Goal: Task Accomplishment & Management: Use online tool/utility

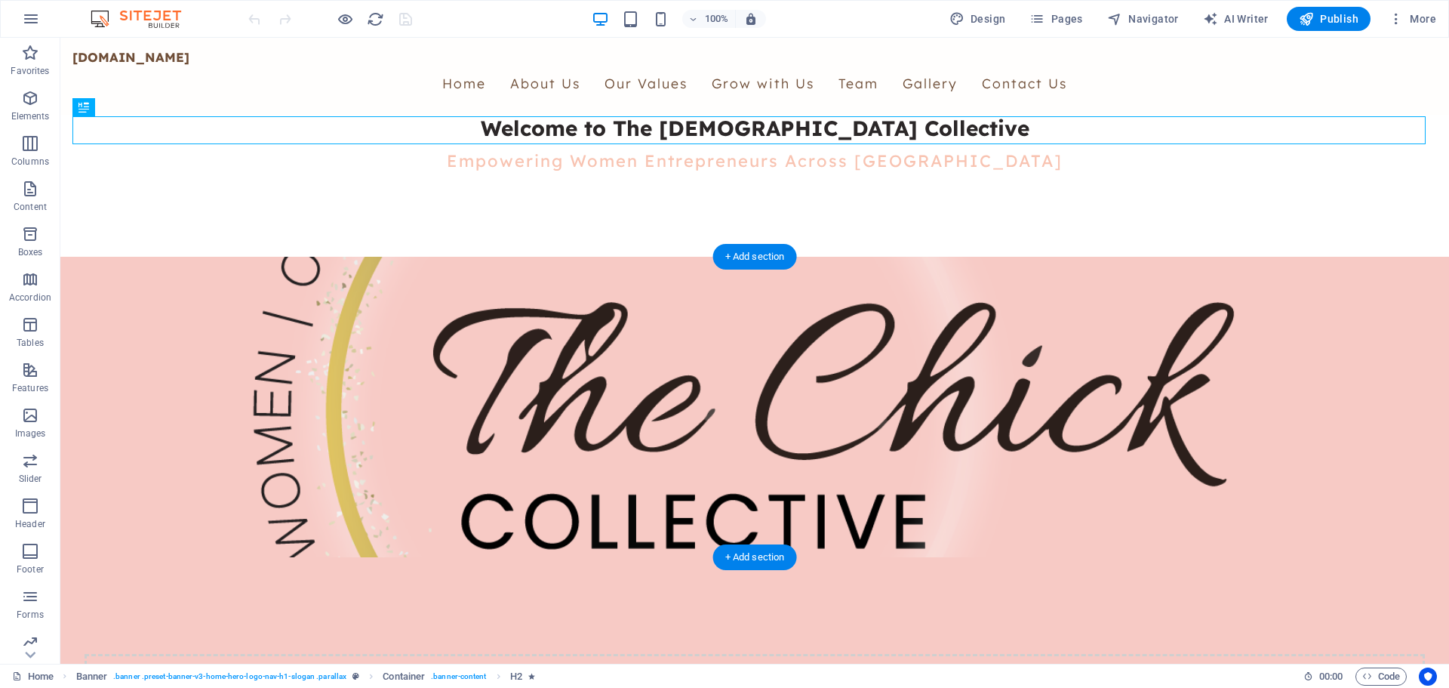
click at [561, 461] on figure at bounding box center [754, 407] width 1364 height 300
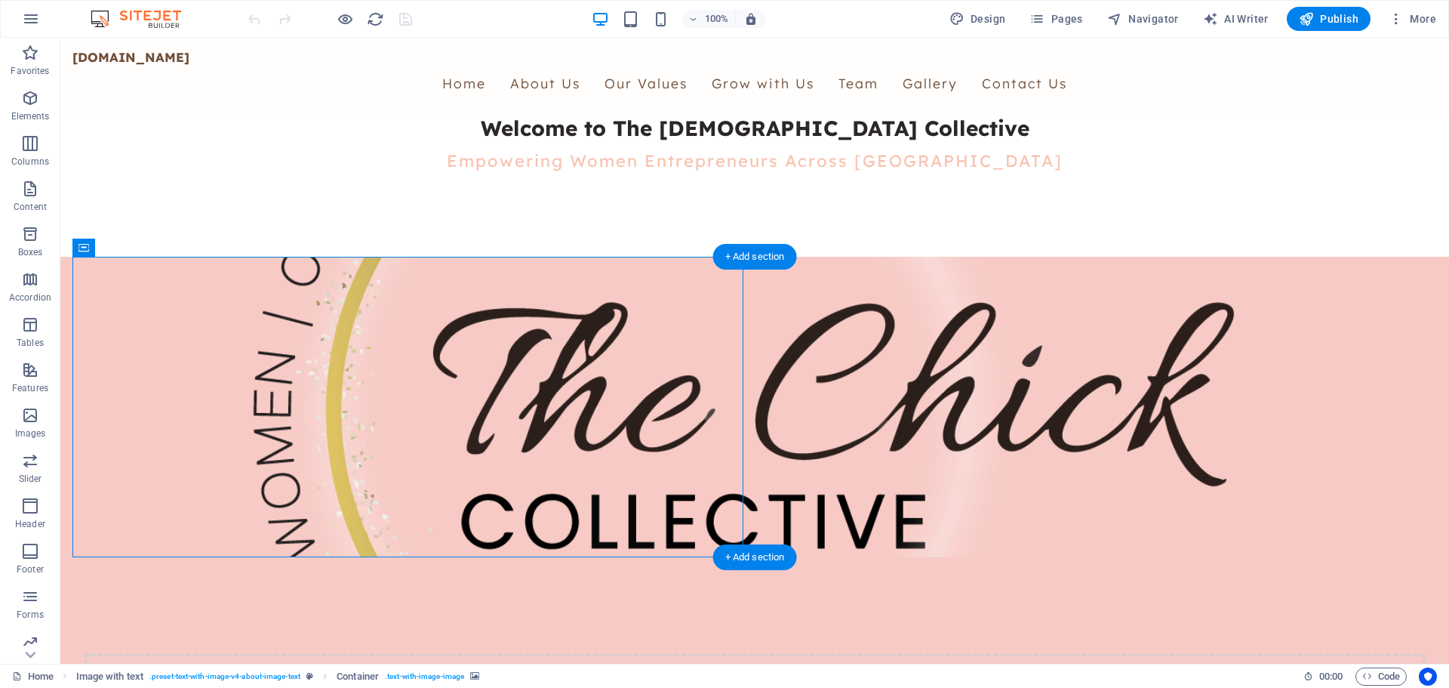
click at [561, 461] on figure at bounding box center [754, 407] width 1364 height 300
select select "%"
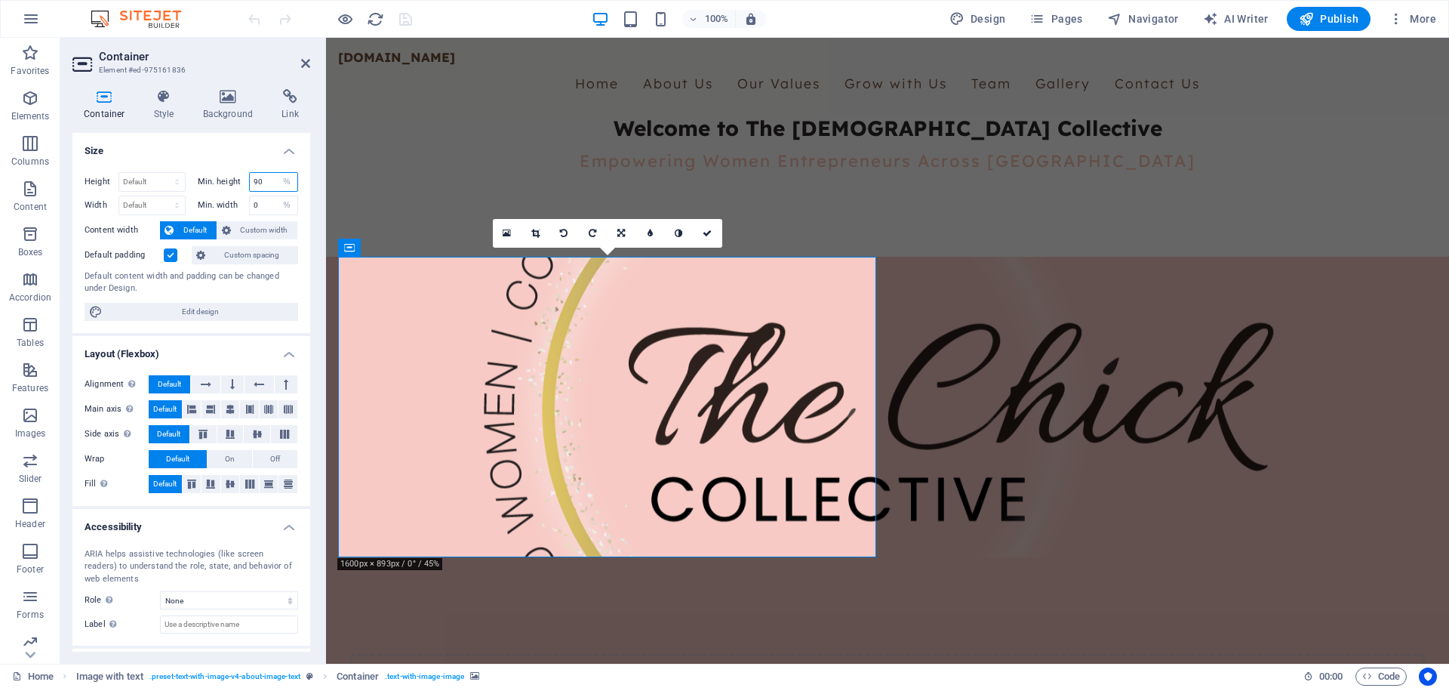
drag, startPoint x: 268, startPoint y: 185, endPoint x: 241, endPoint y: 188, distance: 27.3
click at [241, 188] on div "Min. height 90 None px rem % vh vw" at bounding box center [248, 182] width 101 height 20
click at [228, 147] on h4 "Size" at bounding box center [191, 146] width 238 height 27
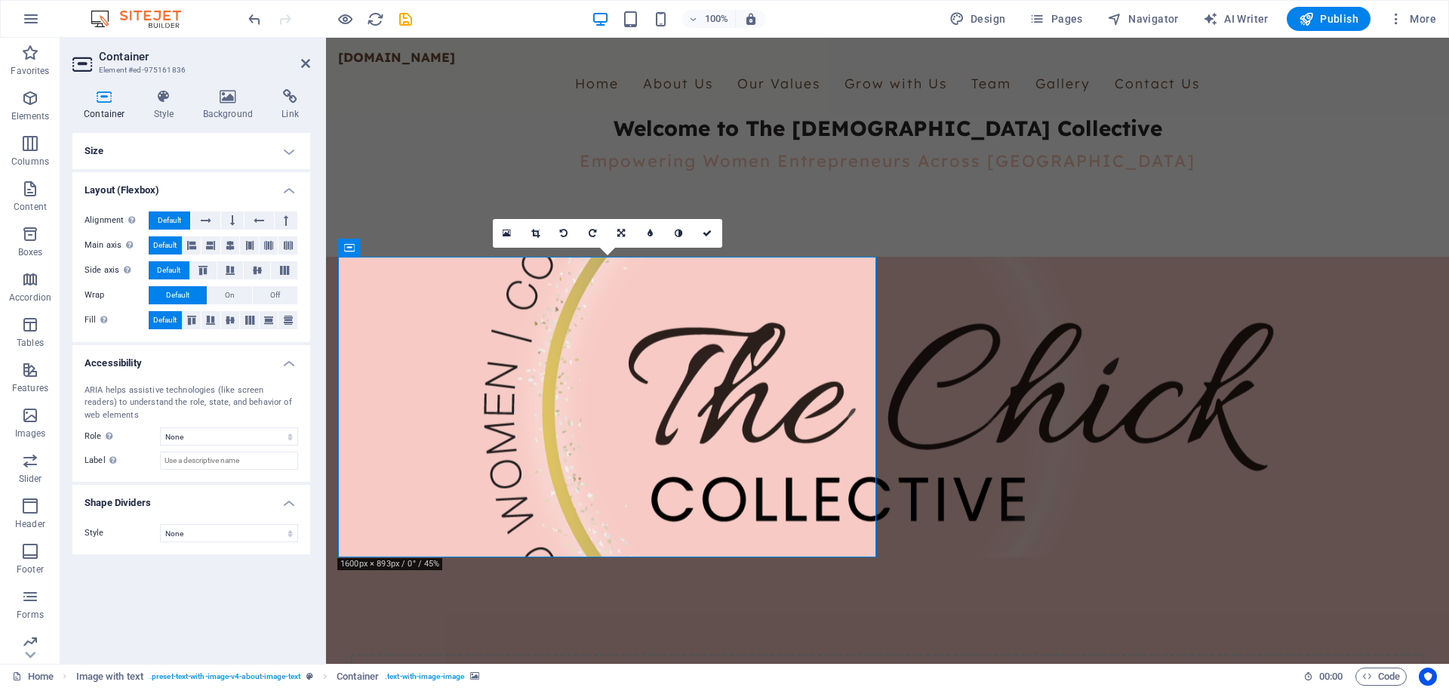
click at [282, 149] on h4 "Size" at bounding box center [191, 151] width 238 height 36
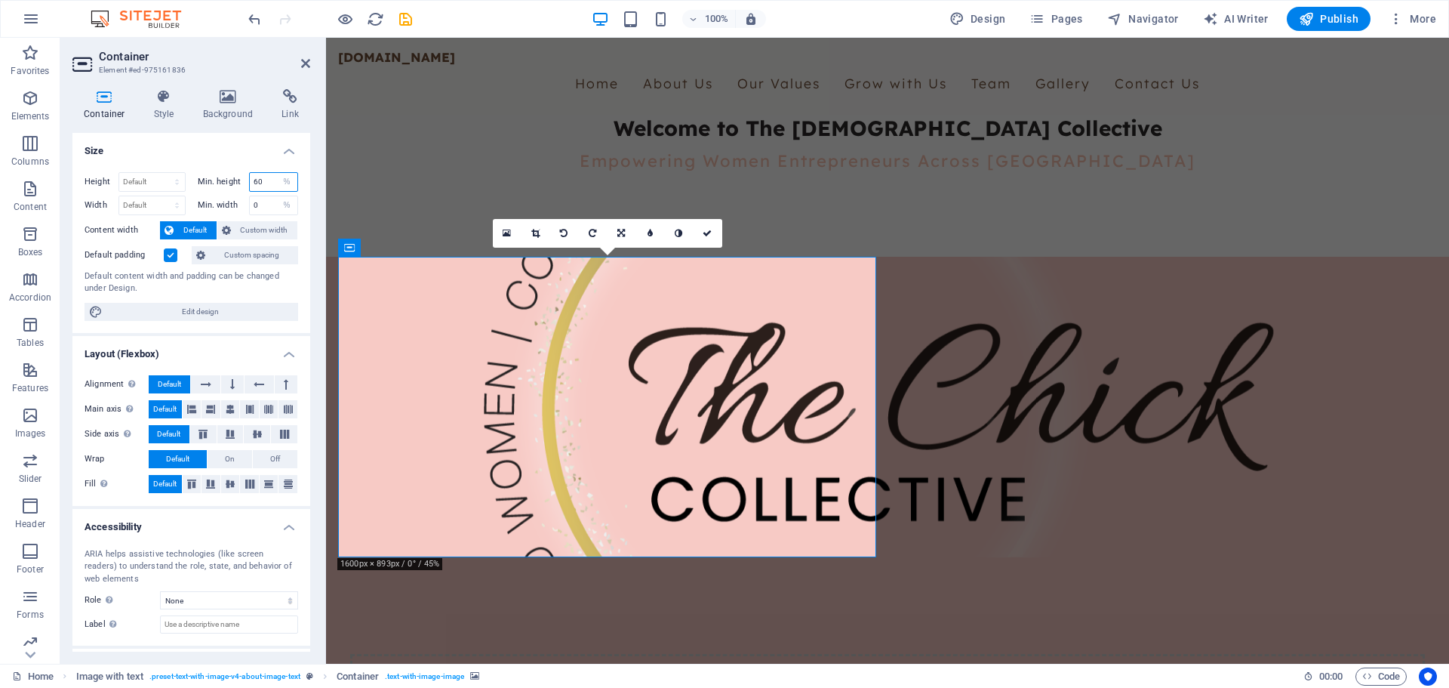
drag, startPoint x: 265, startPoint y: 180, endPoint x: 242, endPoint y: 185, distance: 23.2
click at [242, 185] on div "Min. height 60 None px rem % vh vw" at bounding box center [248, 182] width 101 height 20
click at [168, 144] on h4 "Size" at bounding box center [191, 146] width 238 height 27
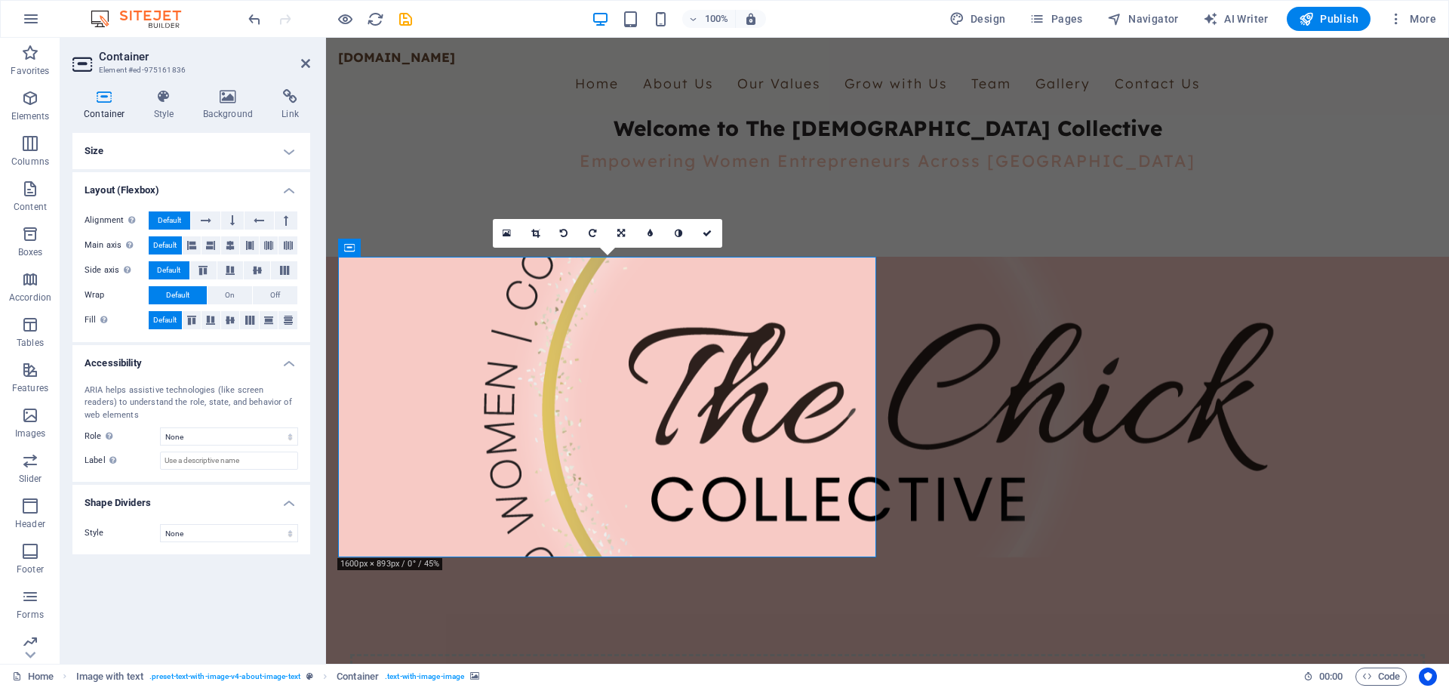
click at [279, 152] on h4 "Size" at bounding box center [191, 151] width 238 height 36
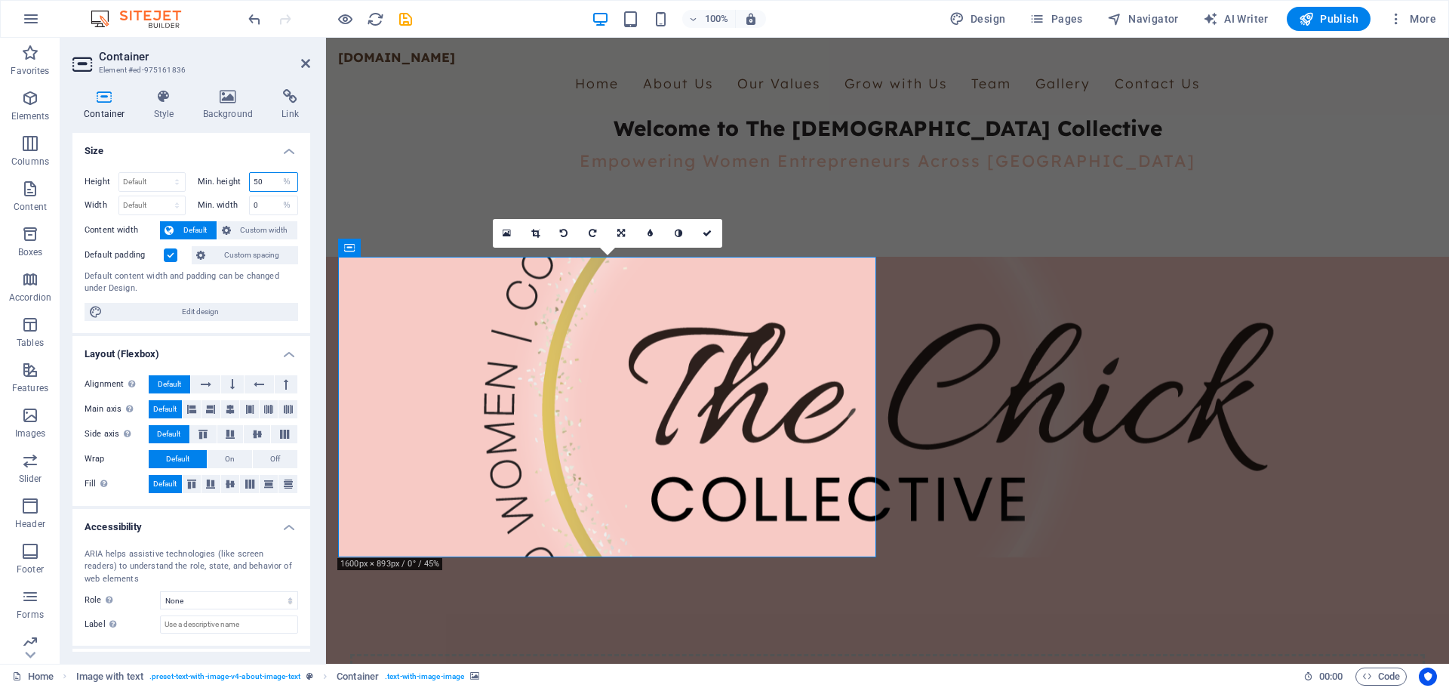
drag, startPoint x: 263, startPoint y: 183, endPoint x: 235, endPoint y: 183, distance: 28.7
click at [235, 183] on div "Min. height 50 None px rem % vh vw" at bounding box center [248, 182] width 101 height 20
type input "40"
click at [208, 314] on span "Edit design" at bounding box center [200, 312] width 186 height 18
select select "rem"
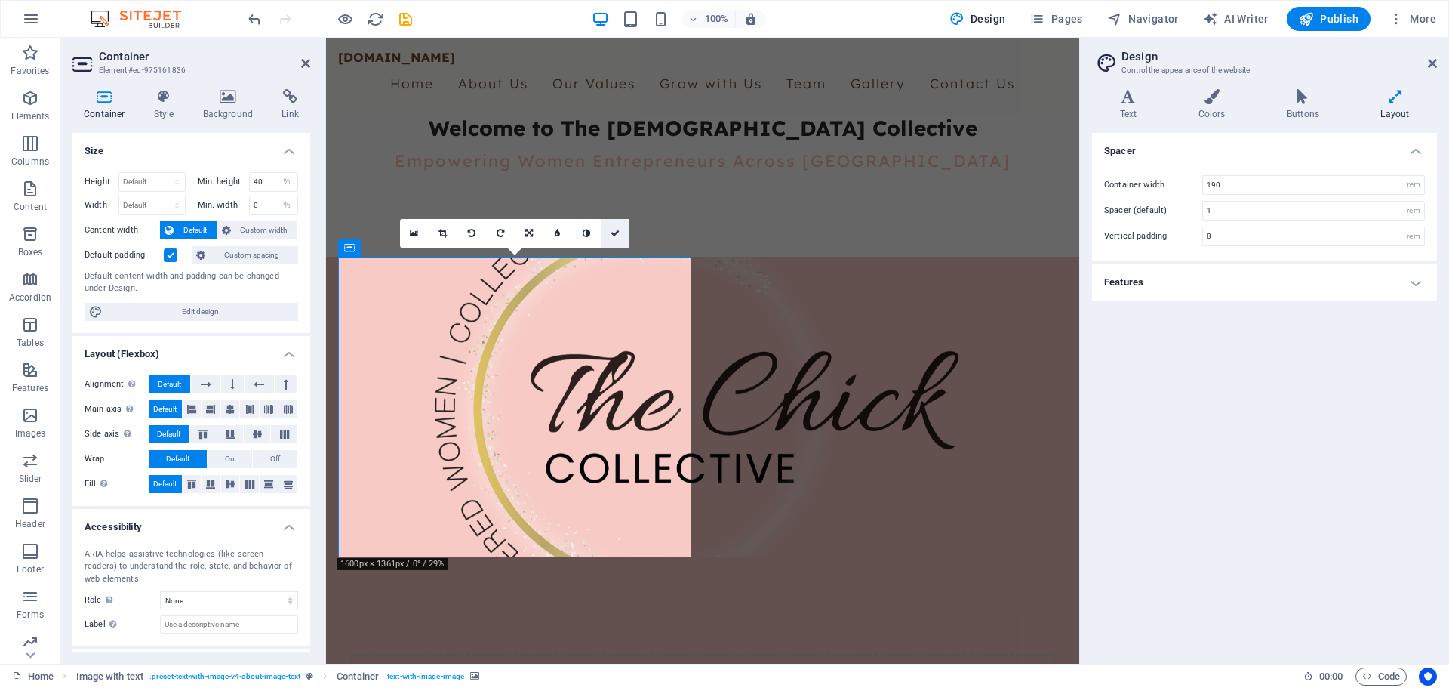
click at [617, 234] on icon at bounding box center [615, 233] width 9 height 9
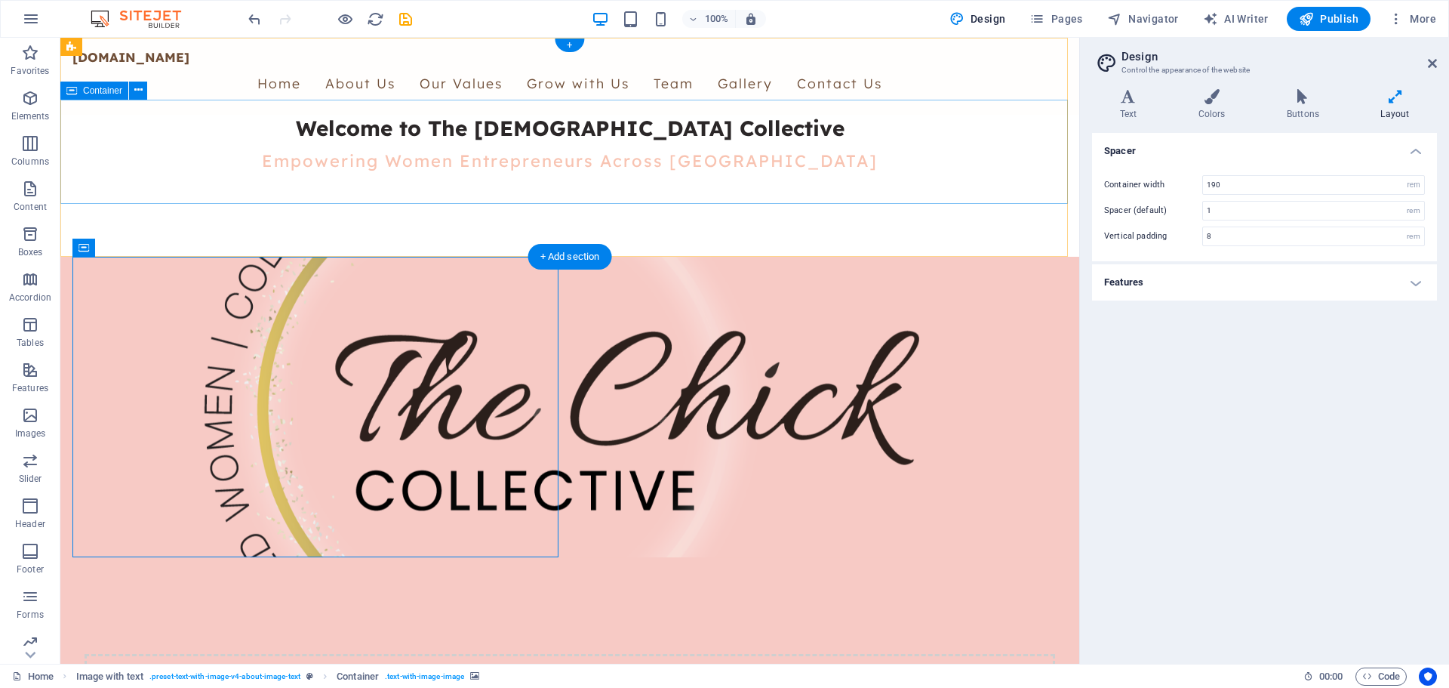
click at [786, 185] on div "Welcome to The [DEMOGRAPHIC_DATA] Collective Empowering Women Entrepreneurs Acr…" at bounding box center [569, 150] width 1019 height 70
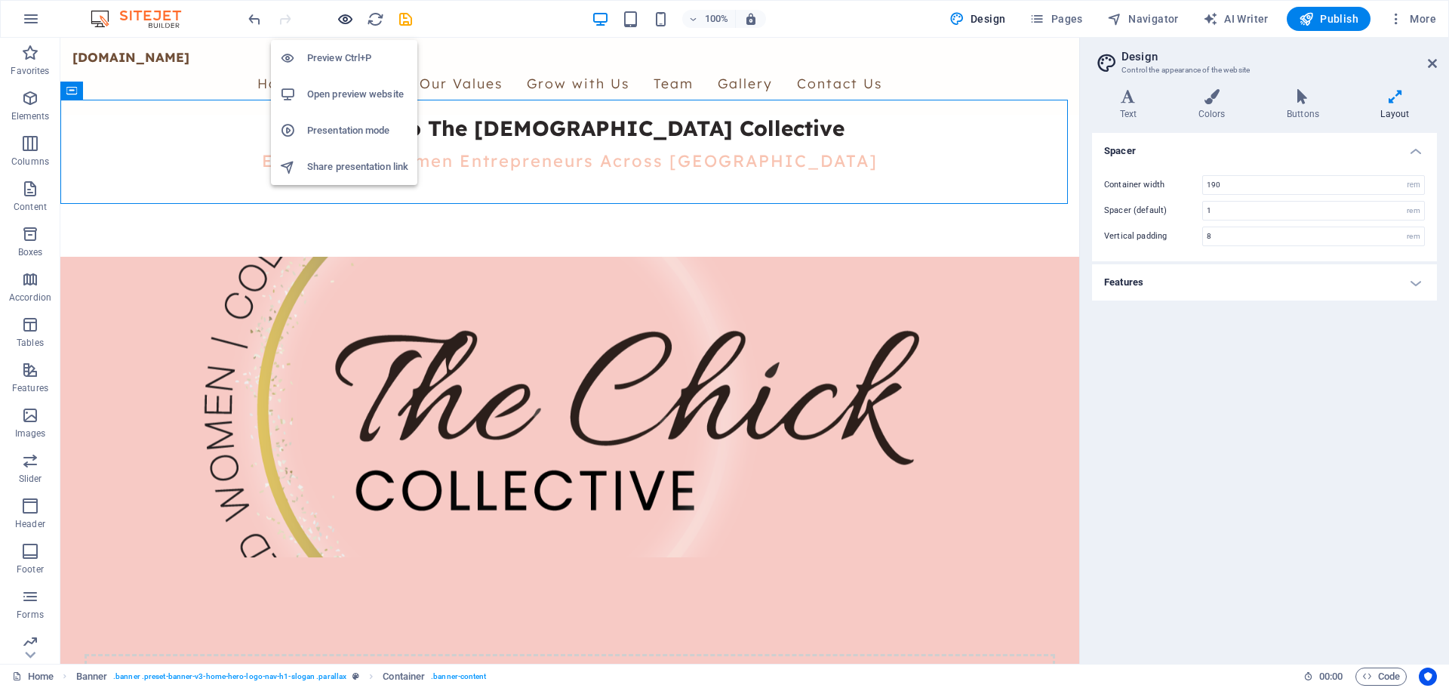
click at [343, 21] on icon "button" at bounding box center [345, 19] width 17 height 17
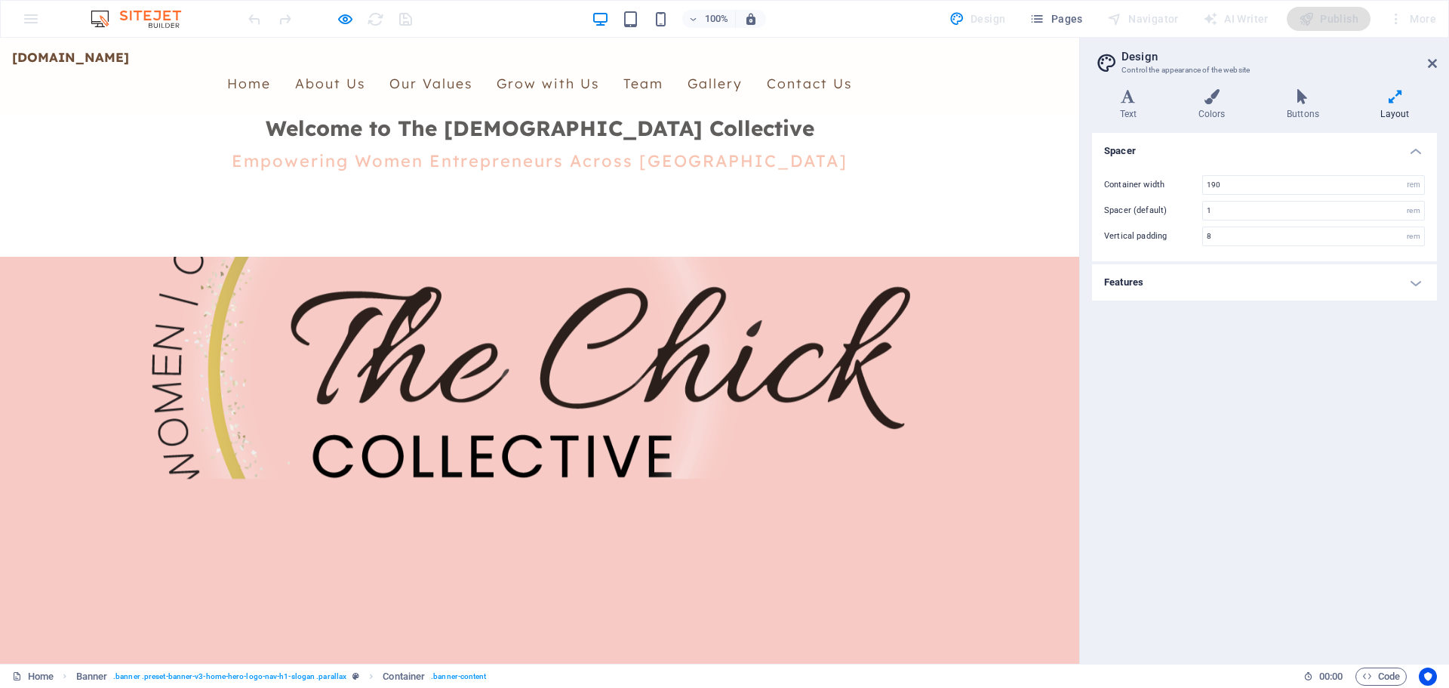
click at [320, 419] on div at bounding box center [539, 368] width 1055 height 222
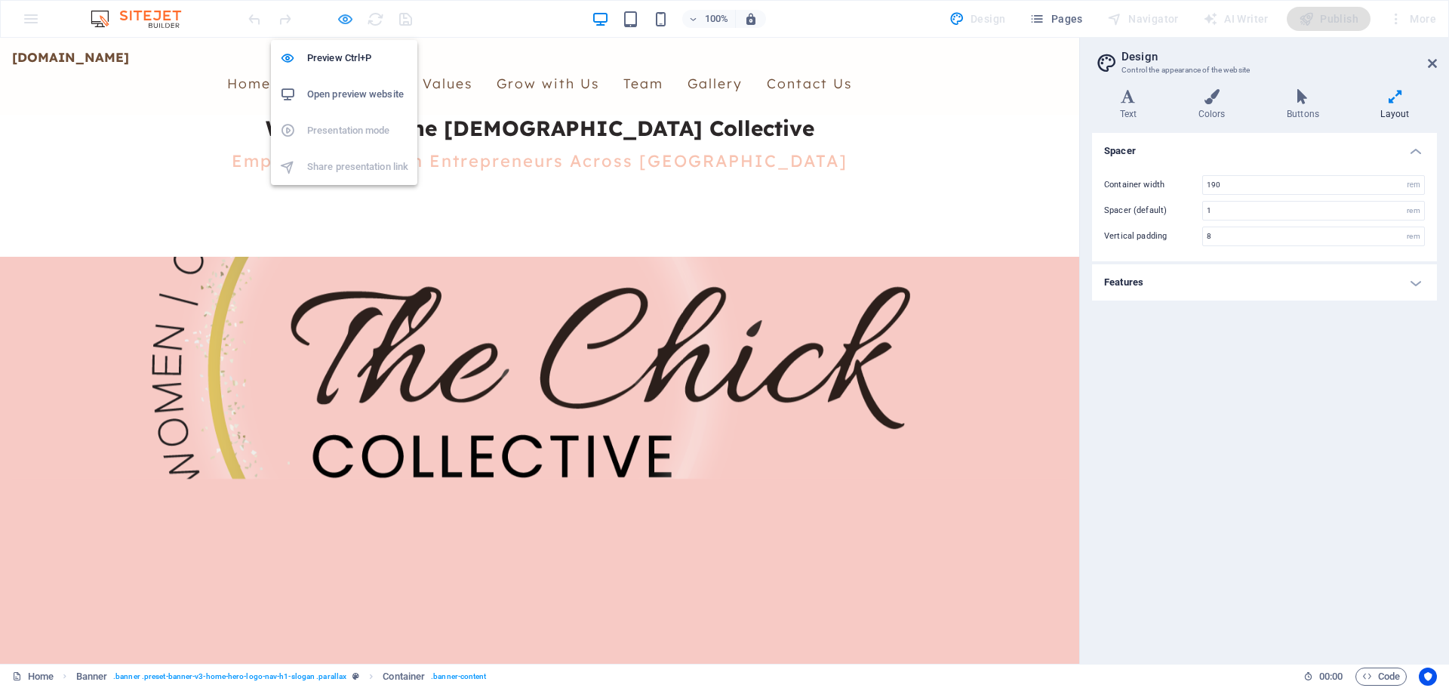
click at [339, 16] on icon "button" at bounding box center [345, 19] width 17 height 17
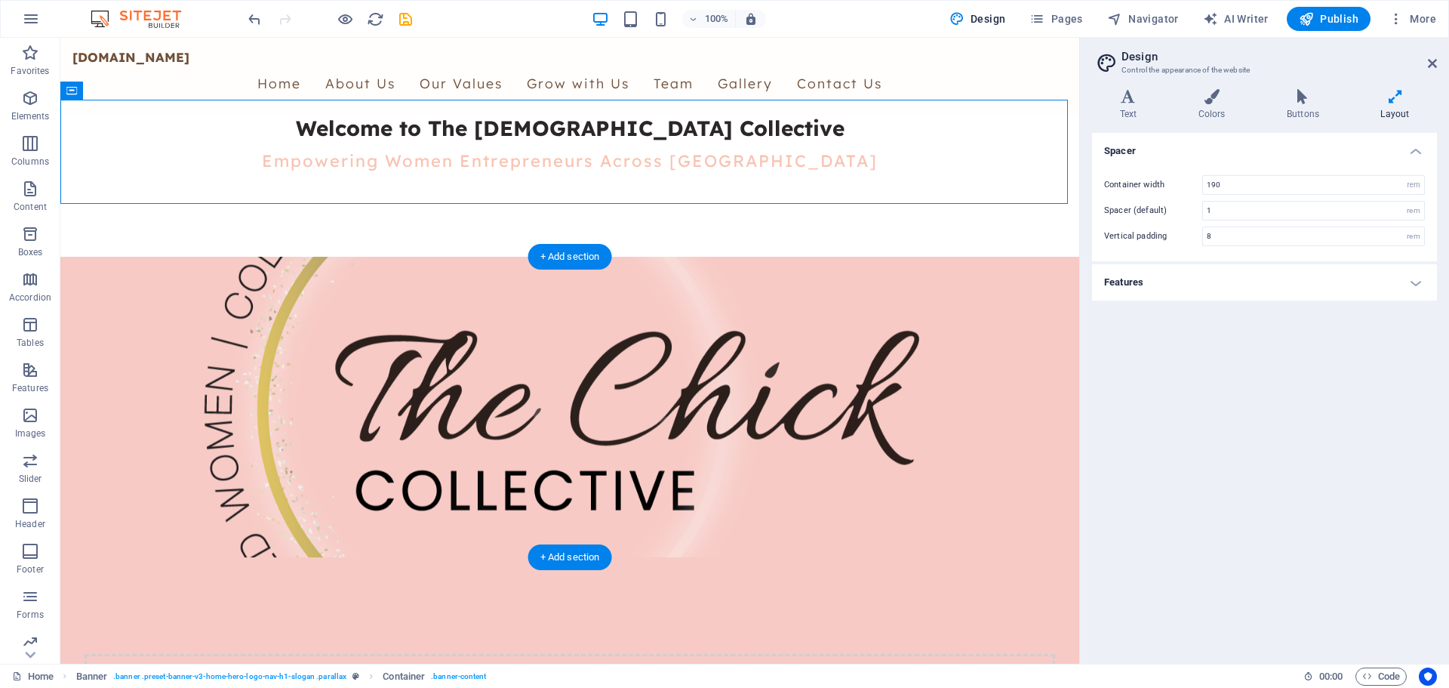
click at [408, 537] on figure at bounding box center [569, 407] width 995 height 300
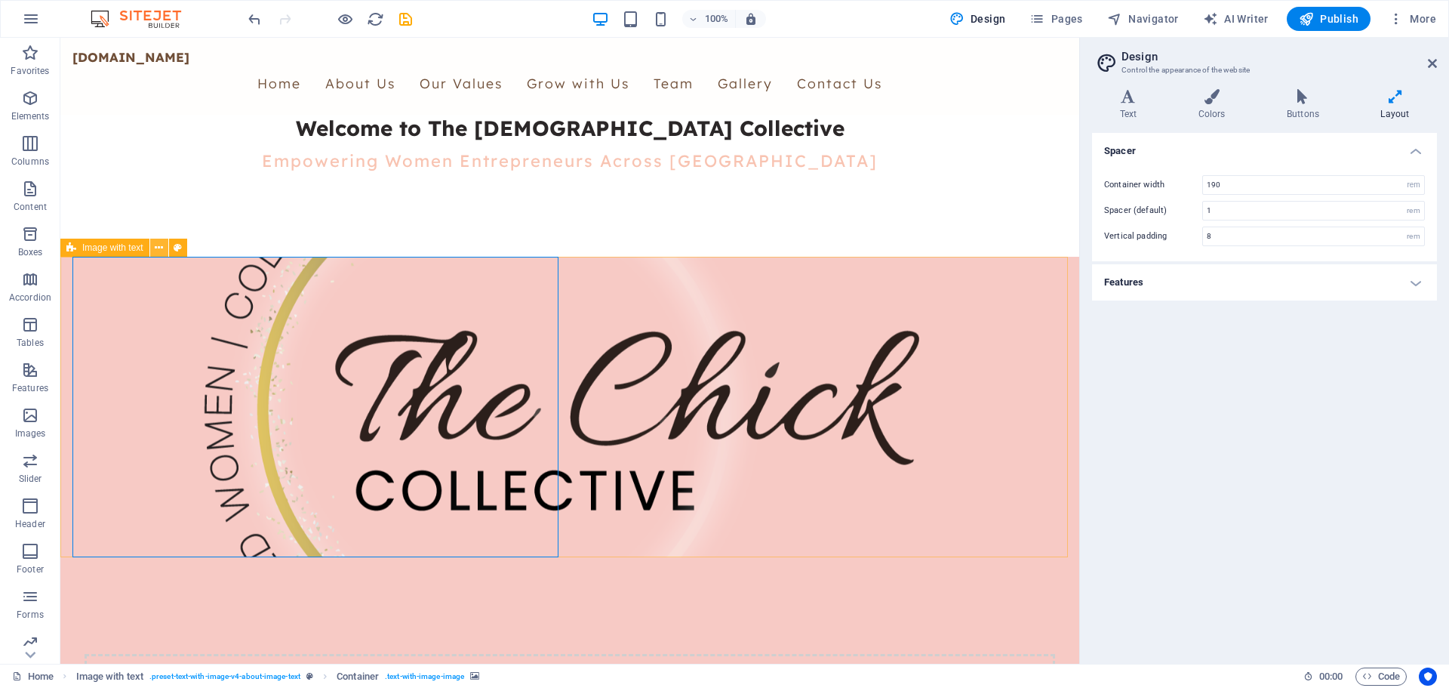
click at [158, 249] on icon at bounding box center [159, 248] width 8 height 16
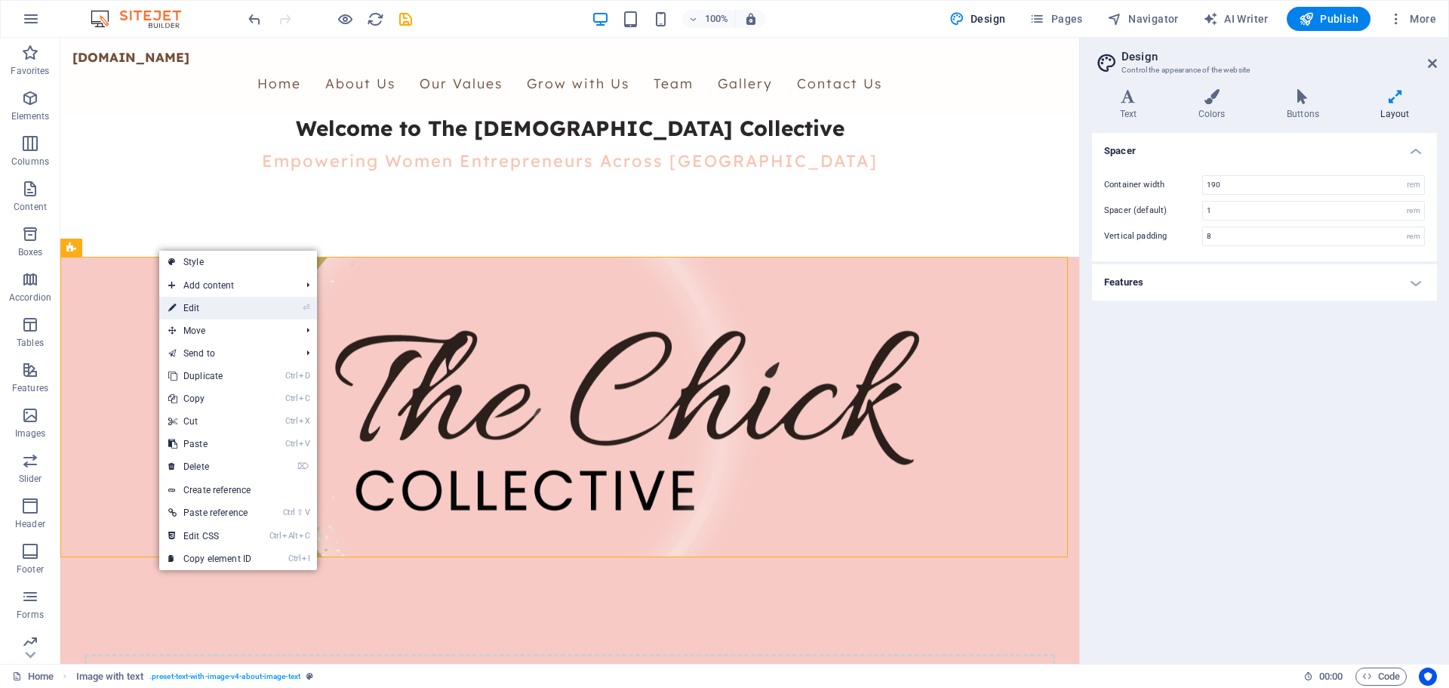
click at [199, 308] on link "⏎ Edit" at bounding box center [209, 308] width 101 height 23
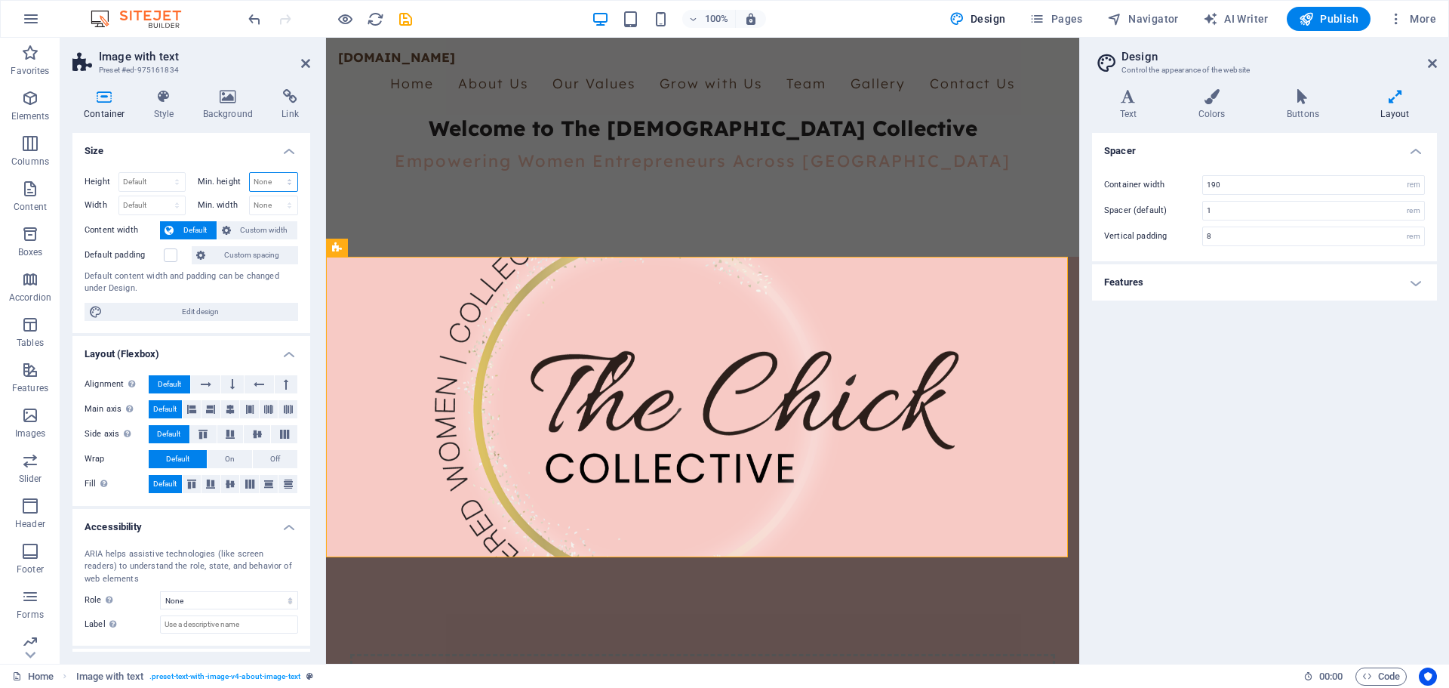
click at [257, 180] on select "None px rem % vh vw" at bounding box center [274, 182] width 48 height 18
click at [233, 384] on icon at bounding box center [232, 384] width 5 height 18
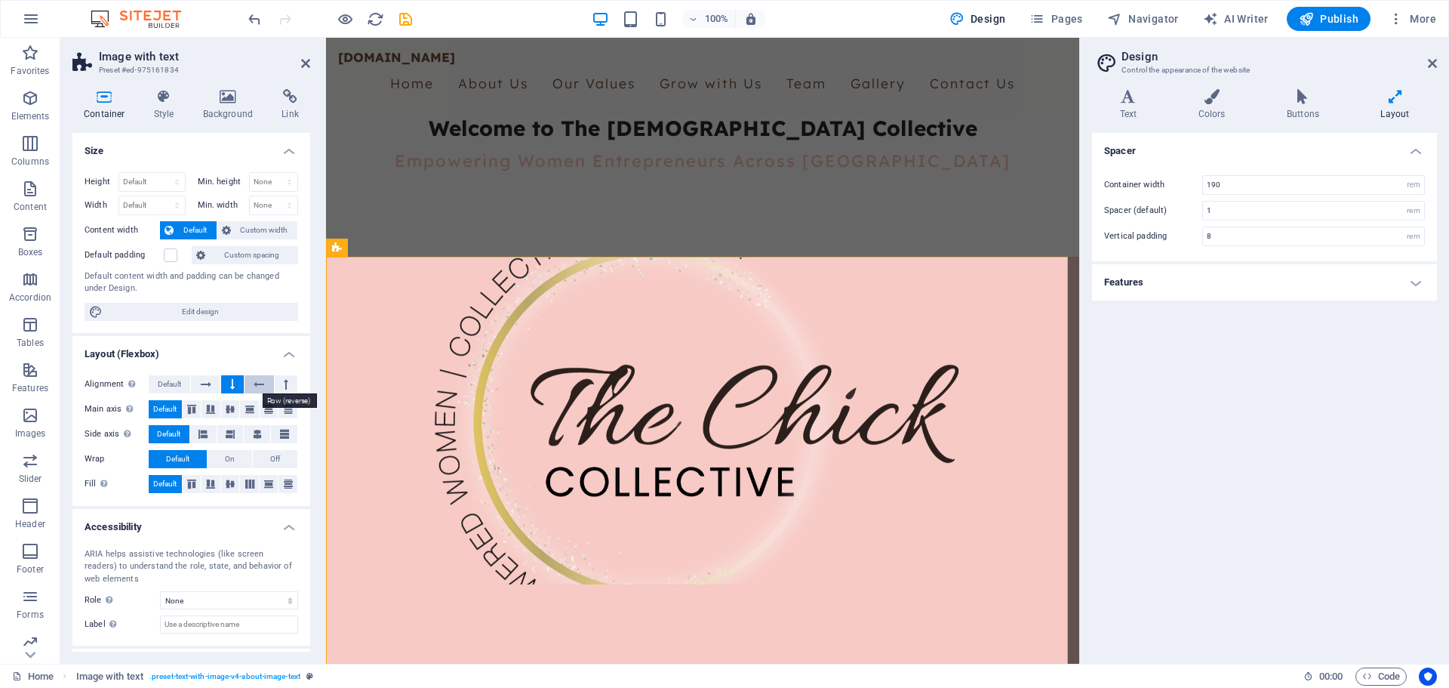
click at [254, 386] on icon at bounding box center [259, 384] width 11 height 18
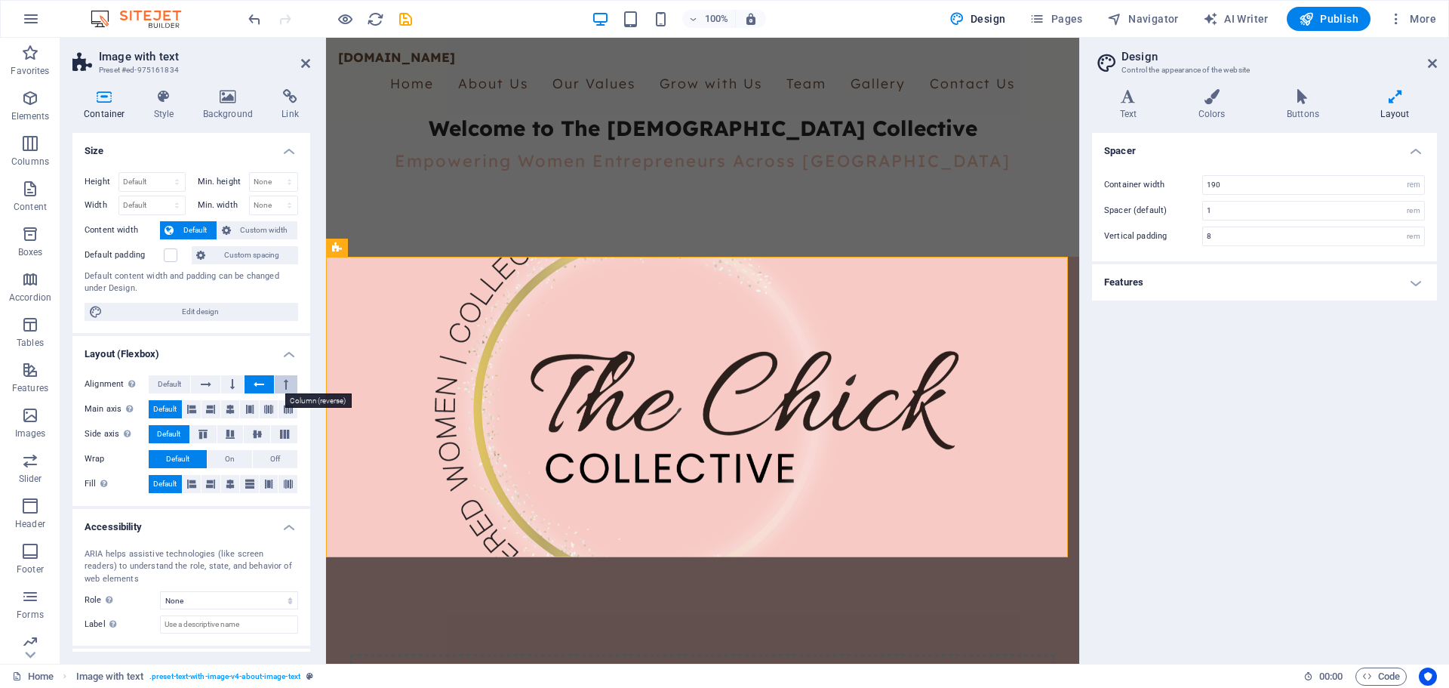
click at [284, 387] on icon at bounding box center [286, 384] width 5 height 18
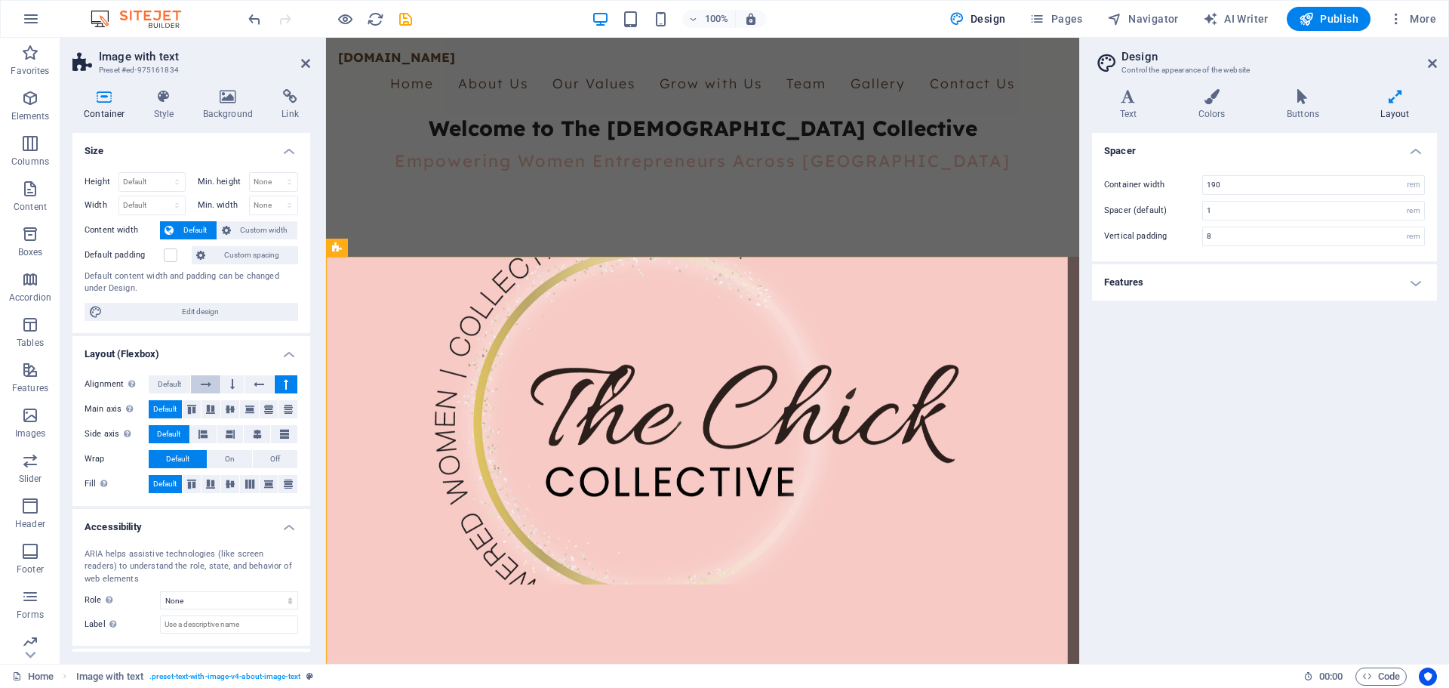
click at [205, 391] on icon at bounding box center [206, 384] width 11 height 18
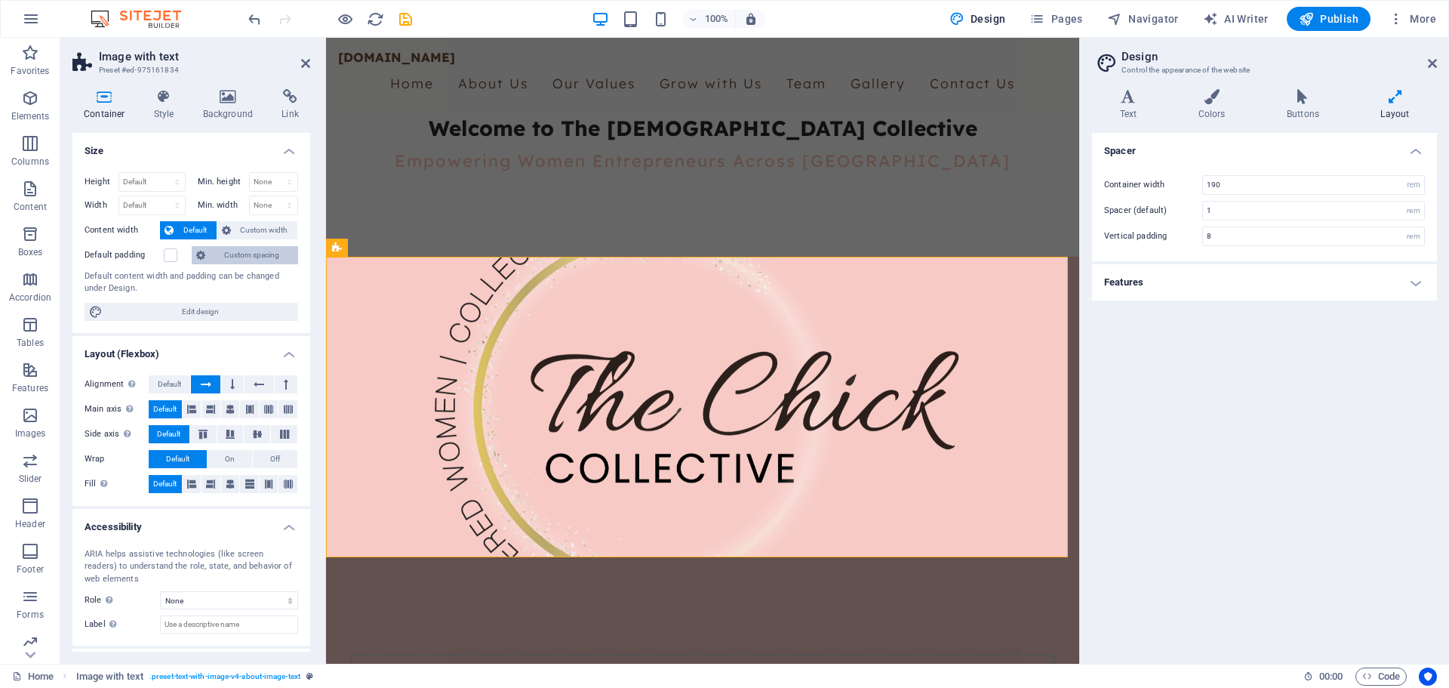
click at [238, 254] on span "Custom spacing" at bounding box center [252, 255] width 84 height 18
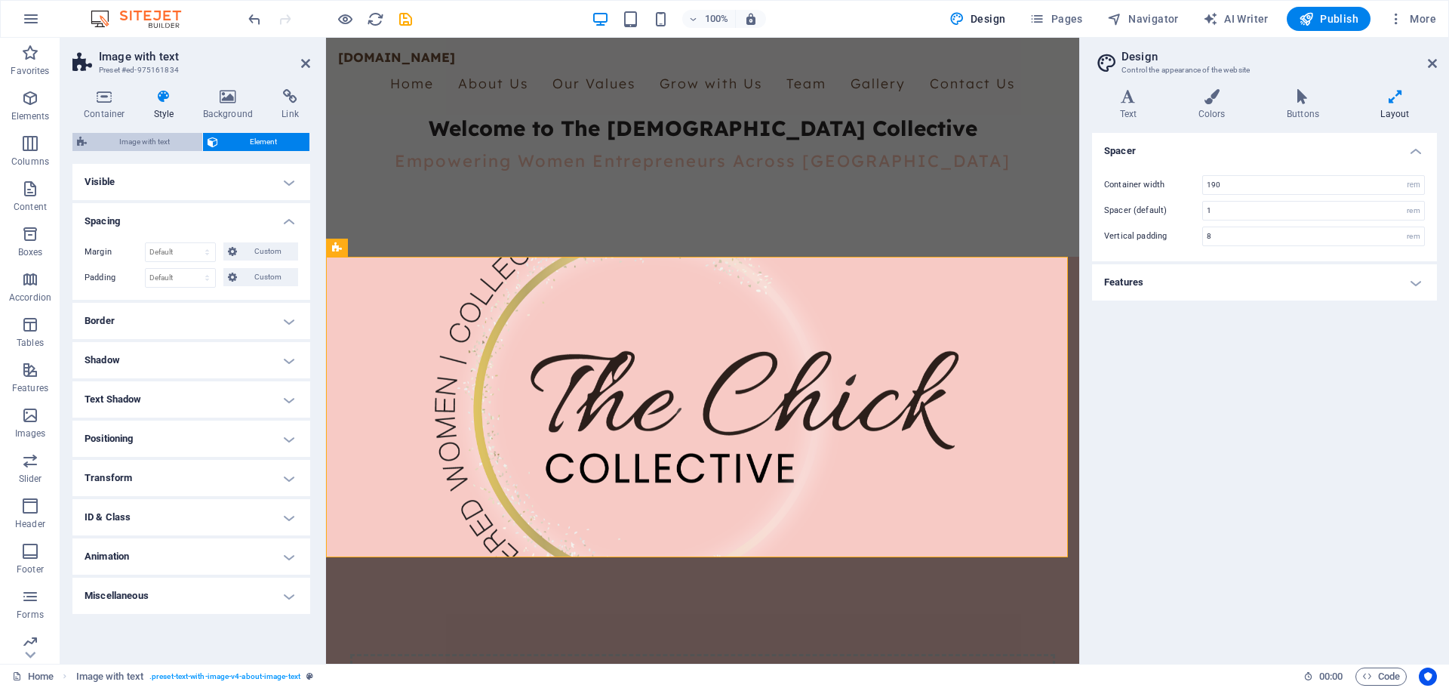
click at [145, 142] on span "Image with text" at bounding box center [144, 142] width 106 height 18
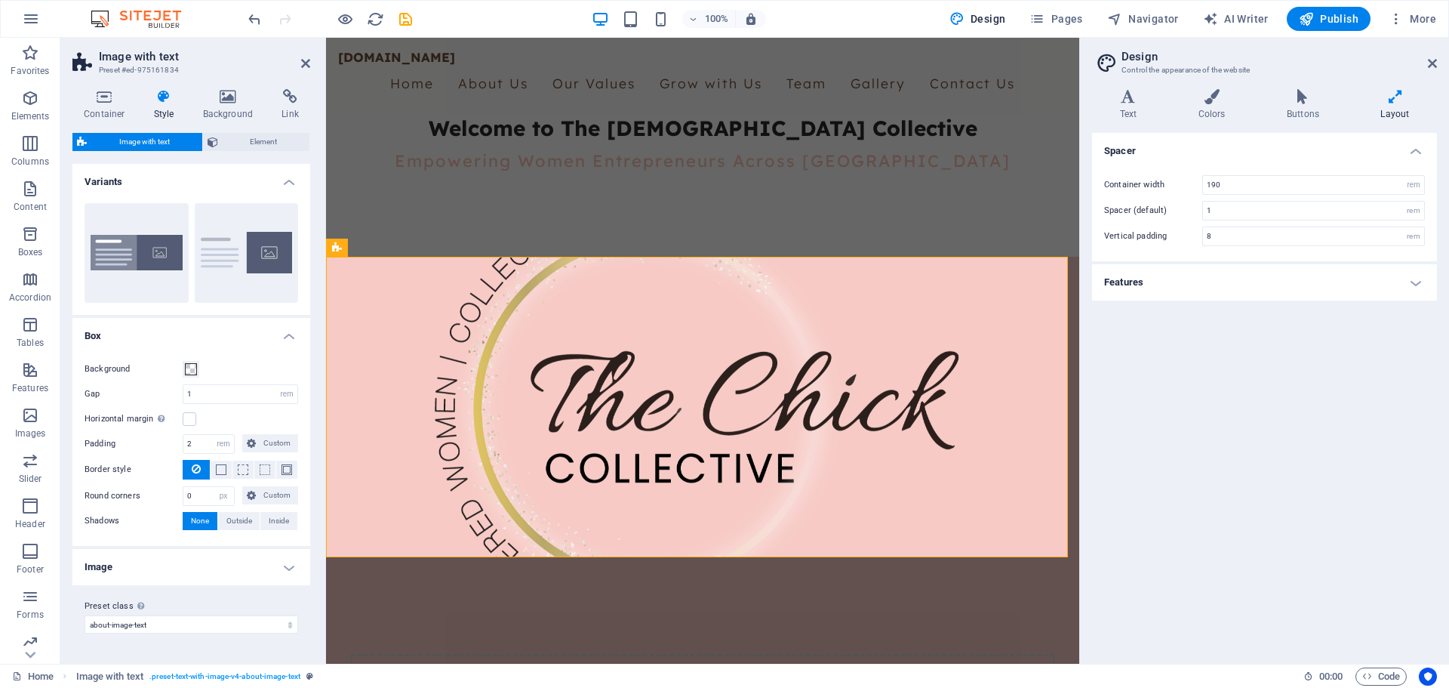
click at [158, 102] on icon at bounding box center [164, 96] width 43 height 15
click at [103, 100] on icon at bounding box center [104, 96] width 64 height 15
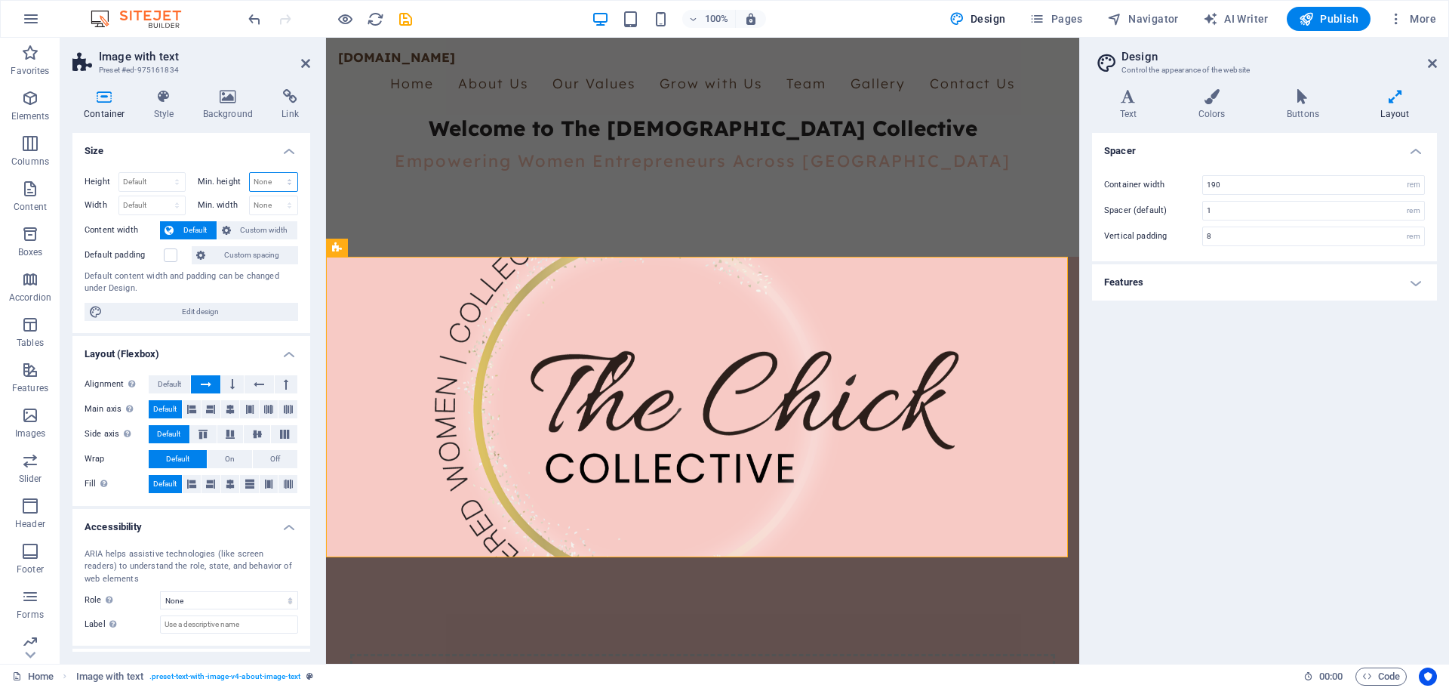
click at [264, 176] on select "None px rem % vh vw" at bounding box center [274, 182] width 48 height 18
select select "%"
click at [273, 173] on select "None px rem % vh vw" at bounding box center [274, 182] width 48 height 18
type input "150"
click at [231, 155] on h4 "Size" at bounding box center [191, 146] width 238 height 27
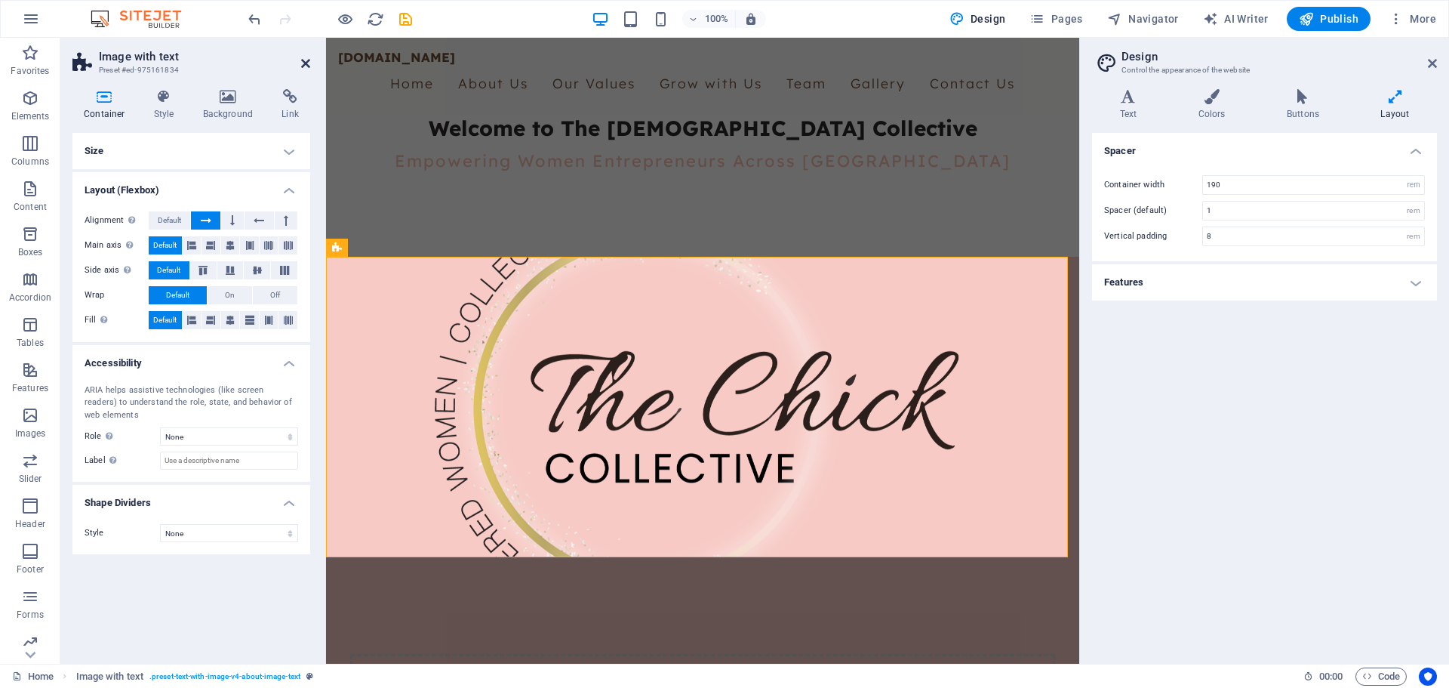
click at [302, 66] on icon at bounding box center [305, 63] width 9 height 12
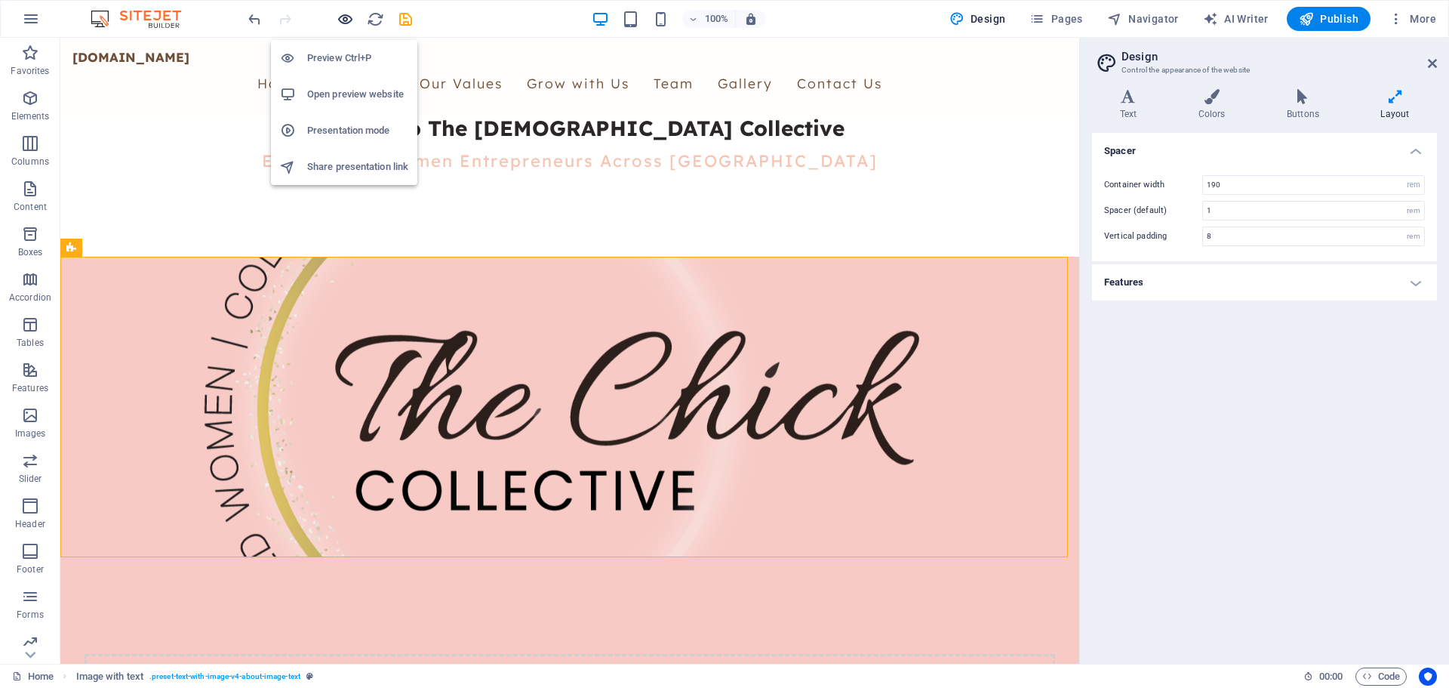
click at [339, 15] on icon "button" at bounding box center [345, 19] width 17 height 17
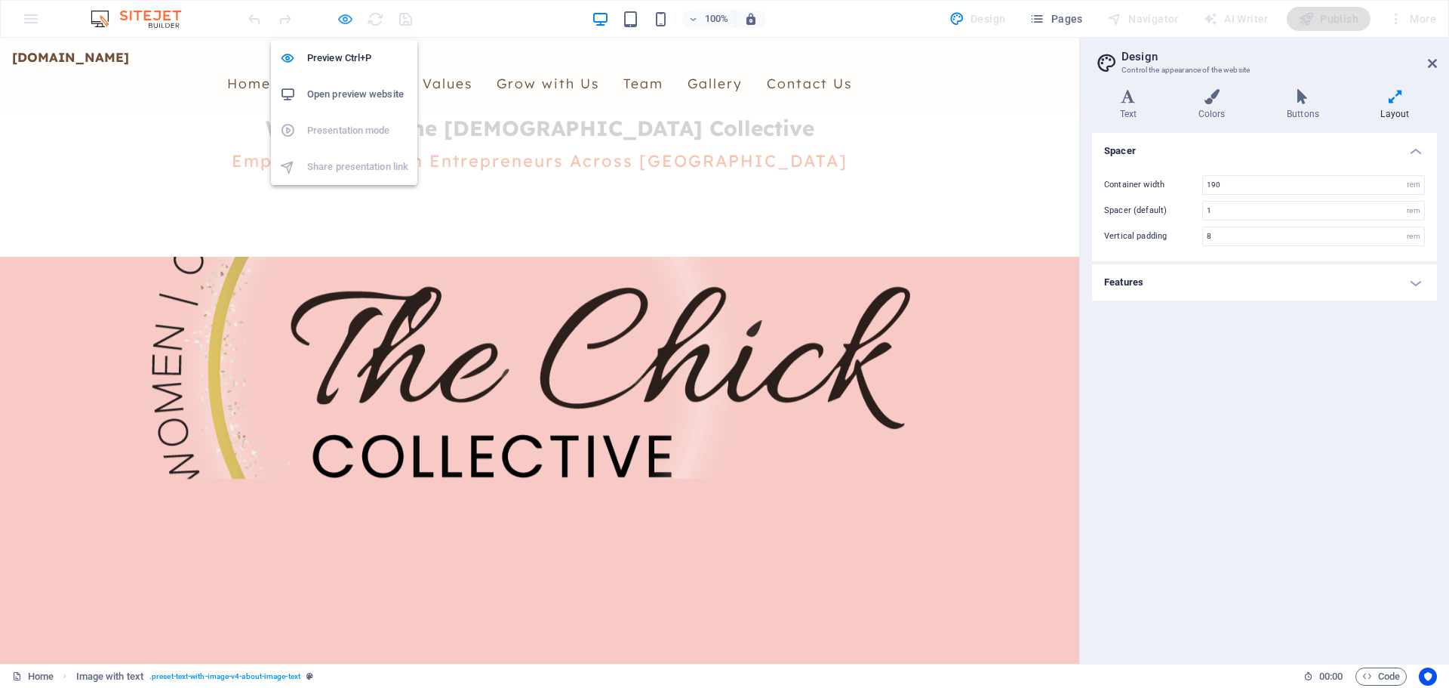
click at [339, 15] on icon "button" at bounding box center [345, 19] width 17 height 17
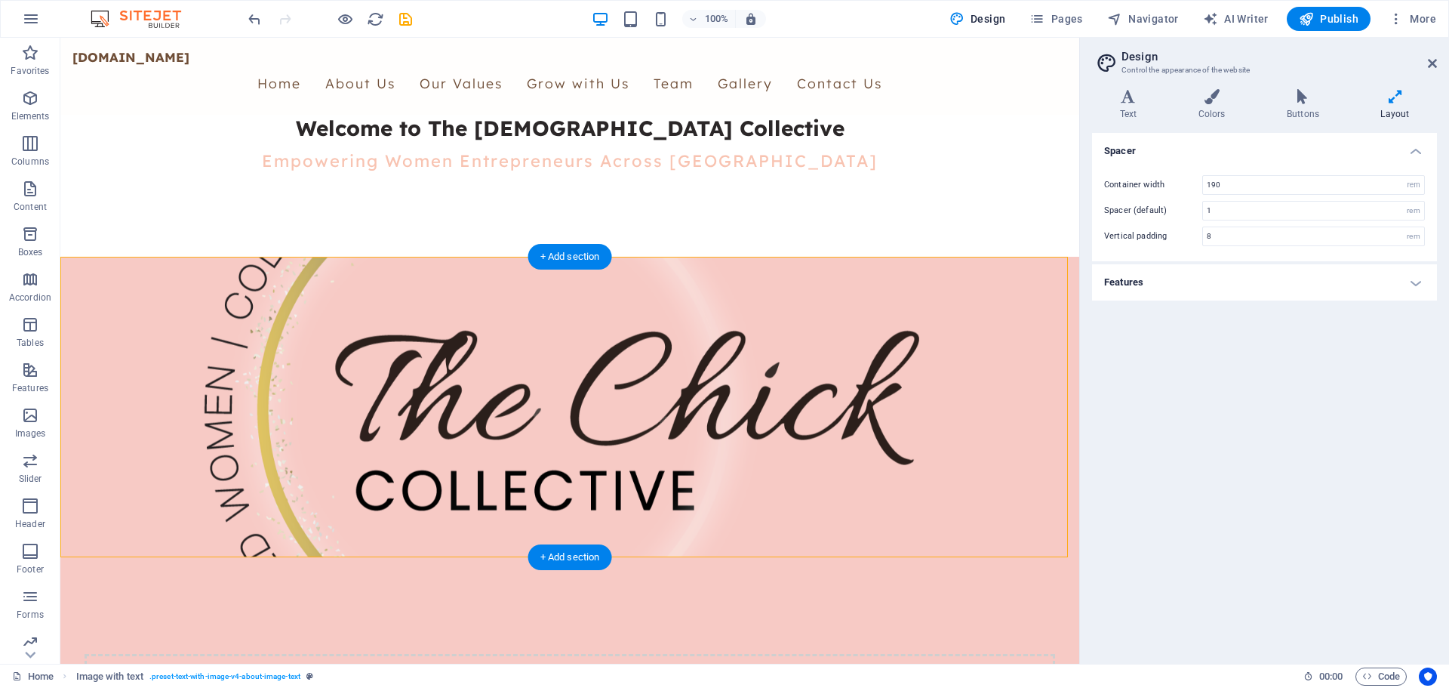
click at [291, 317] on figure at bounding box center [569, 407] width 995 height 300
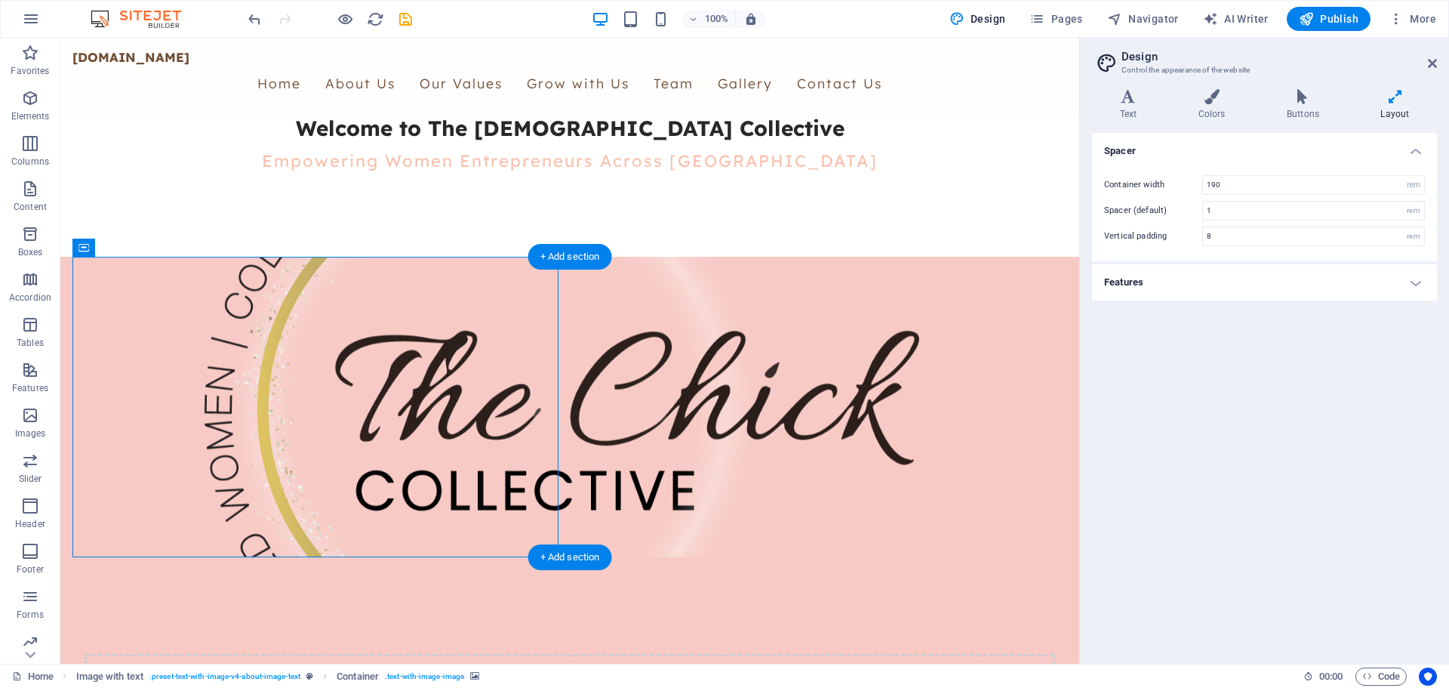
click at [287, 521] on figure at bounding box center [569, 407] width 995 height 300
select select "%"
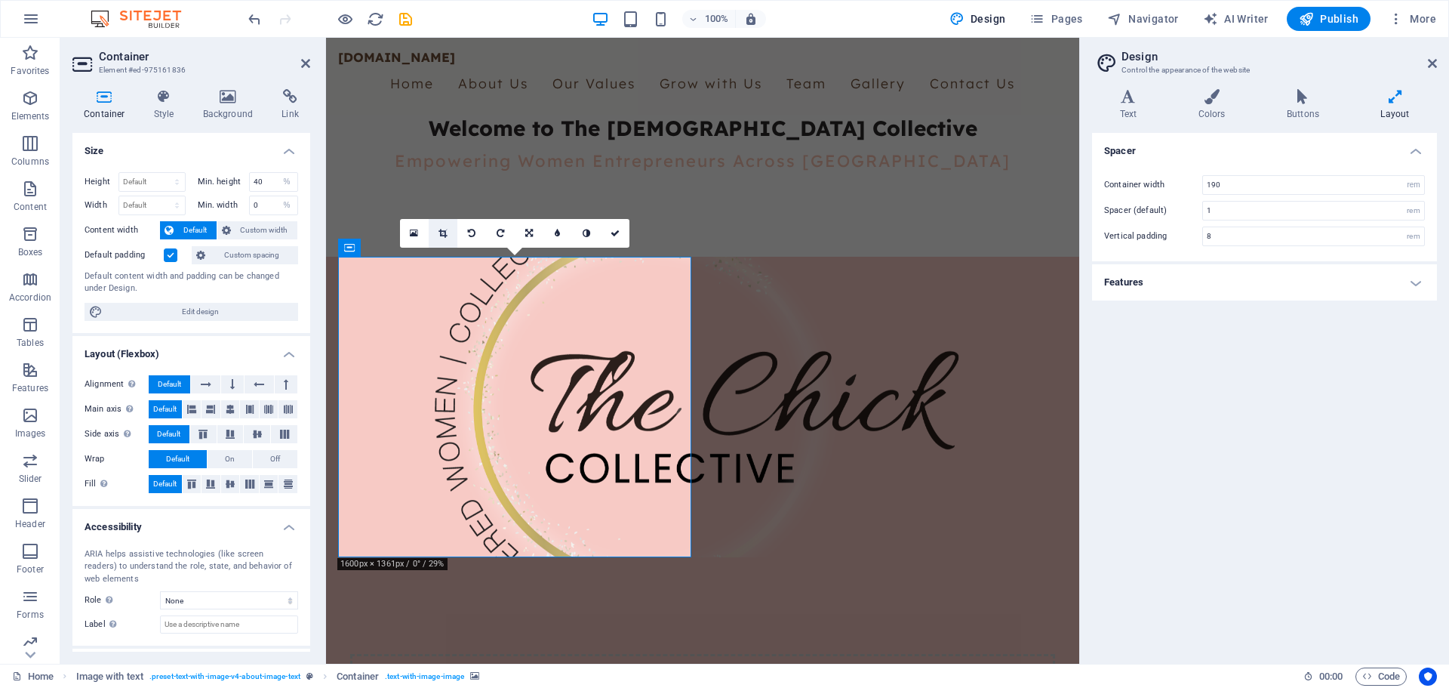
click at [444, 234] on icon at bounding box center [442, 233] width 8 height 9
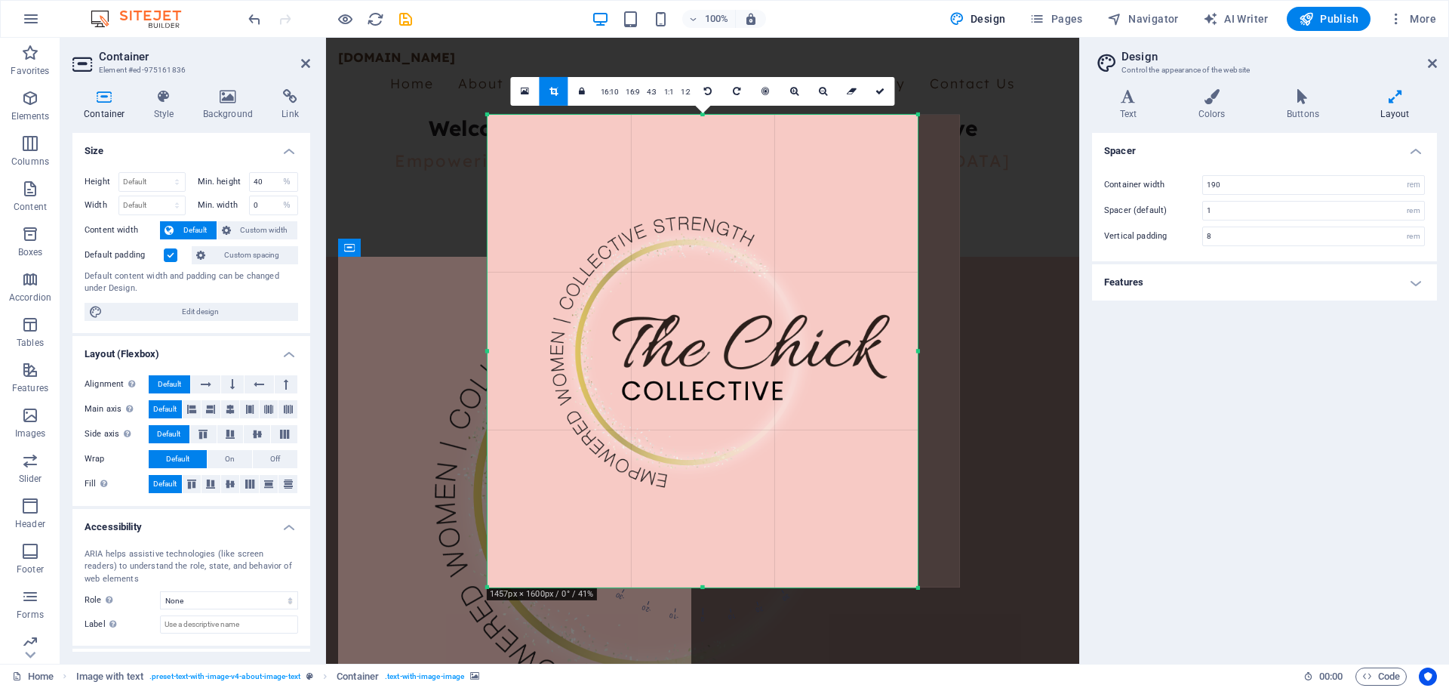
drag, startPoint x: 955, startPoint y: 101, endPoint x: 583, endPoint y: 72, distance: 373.2
click at [884, 204] on div "180 170 160 150 140 130 120 110 100 90 80 70 60 50 40 30 20 10 0 -10 -20 -30 -4…" at bounding box center [703, 350] width 430 height 472
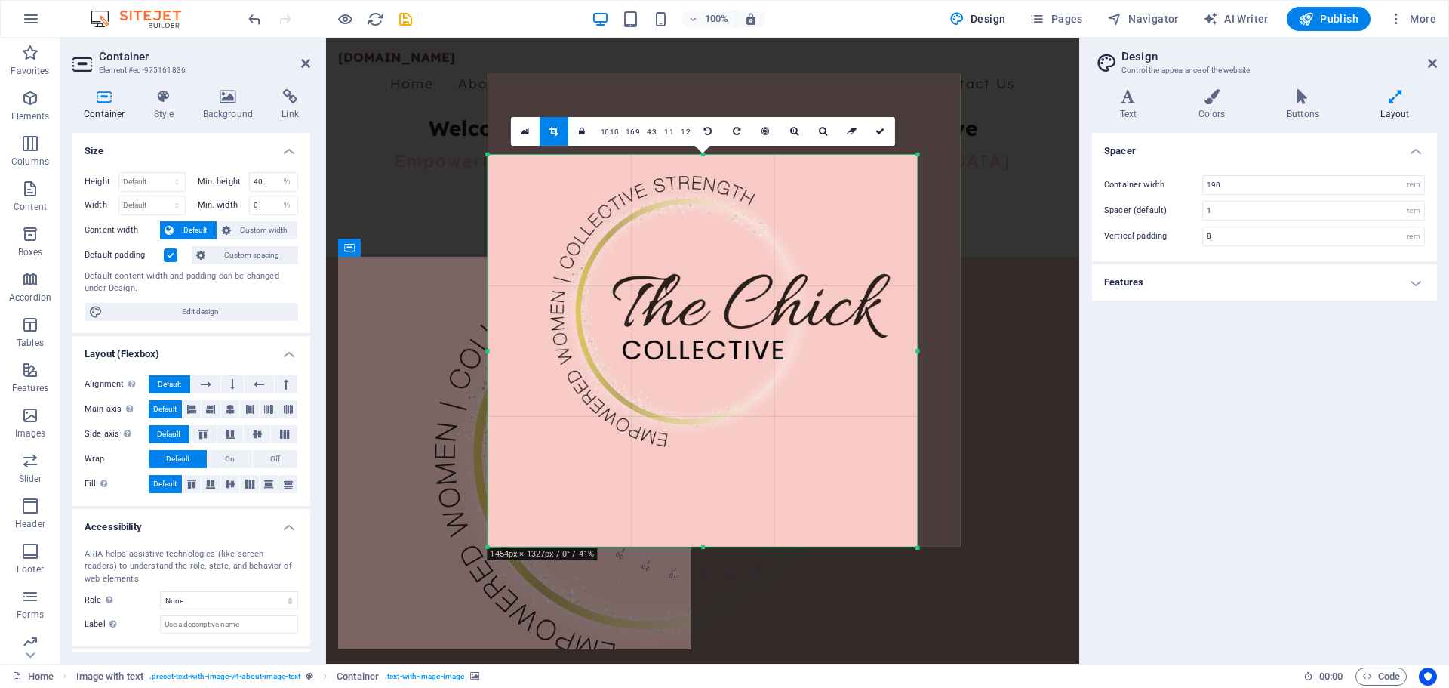
drag, startPoint x: 703, startPoint y: 115, endPoint x: 713, endPoint y: 196, distance: 81.4
click at [713, 196] on div "180 170 160 150 140 130 120 110 100 90 80 70 60 50 40 30 20 10 0 -10 -20 -30 -4…" at bounding box center [702, 350] width 429 height 392
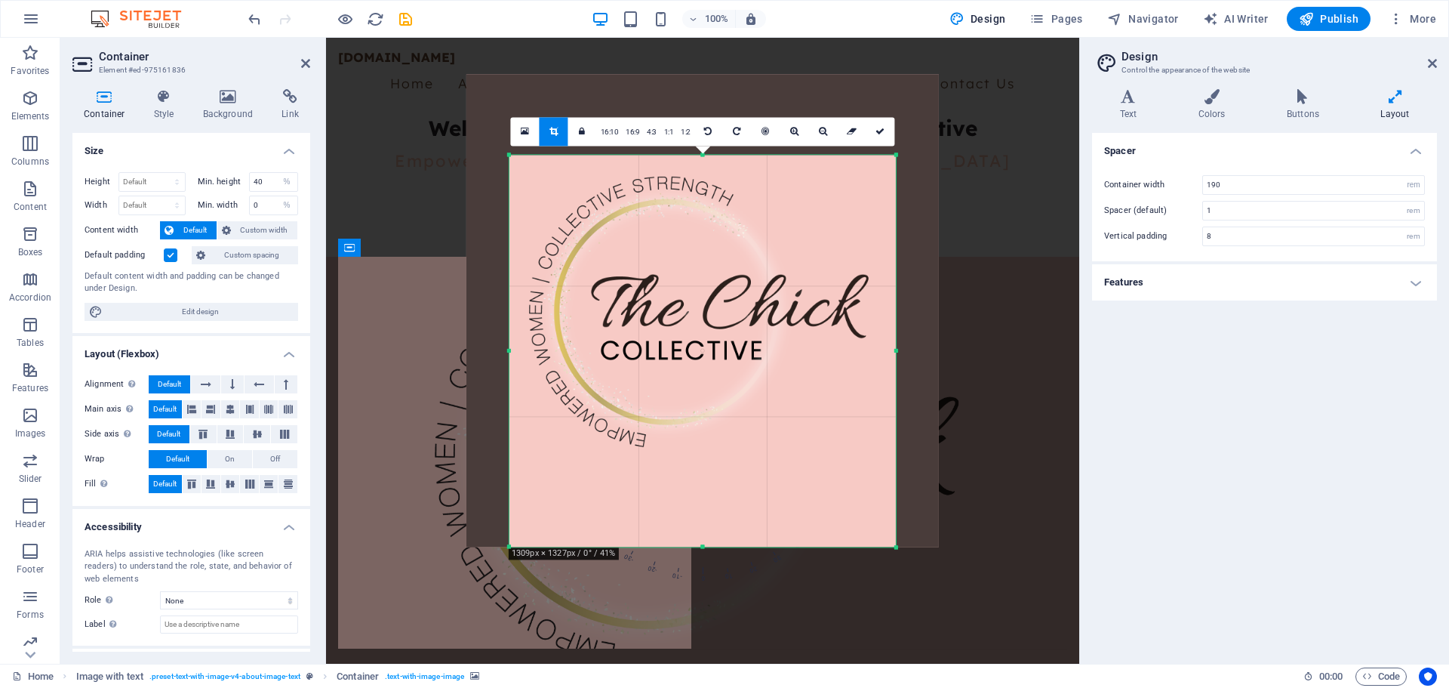
drag, startPoint x: 489, startPoint y: 544, endPoint x: 531, endPoint y: 475, distance: 81.3
click at [531, 475] on div "180 170 160 150 140 130 120 110 100 90 80 70 60 50 40 30 20 10 0 -10 -20 -30 -4…" at bounding box center [702, 351] width 386 height 392
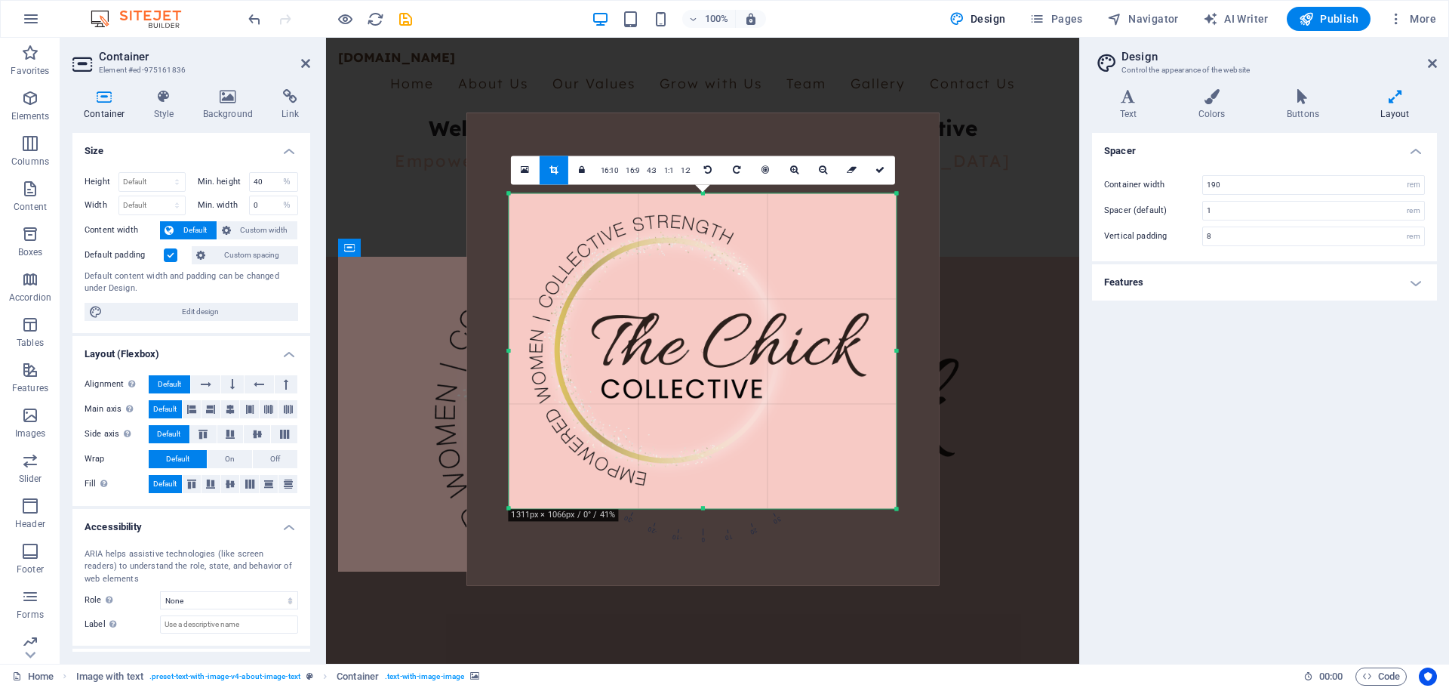
drag, startPoint x: 700, startPoint y: 548, endPoint x: 691, endPoint y: 471, distance: 77.5
click at [691, 471] on div "180 170 160 150 140 130 120 110 100 90 80 70 60 50 40 30 20 10 0 -10 -20 -30 -4…" at bounding box center [702, 350] width 387 height 315
click at [879, 169] on icon at bounding box center [879, 169] width 9 height 9
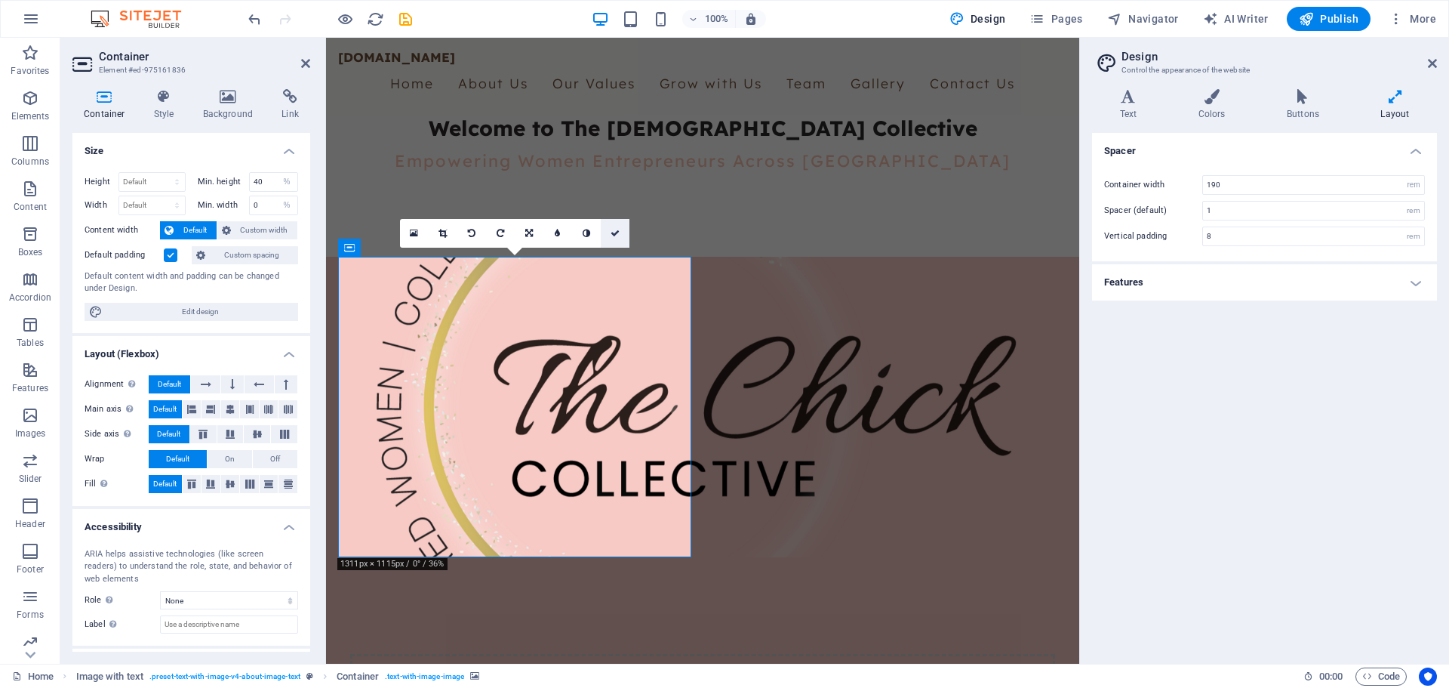
click at [613, 232] on icon at bounding box center [615, 233] width 9 height 9
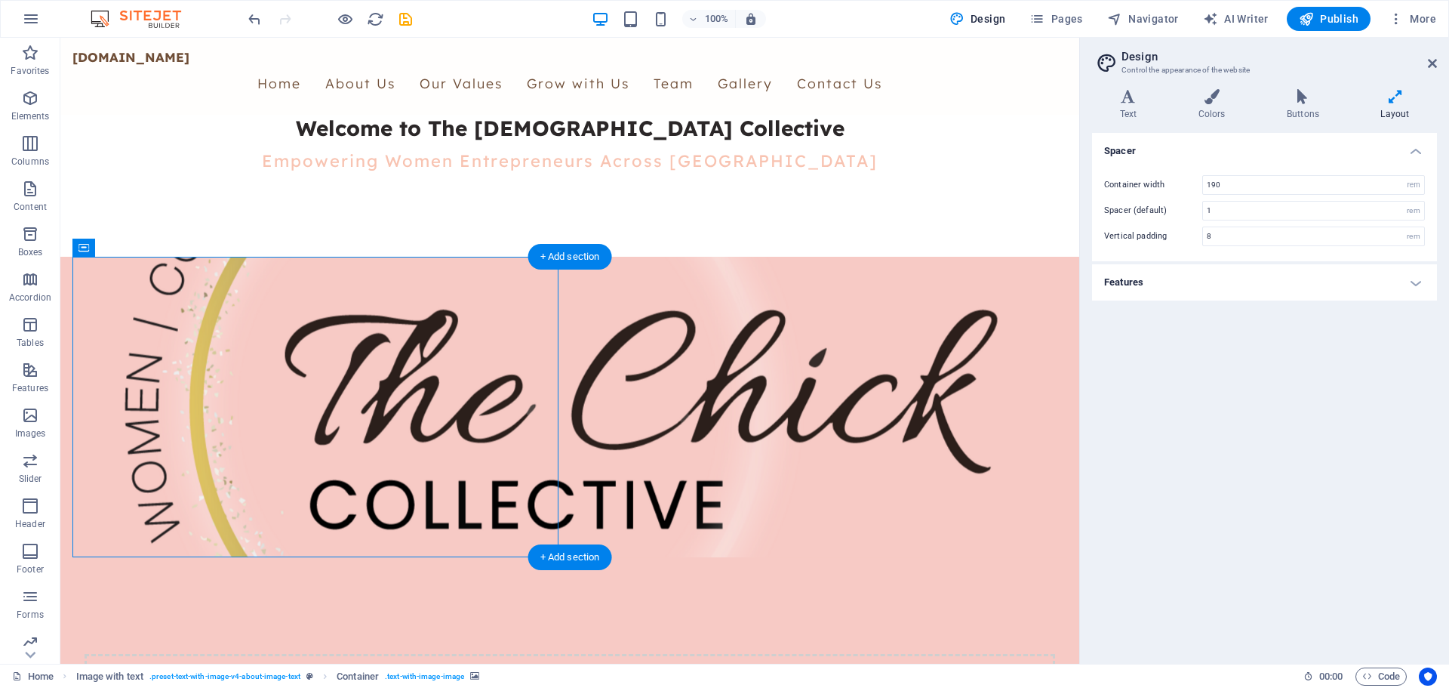
click at [411, 498] on figure at bounding box center [569, 407] width 995 height 300
select select "%"
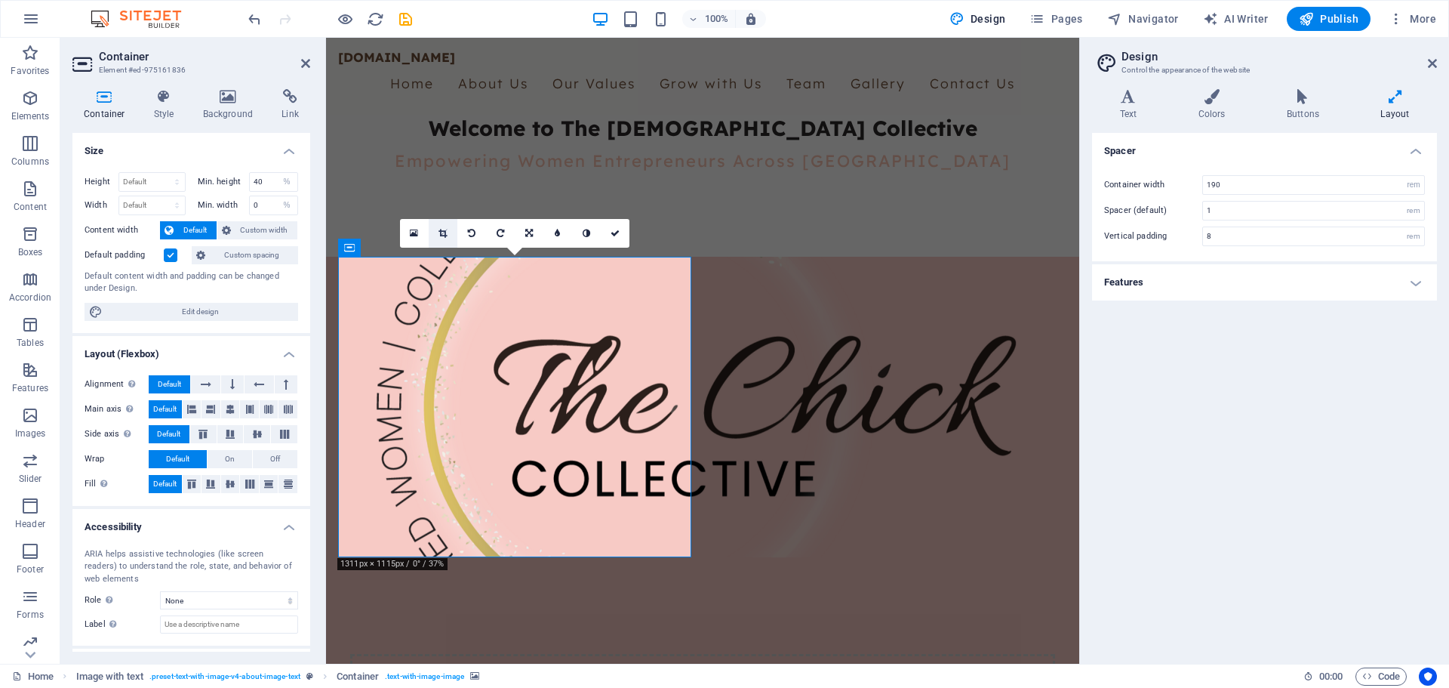
click at [439, 238] on icon at bounding box center [442, 233] width 8 height 9
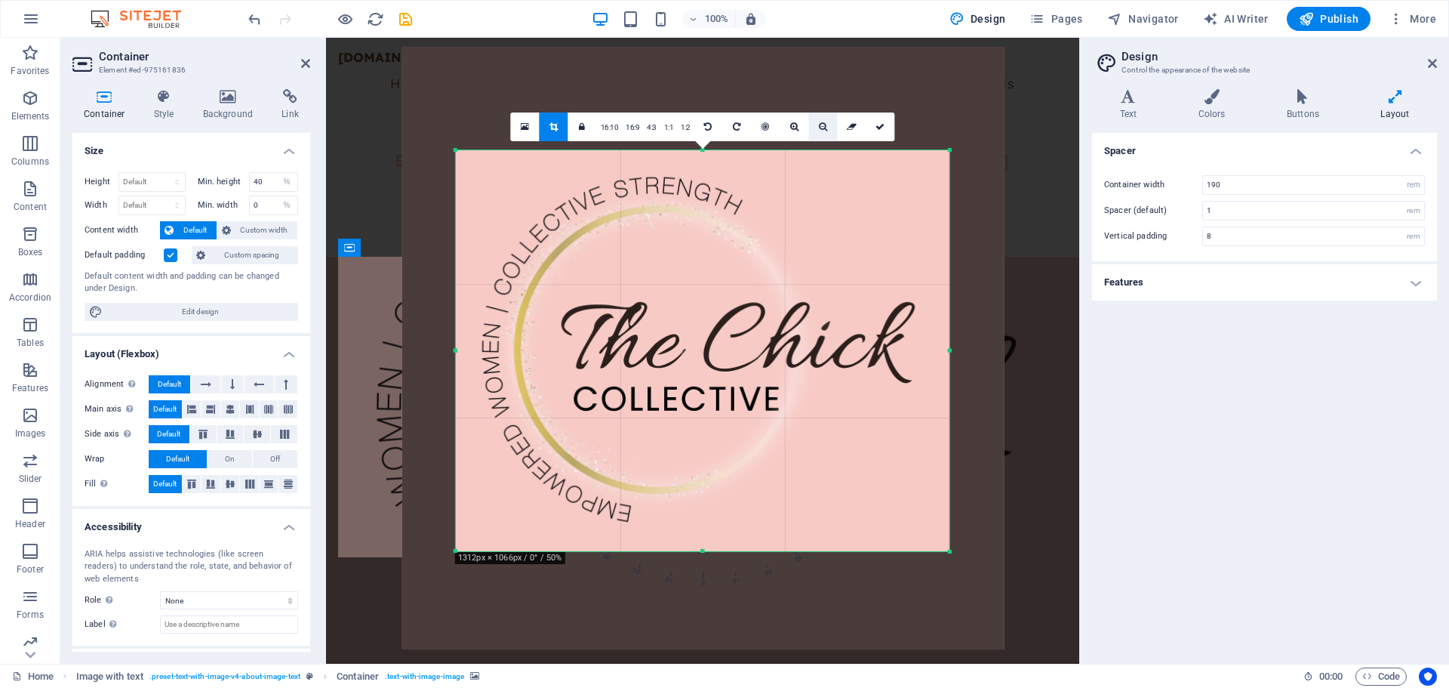
click at [822, 129] on icon at bounding box center [823, 126] width 8 height 9
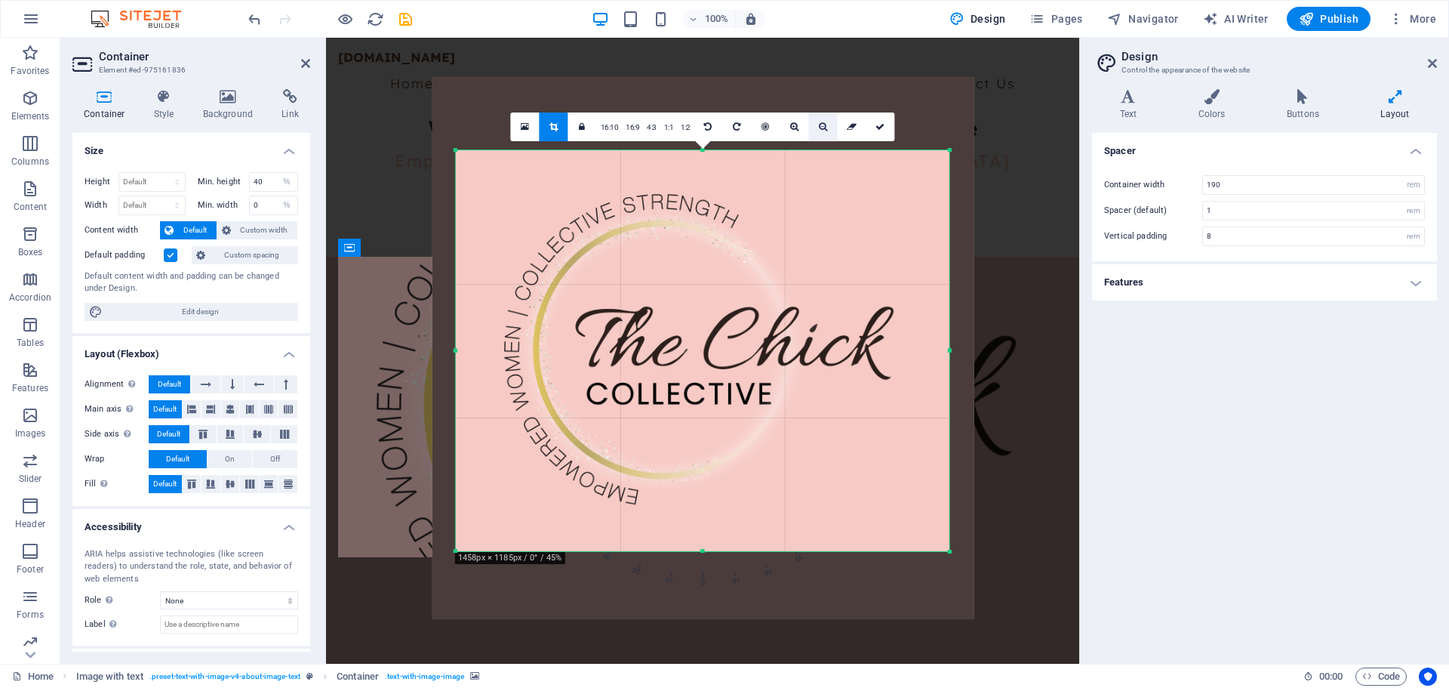
click at [822, 129] on icon at bounding box center [823, 126] width 8 height 9
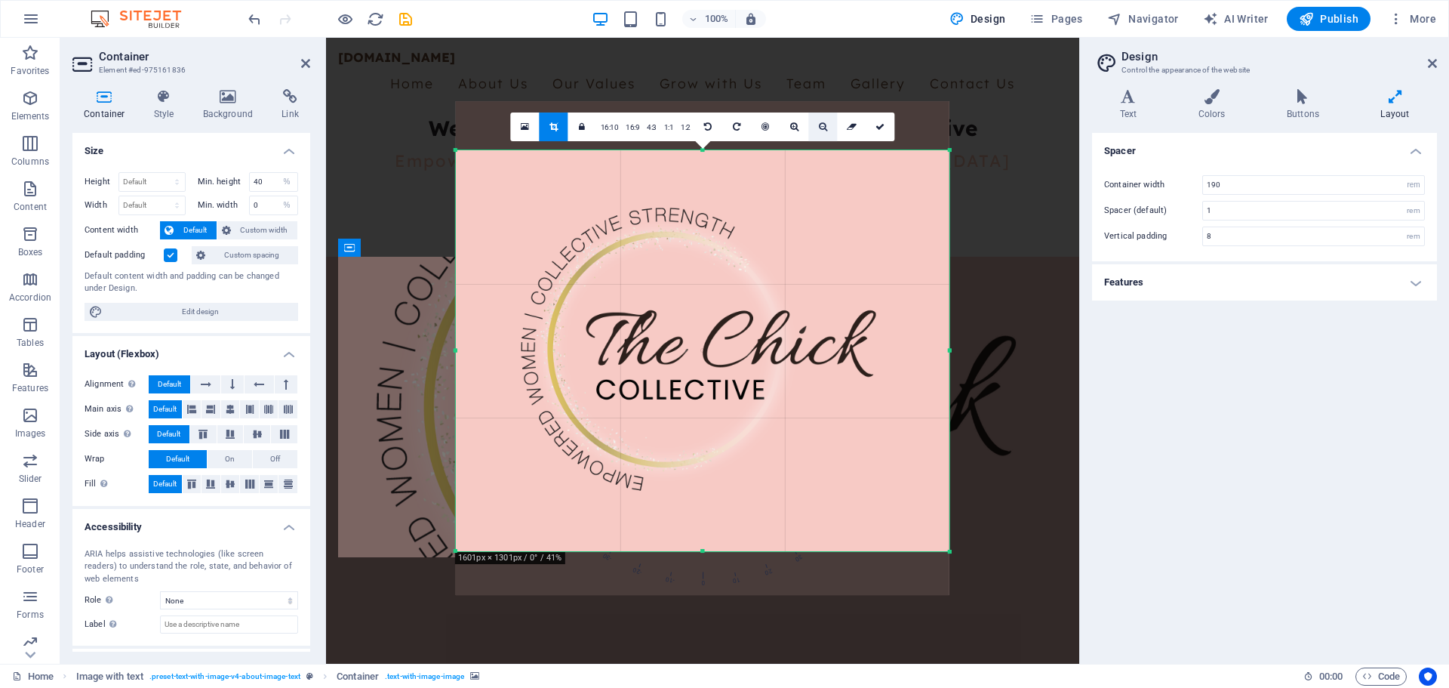
click at [822, 129] on icon at bounding box center [823, 126] width 8 height 9
click at [822, 128] on icon at bounding box center [823, 126] width 8 height 9
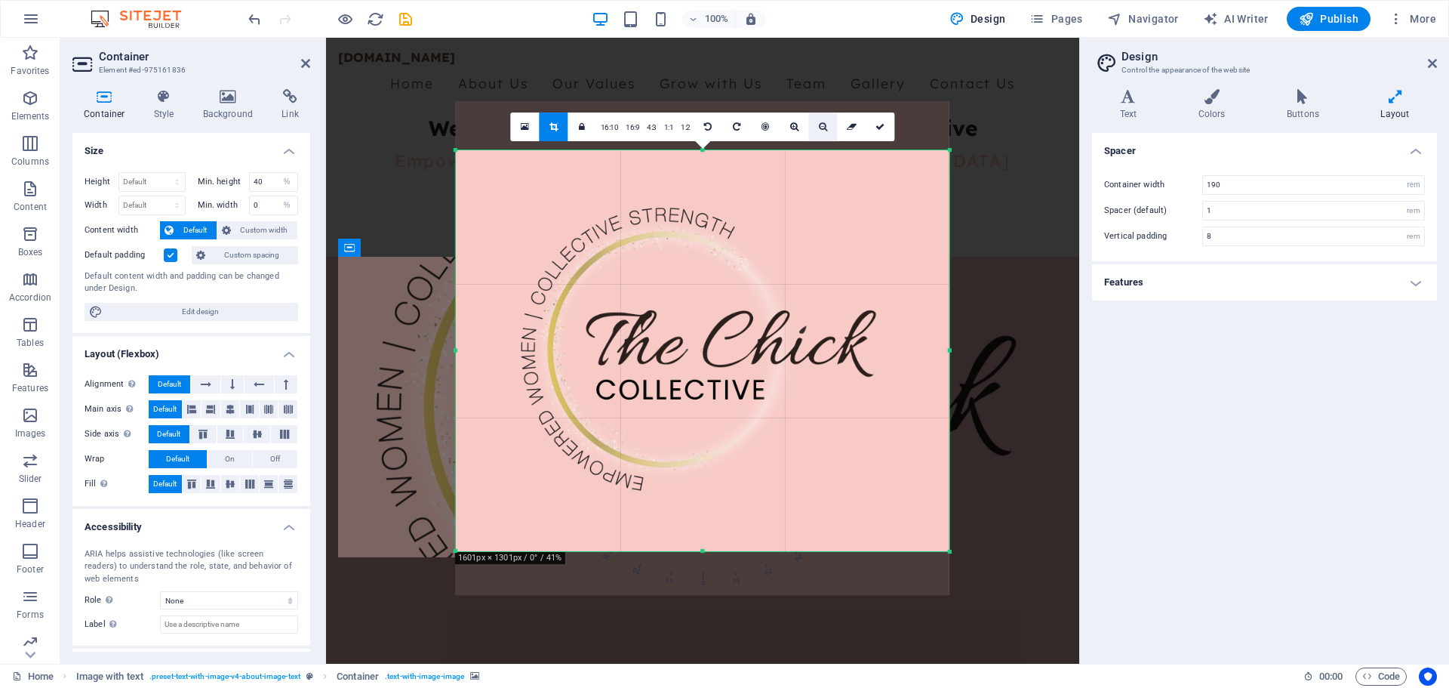
click at [822, 128] on icon at bounding box center [823, 126] width 8 height 9
click at [880, 130] on icon at bounding box center [879, 126] width 9 height 9
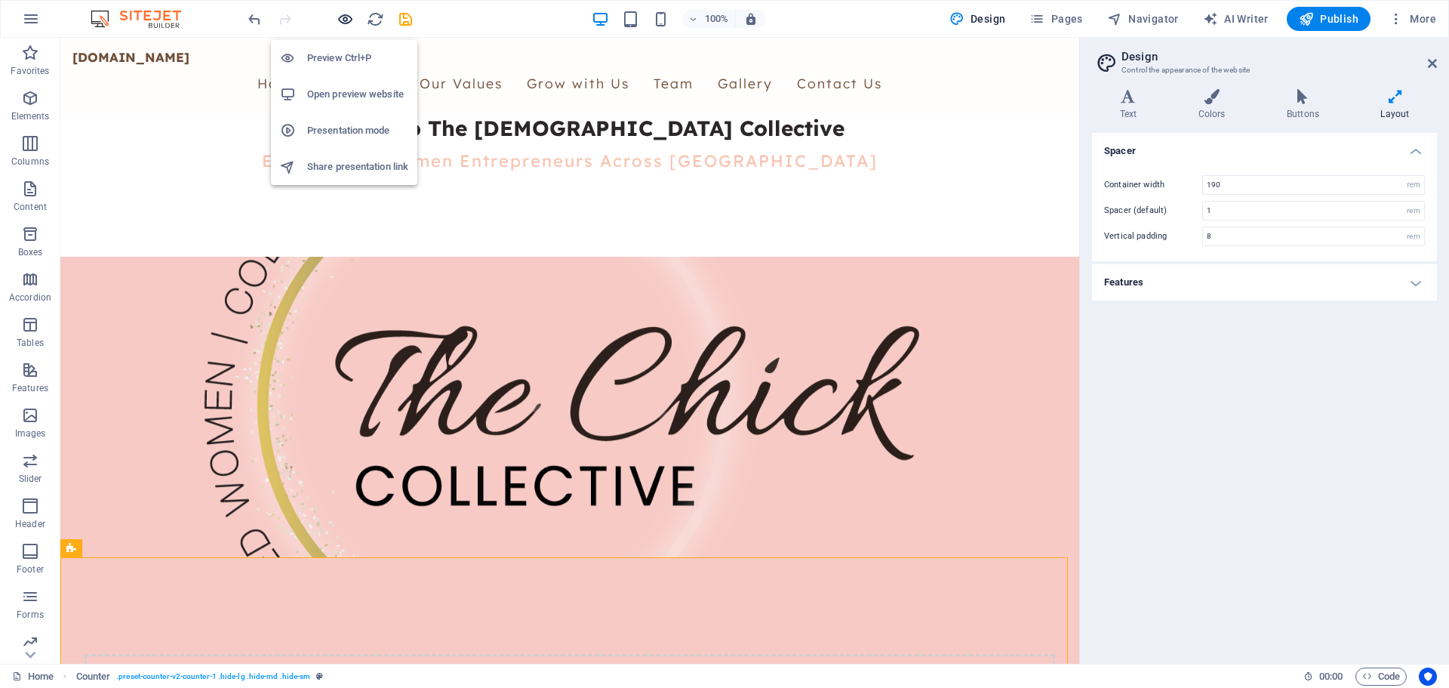
click at [343, 18] on icon "button" at bounding box center [345, 19] width 17 height 17
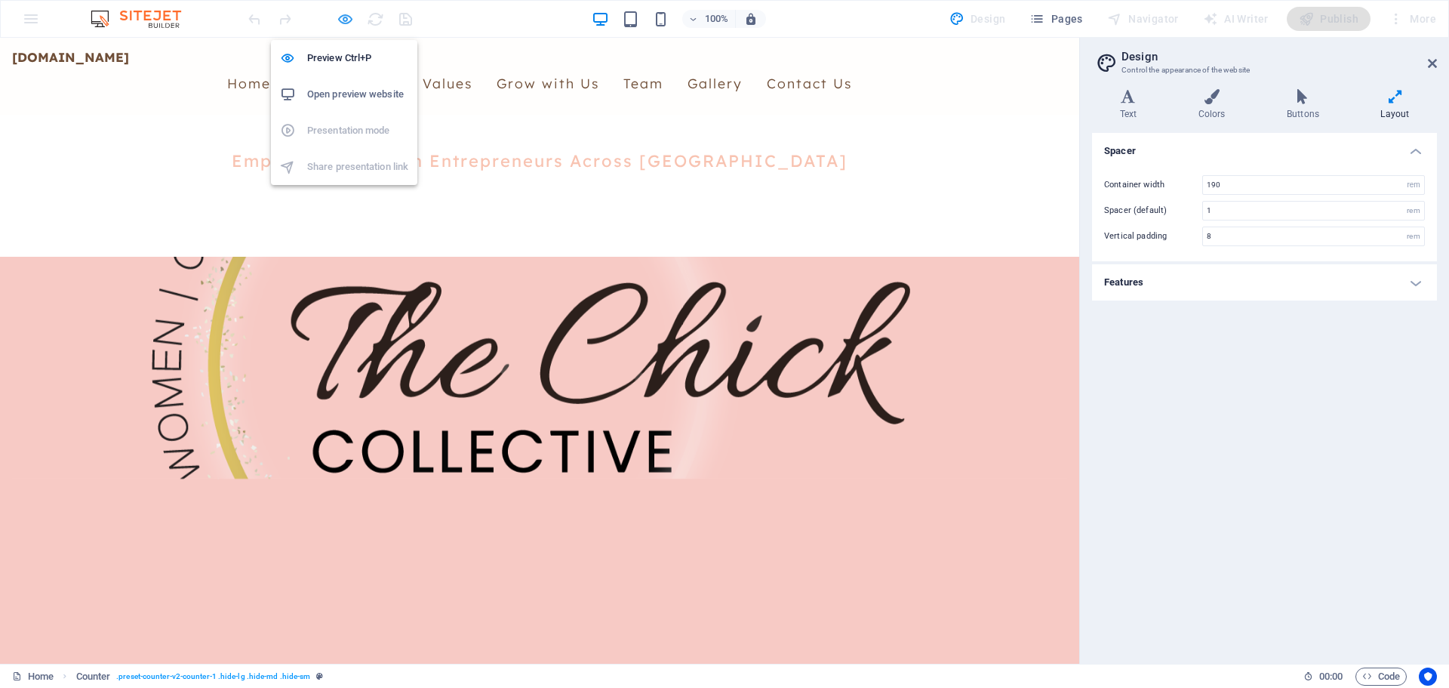
click at [343, 18] on icon "button" at bounding box center [345, 19] width 17 height 17
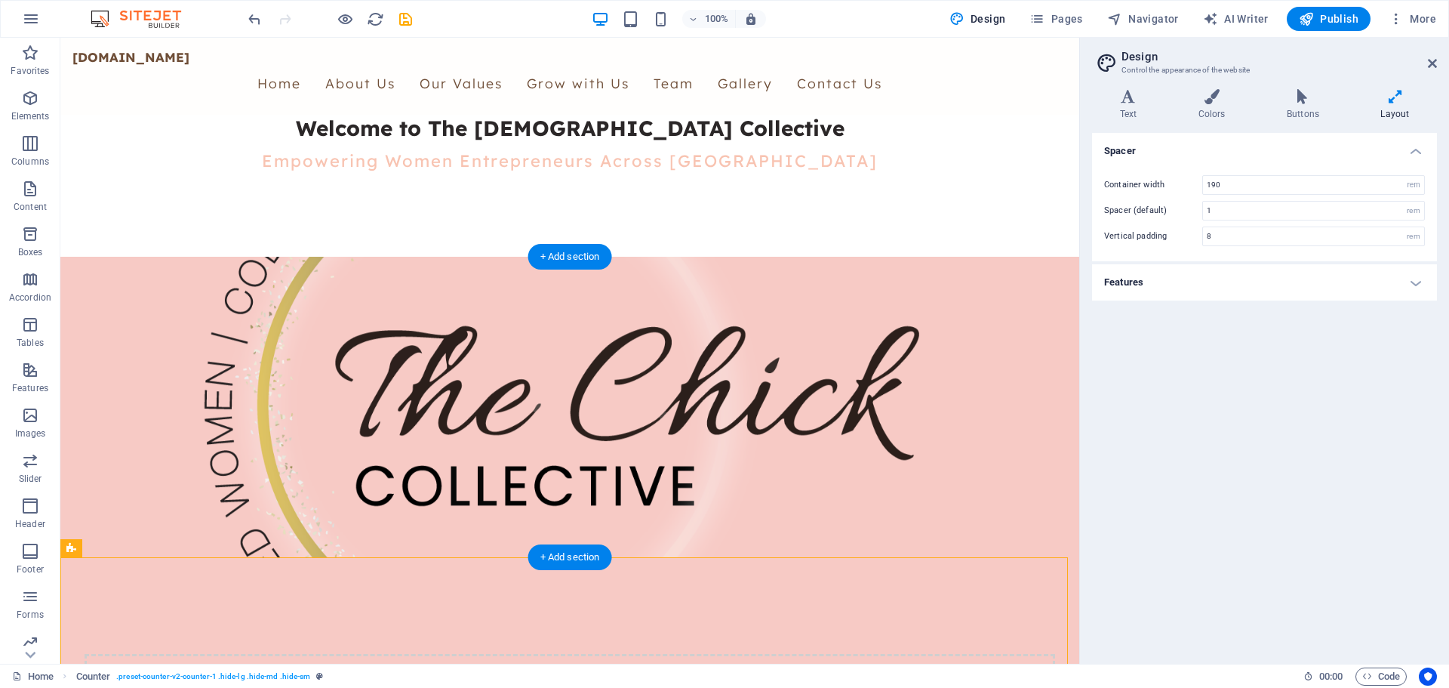
click at [326, 494] on figure at bounding box center [569, 407] width 995 height 300
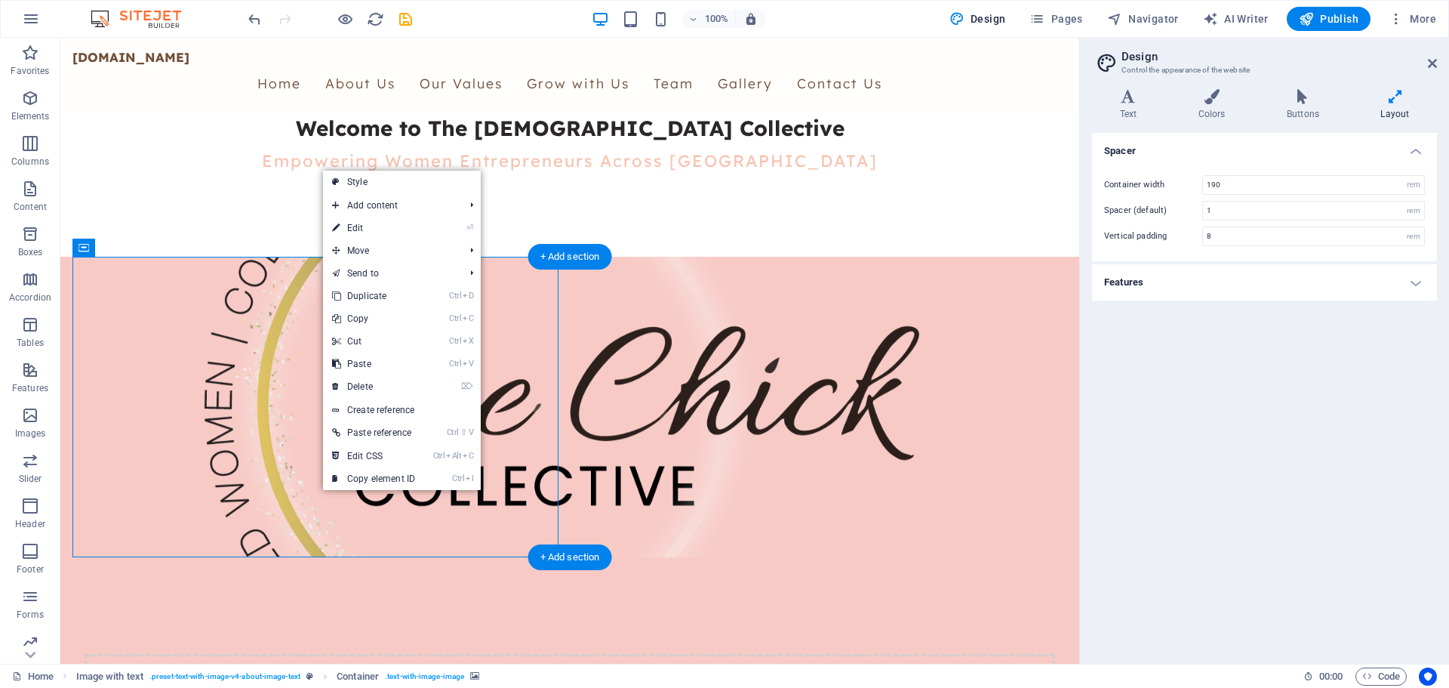
click at [318, 494] on figure at bounding box center [569, 407] width 995 height 300
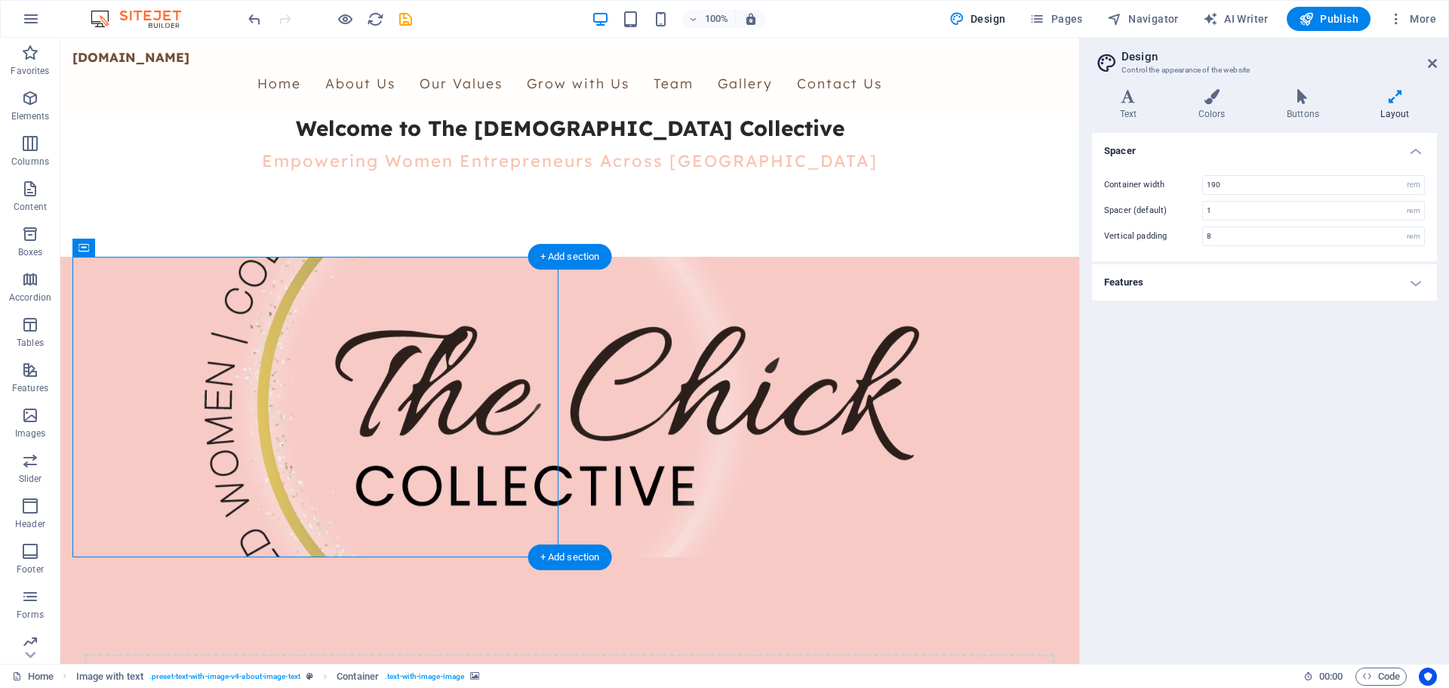
click at [318, 494] on figure at bounding box center [569, 407] width 995 height 300
select select "%"
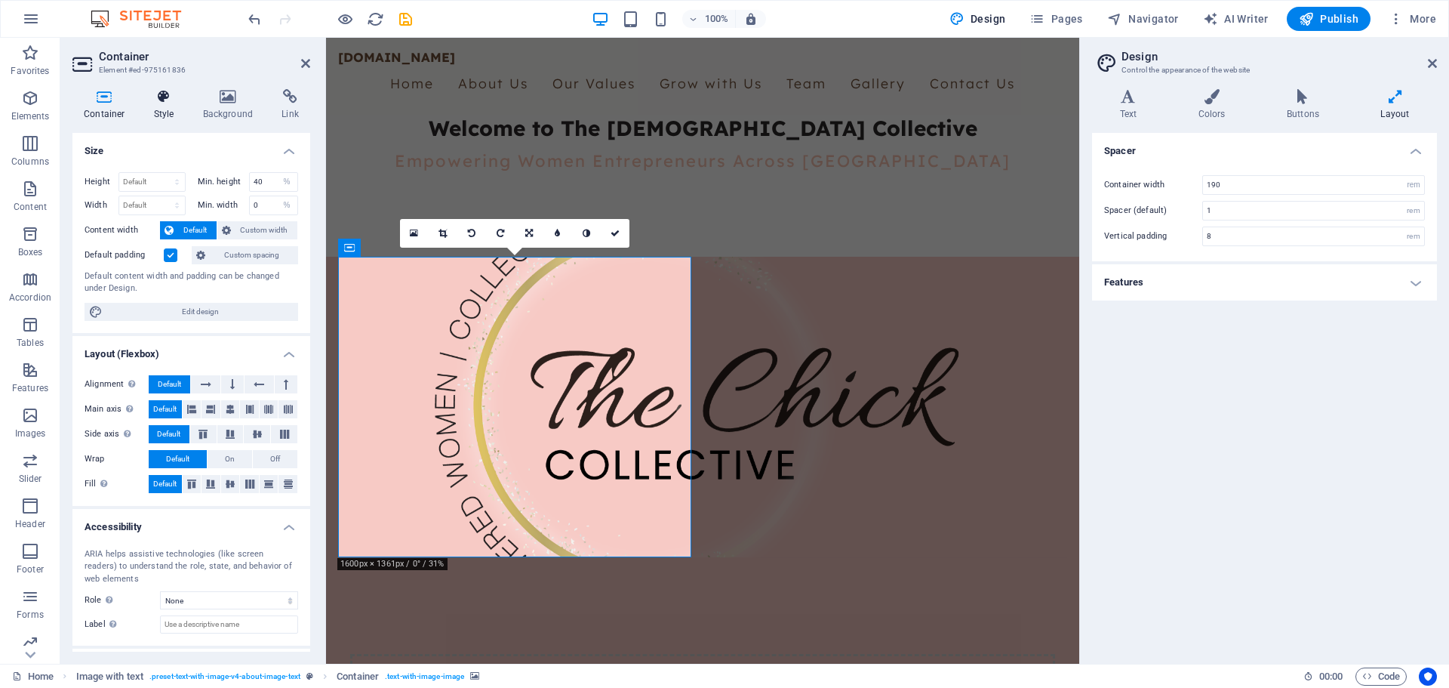
click at [159, 104] on h4 "Style" at bounding box center [167, 105] width 49 height 32
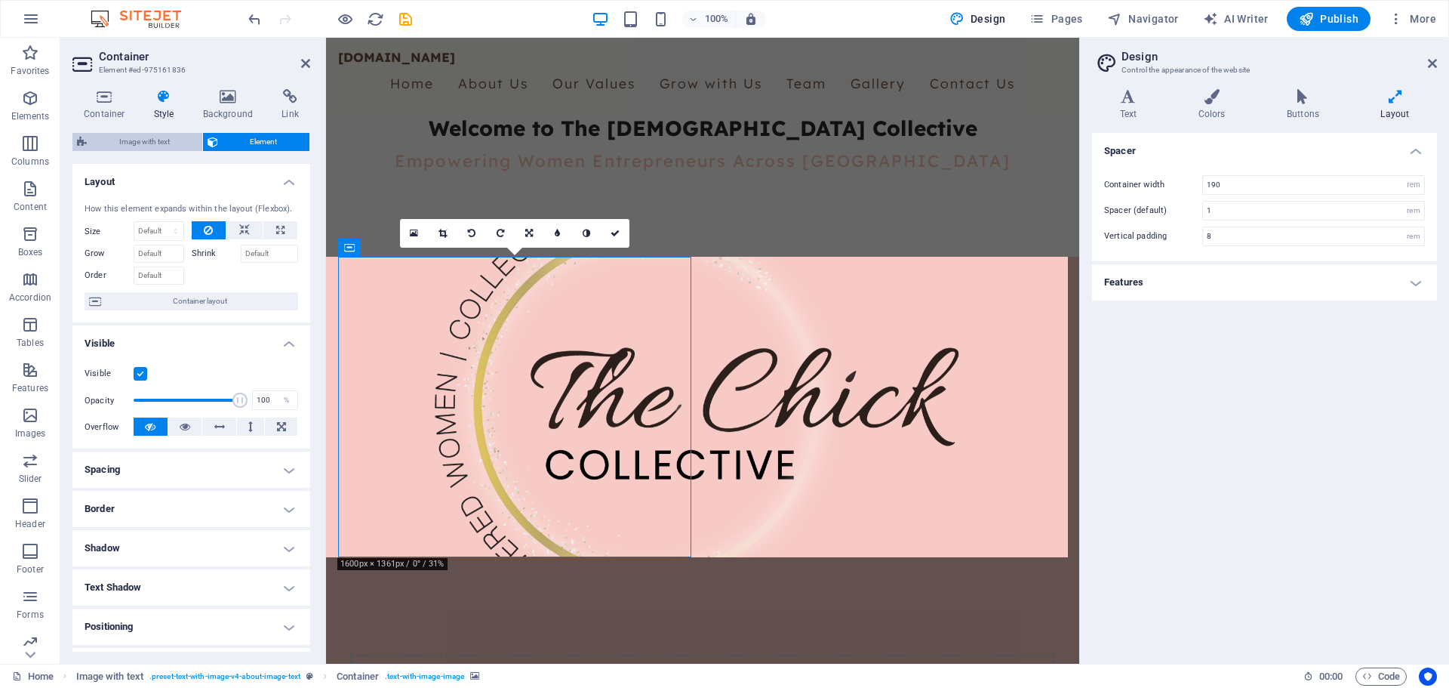
click at [149, 139] on span "Image with text" at bounding box center [144, 142] width 106 height 18
select select "rem"
select select "px"
select select "preset-text-with-image-v4-about-image-text"
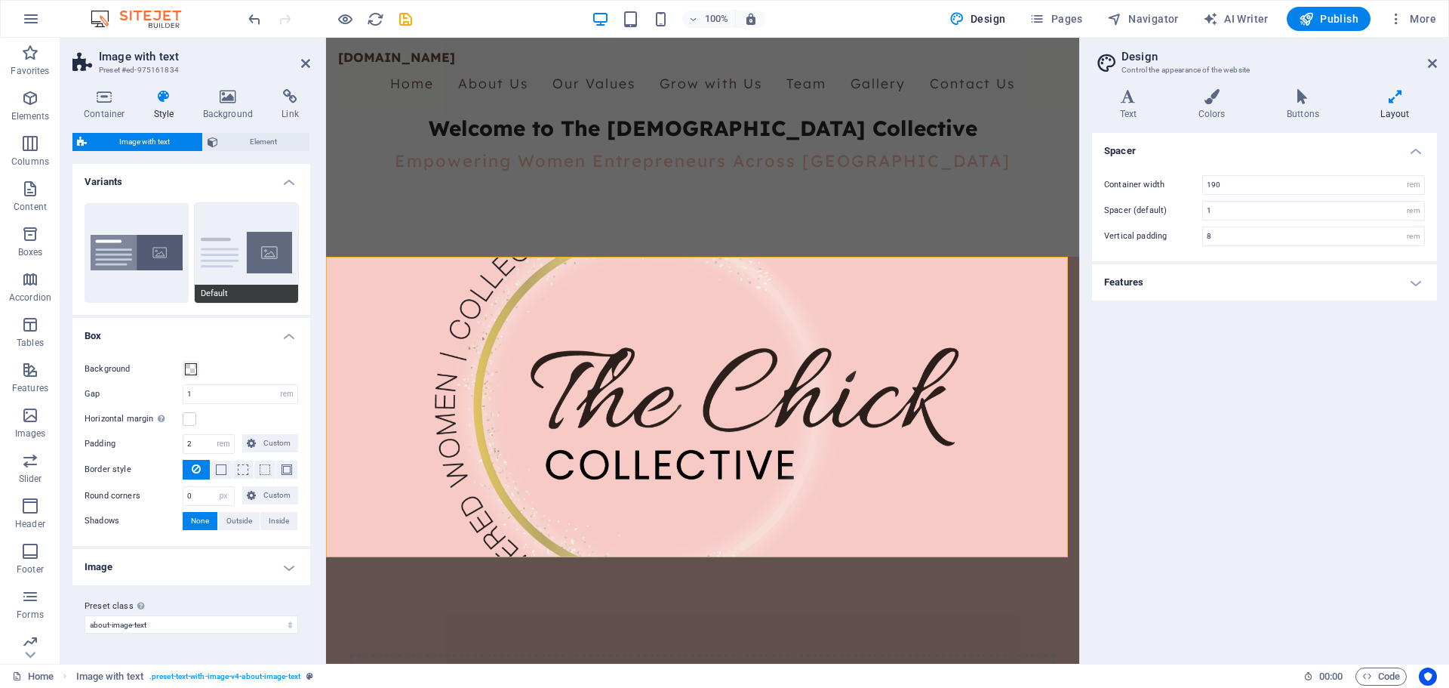
click at [266, 248] on button "Default" at bounding box center [247, 253] width 104 height 100
type input "2"
type input "0"
click at [281, 561] on h4 "Image" at bounding box center [191, 567] width 238 height 36
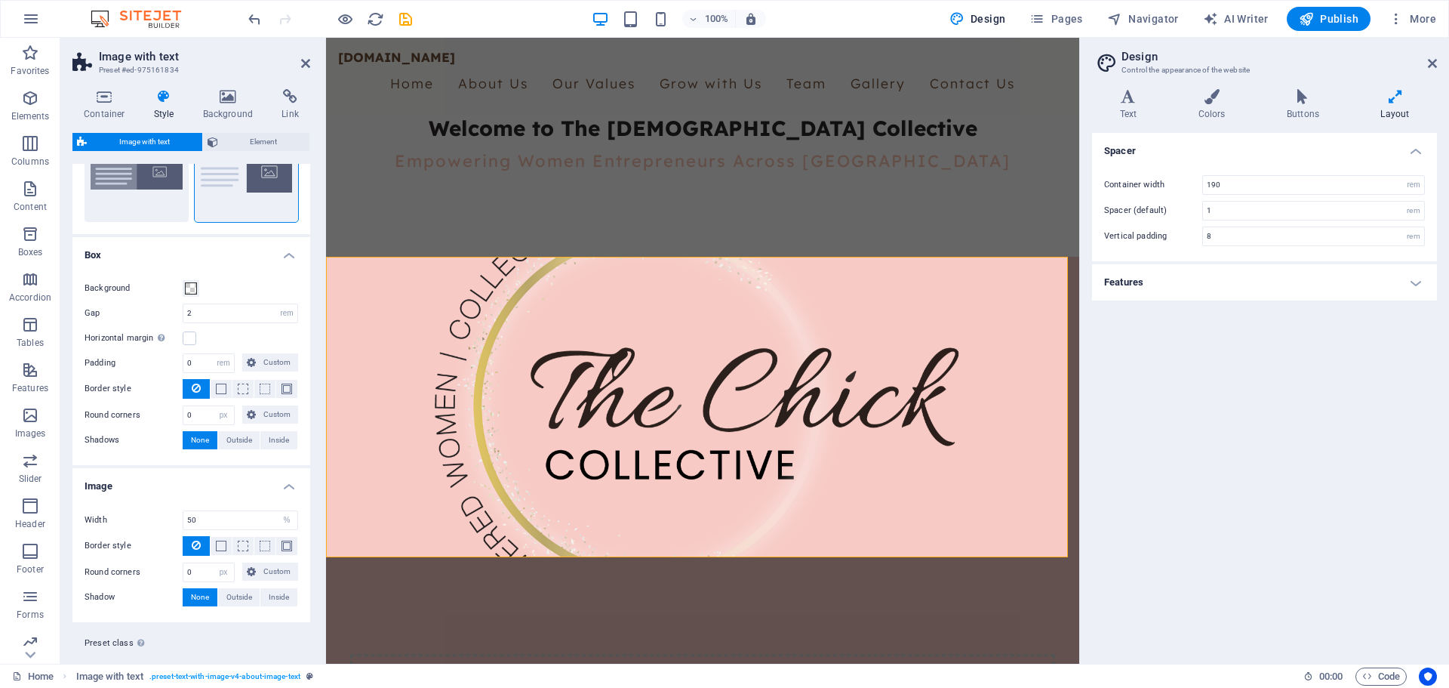
scroll to position [112, 0]
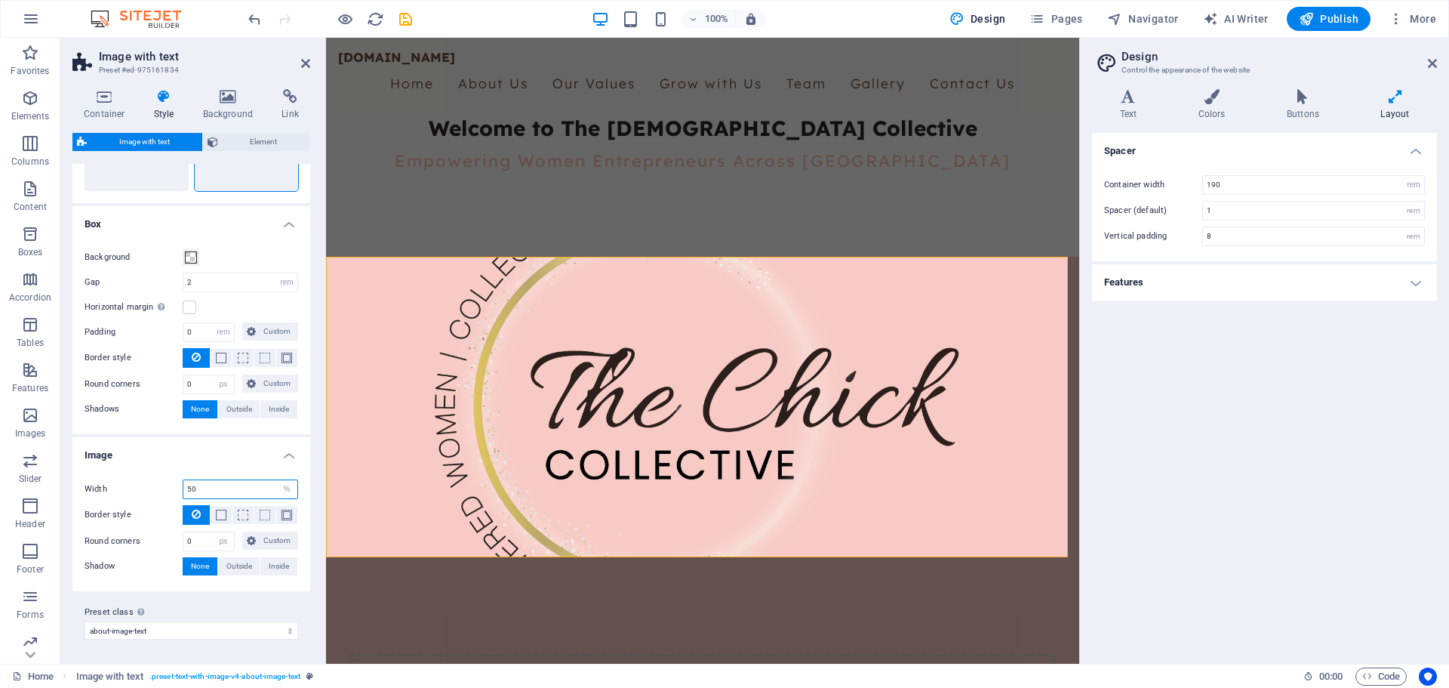
drag, startPoint x: 203, startPoint y: 488, endPoint x: 161, endPoint y: 492, distance: 42.4
click at [161, 492] on div "Width 50 rem px % vh vw" at bounding box center [192, 489] width 214 height 20
click at [153, 479] on div "Width 50 rem px % vh vw" at bounding box center [192, 489] width 214 height 20
click at [304, 61] on icon at bounding box center [305, 63] width 9 height 12
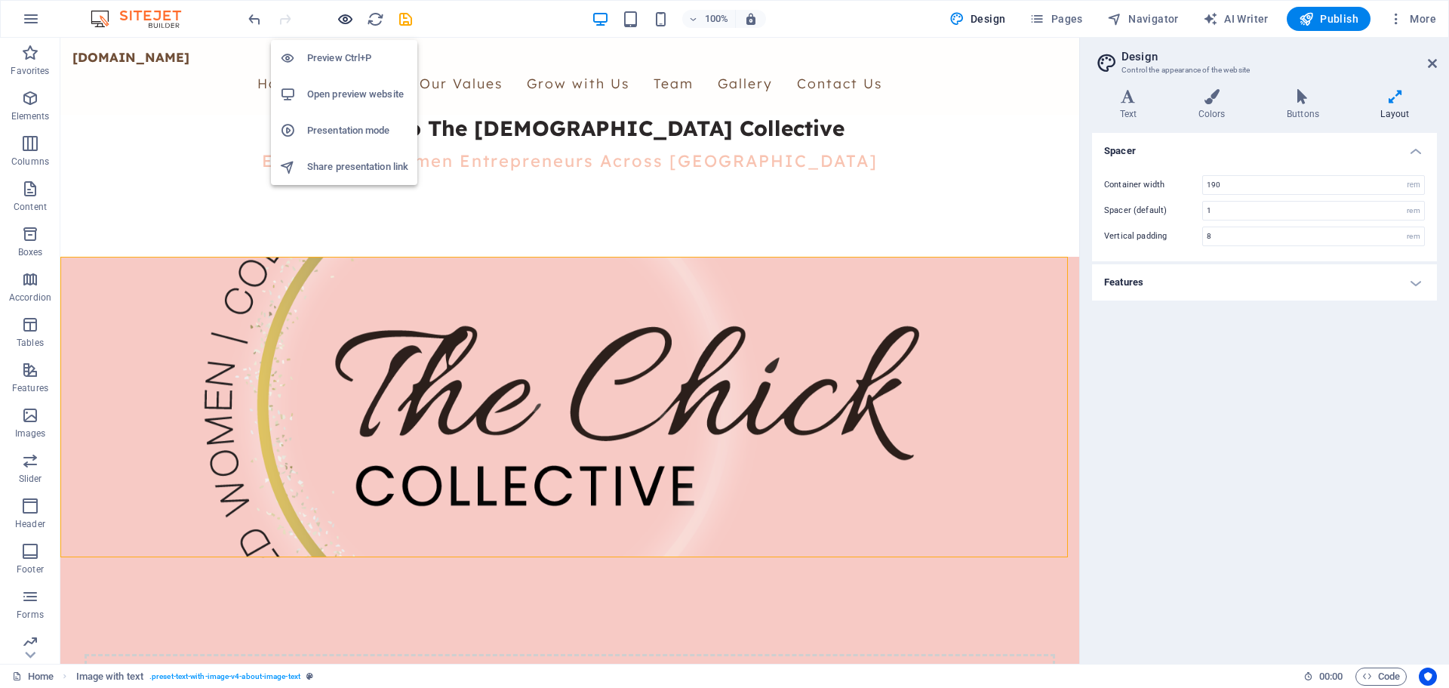
click at [343, 11] on icon "button" at bounding box center [345, 19] width 17 height 17
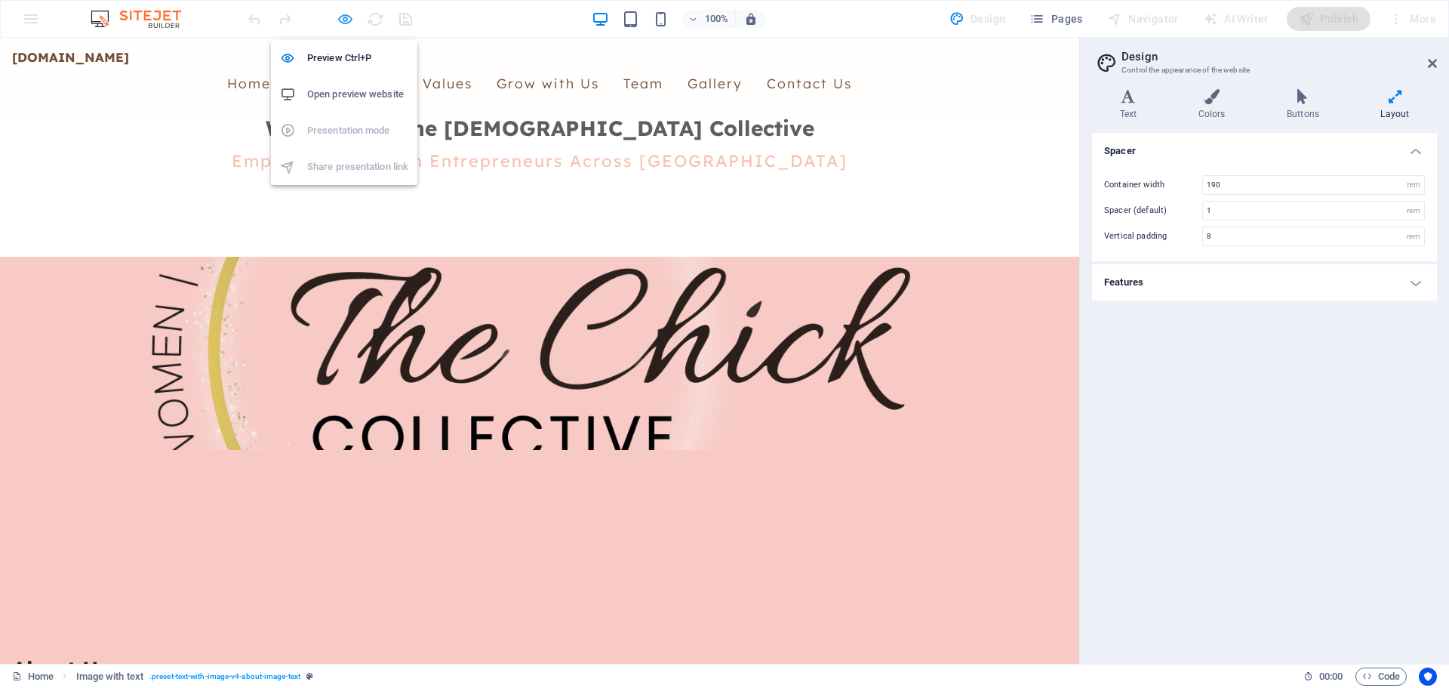
click at [343, 11] on icon "button" at bounding box center [345, 19] width 17 height 17
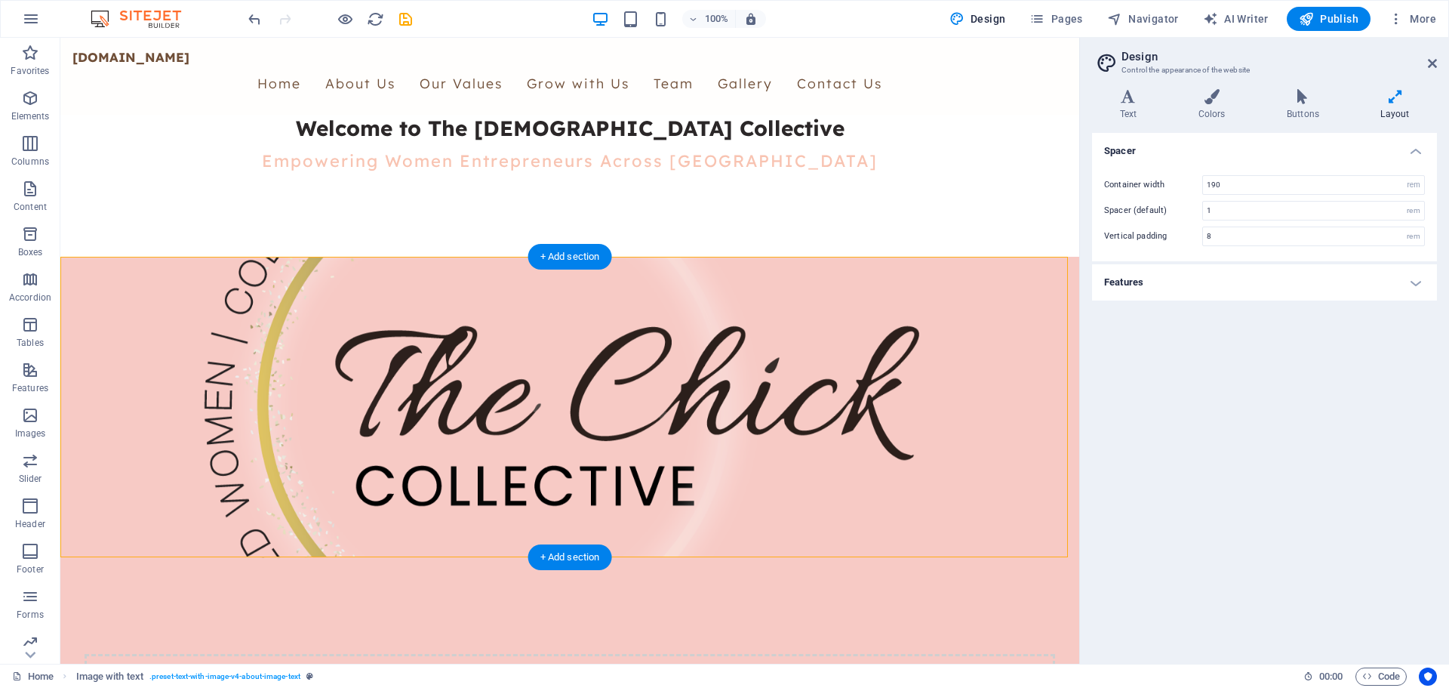
click at [467, 519] on figure at bounding box center [569, 407] width 995 height 300
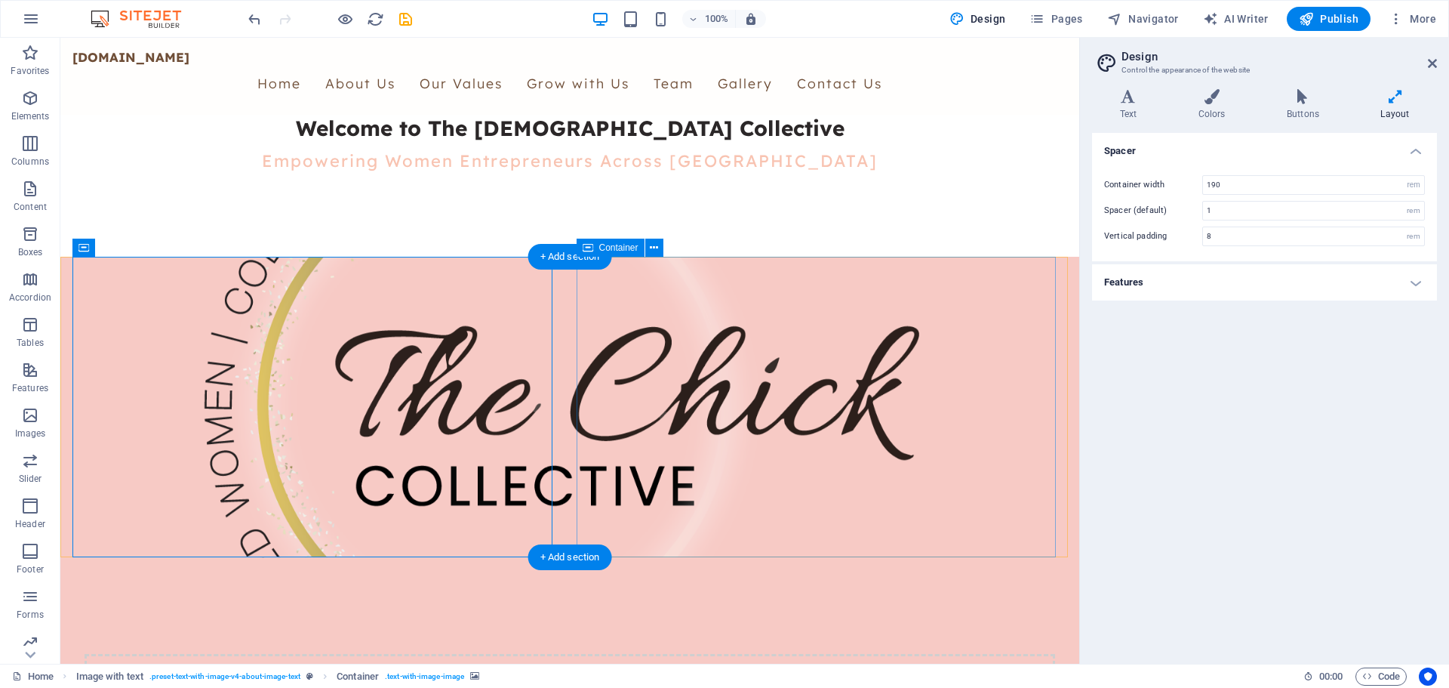
click at [380, 540] on figure at bounding box center [569, 407] width 995 height 300
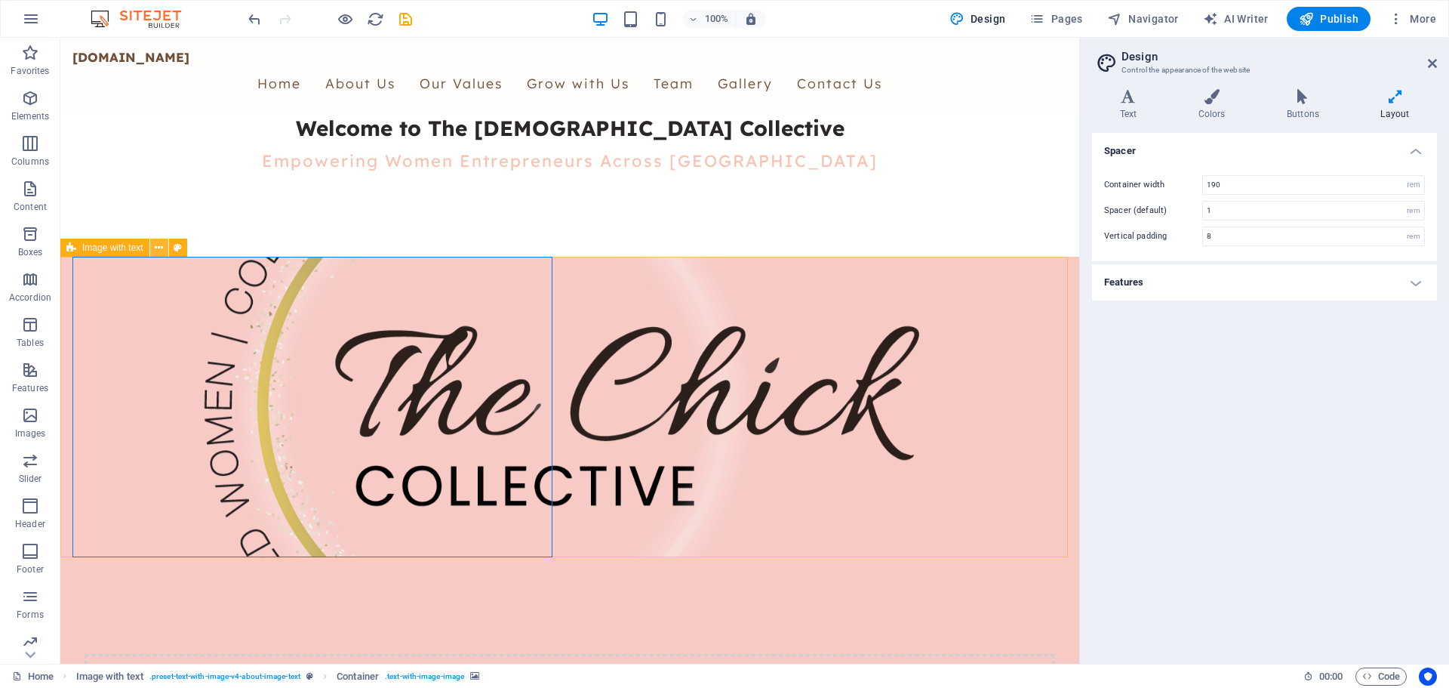
click at [153, 246] on button at bounding box center [159, 247] width 18 height 18
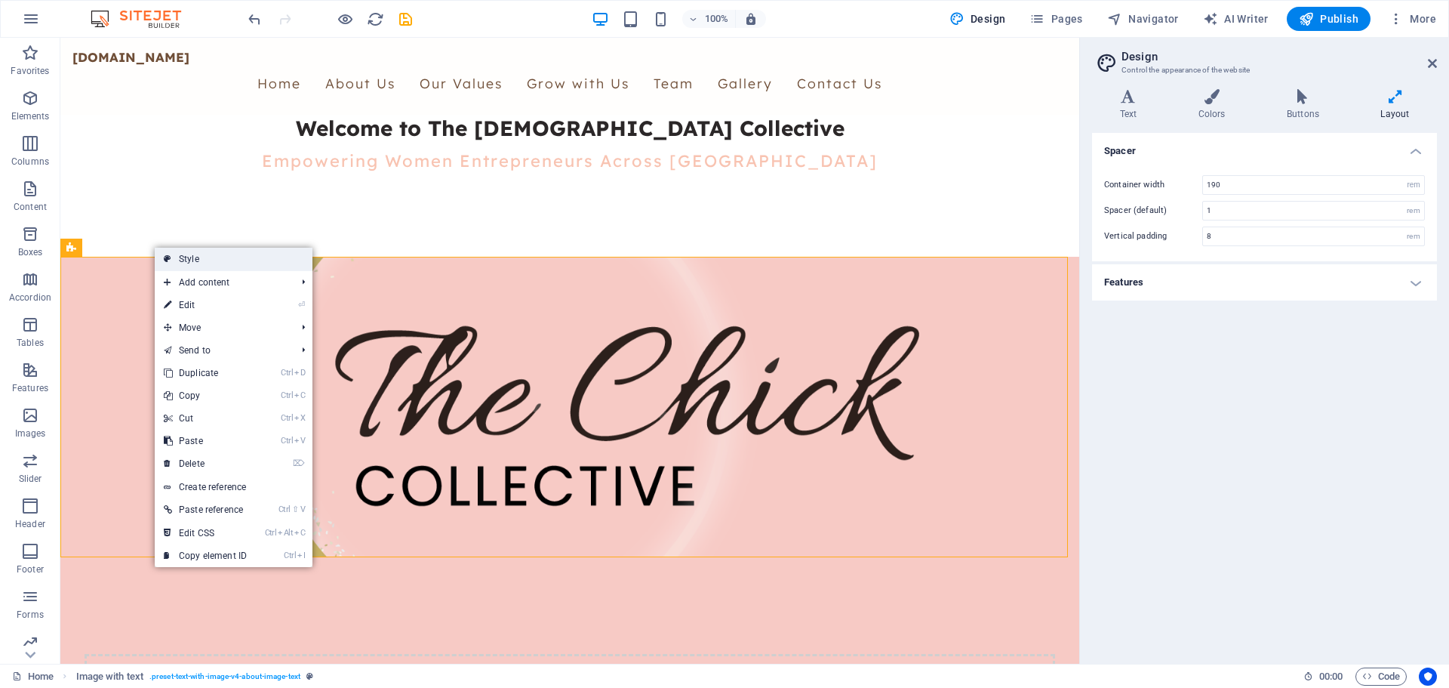
click at [184, 251] on link "Style" at bounding box center [234, 259] width 158 height 23
select select "rem"
select select "px"
select select "%"
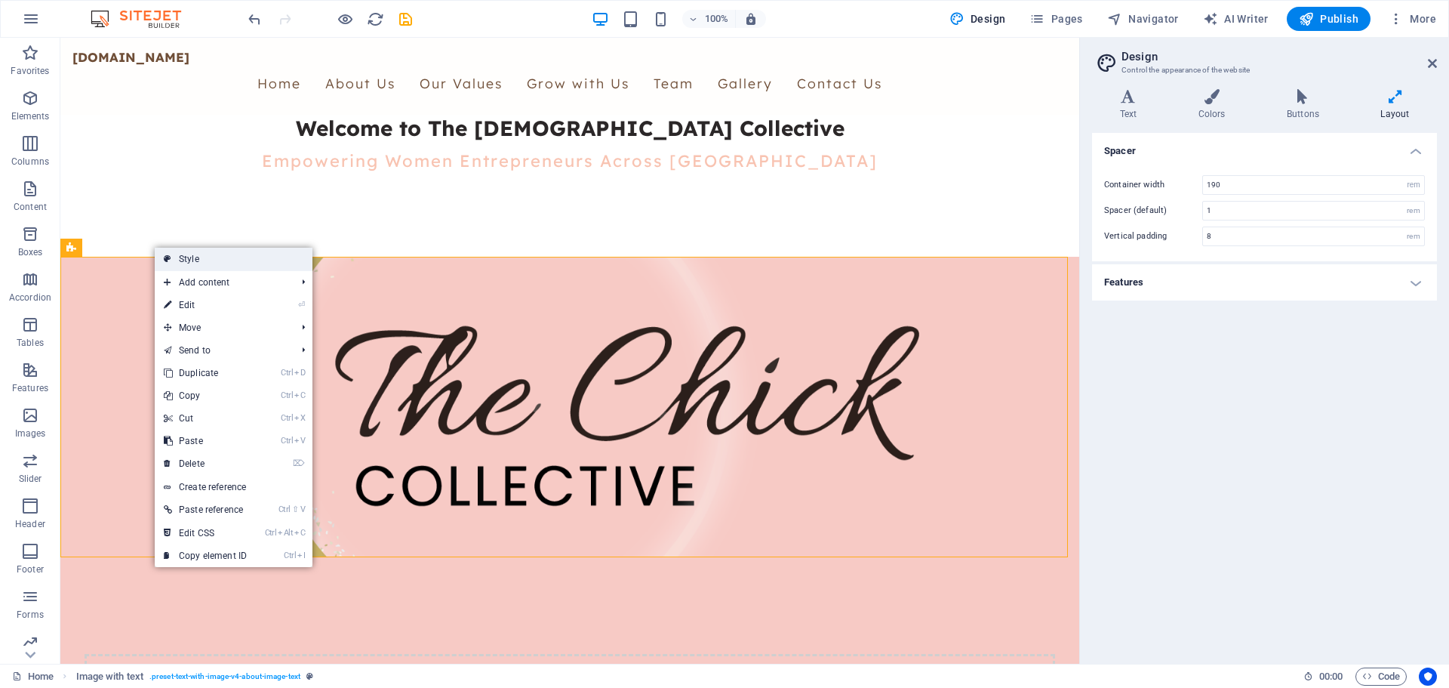
select select "px"
select select "preset-text-with-image-v4-about-image-text"
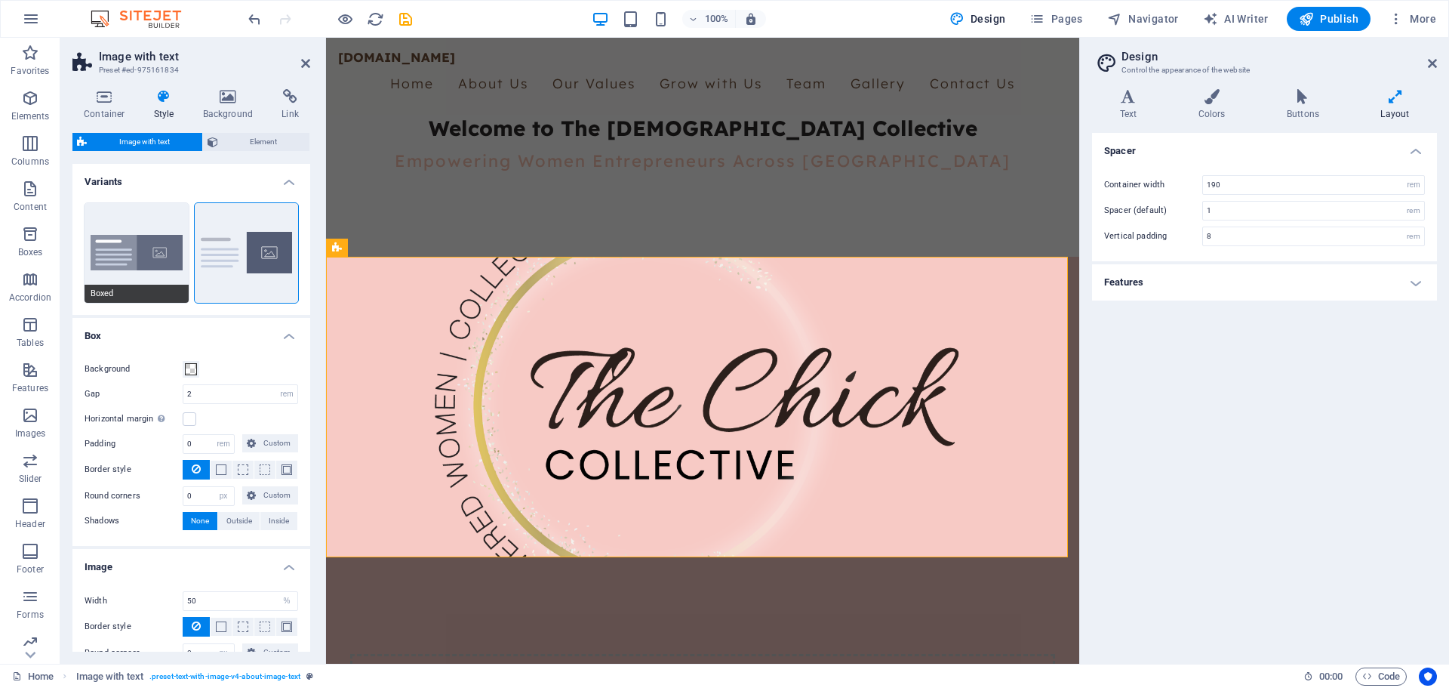
click at [116, 242] on button "Boxed" at bounding box center [137, 253] width 104 height 100
type input "0"
type input "2.5"
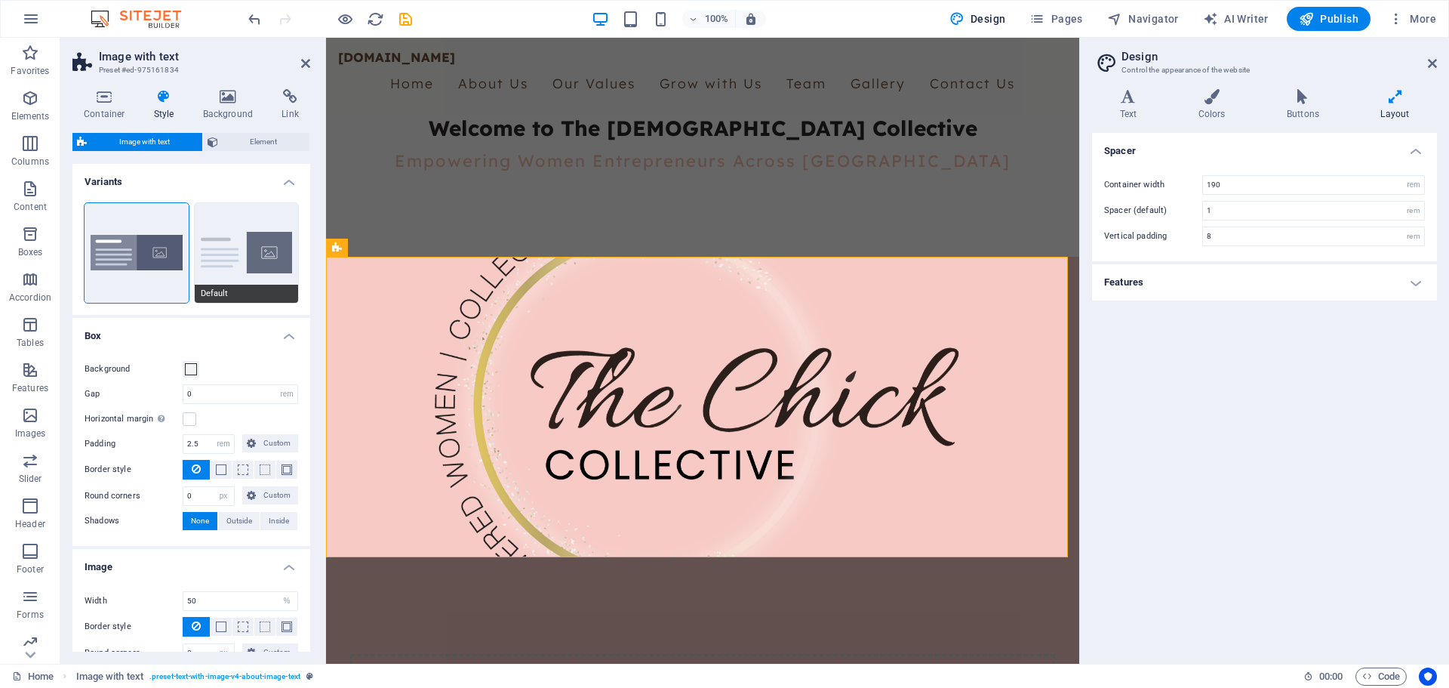
click at [240, 258] on button "Default" at bounding box center [247, 253] width 104 height 100
type input "2"
type input "0"
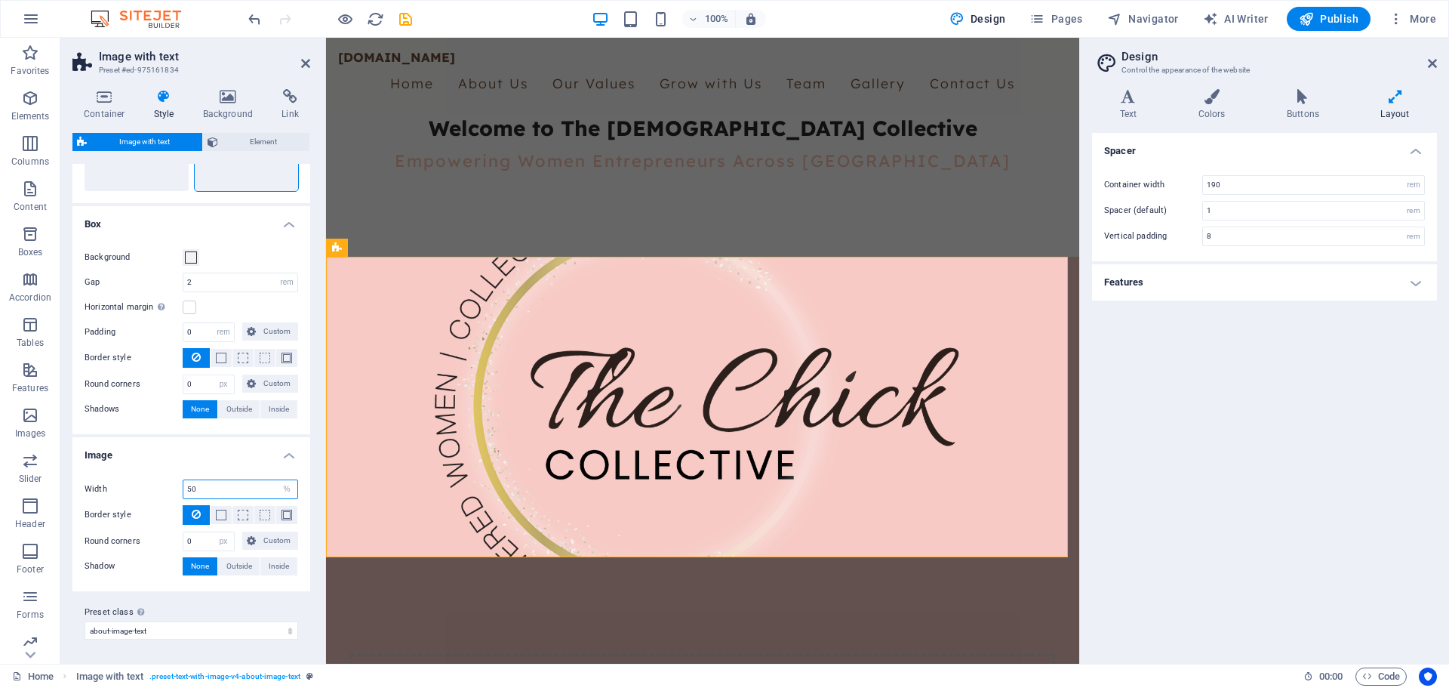
drag, startPoint x: 205, startPoint y: 491, endPoint x: 170, endPoint y: 502, distance: 36.5
click at [170, 502] on div "Width 50 rem px % vh vw Border style Border width 1 px rem vh vw Custom Custom …" at bounding box center [191, 527] width 244 height 127
click at [158, 475] on div "Width 30 rem px % vh vw Border style Border width 1 px rem vh vw Custom Custom …" at bounding box center [191, 527] width 244 height 127
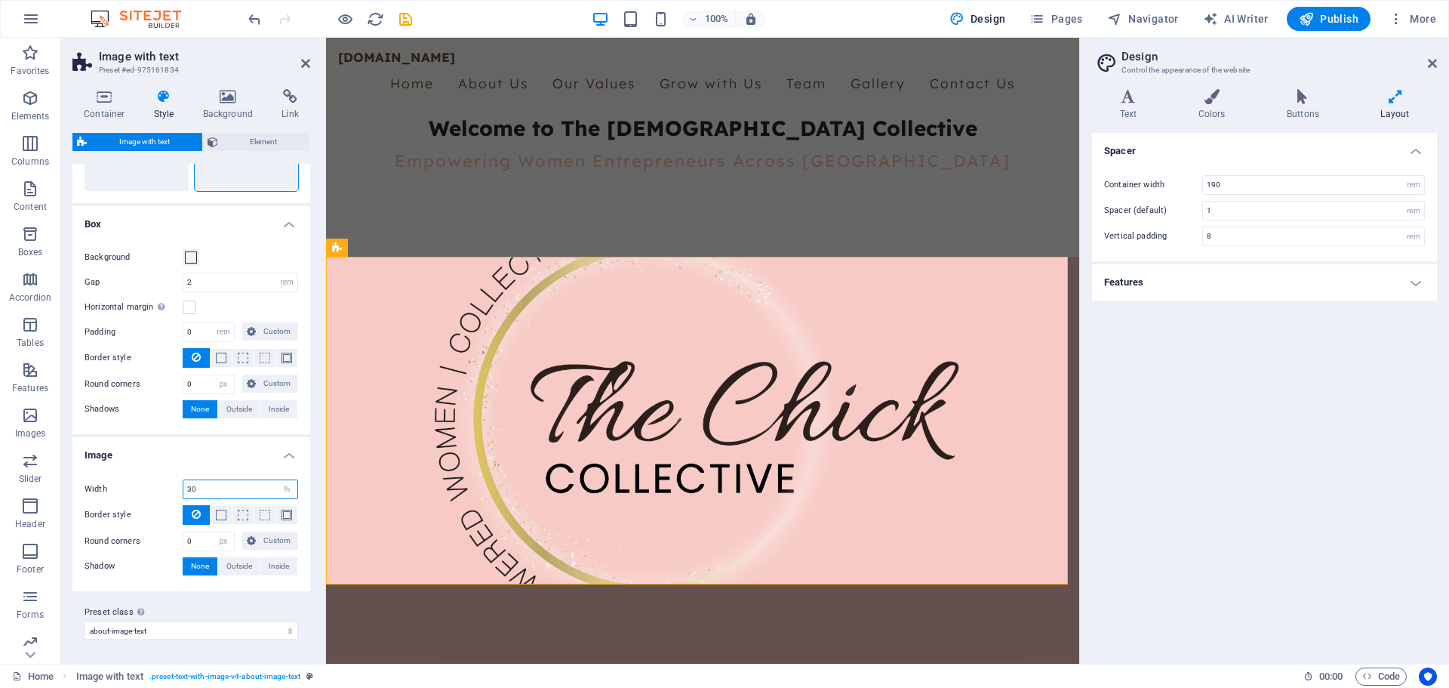
click at [180, 491] on div "Width 30 rem px % vh vw" at bounding box center [192, 489] width 214 height 20
click at [139, 472] on div "Width 50 rem px % vh vw Border style Border width 1 px rem vh vw Custom Custom …" at bounding box center [191, 527] width 244 height 127
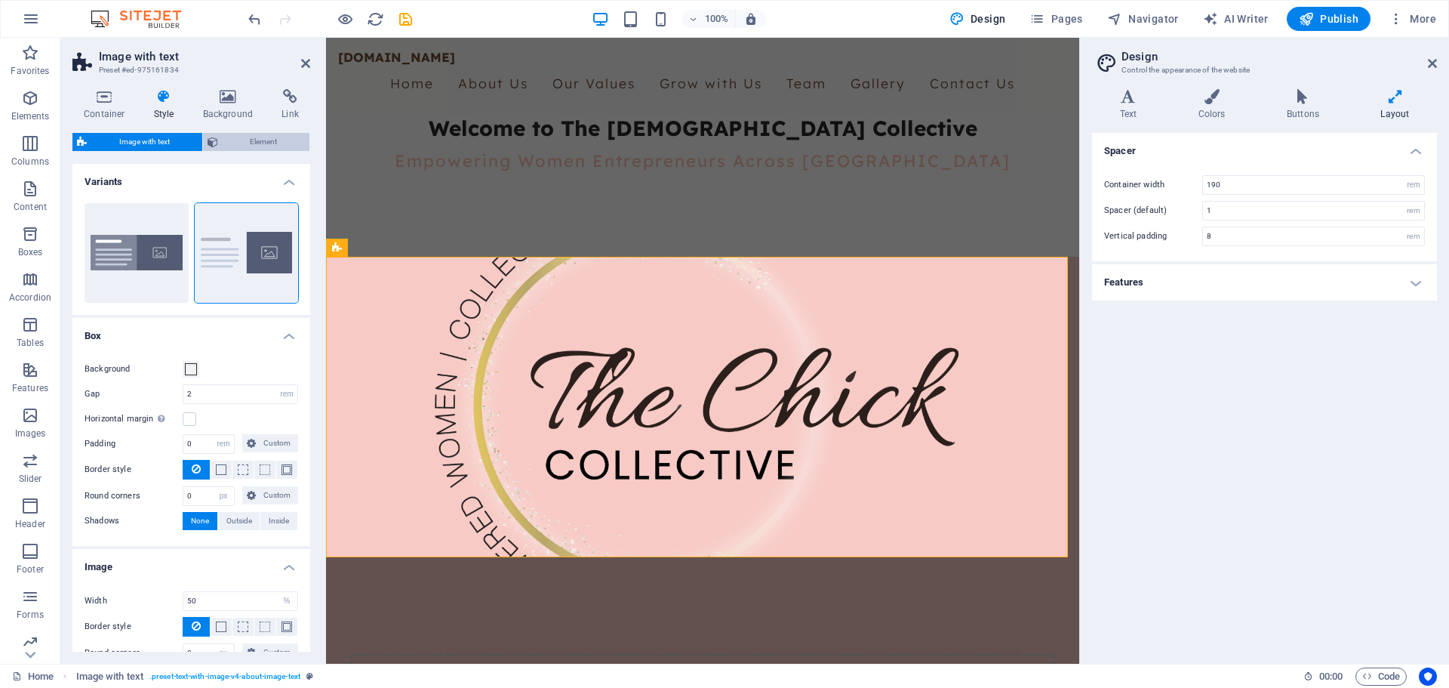
click at [265, 141] on span "Element" at bounding box center [264, 142] width 83 height 18
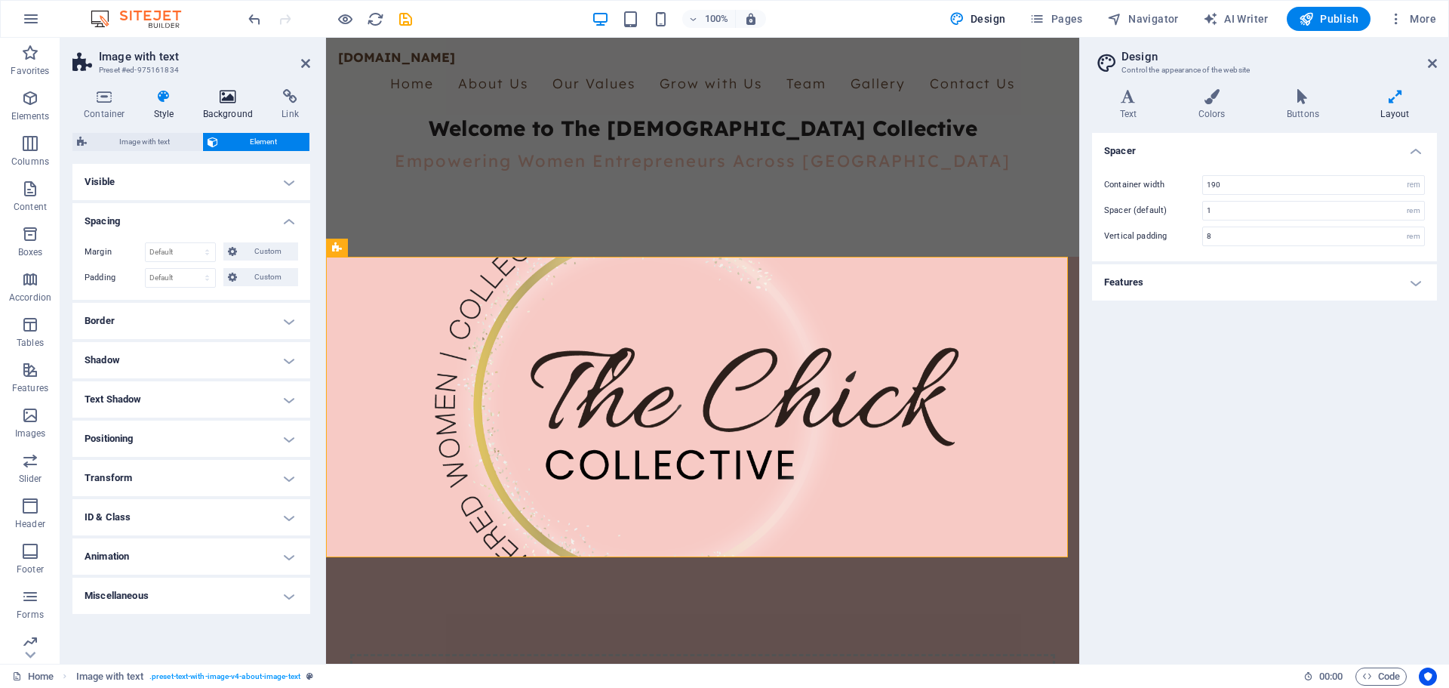
click at [238, 98] on icon at bounding box center [228, 96] width 73 height 15
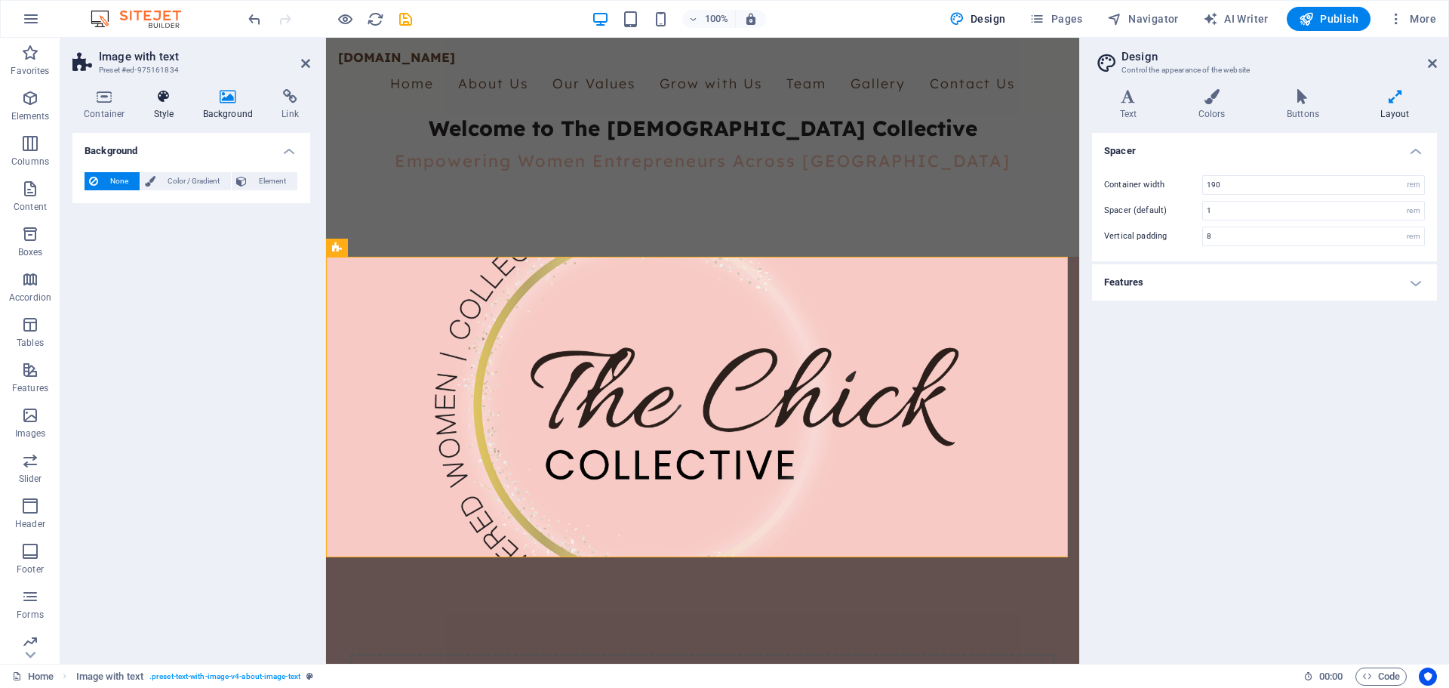
click at [146, 100] on icon at bounding box center [164, 96] width 43 height 15
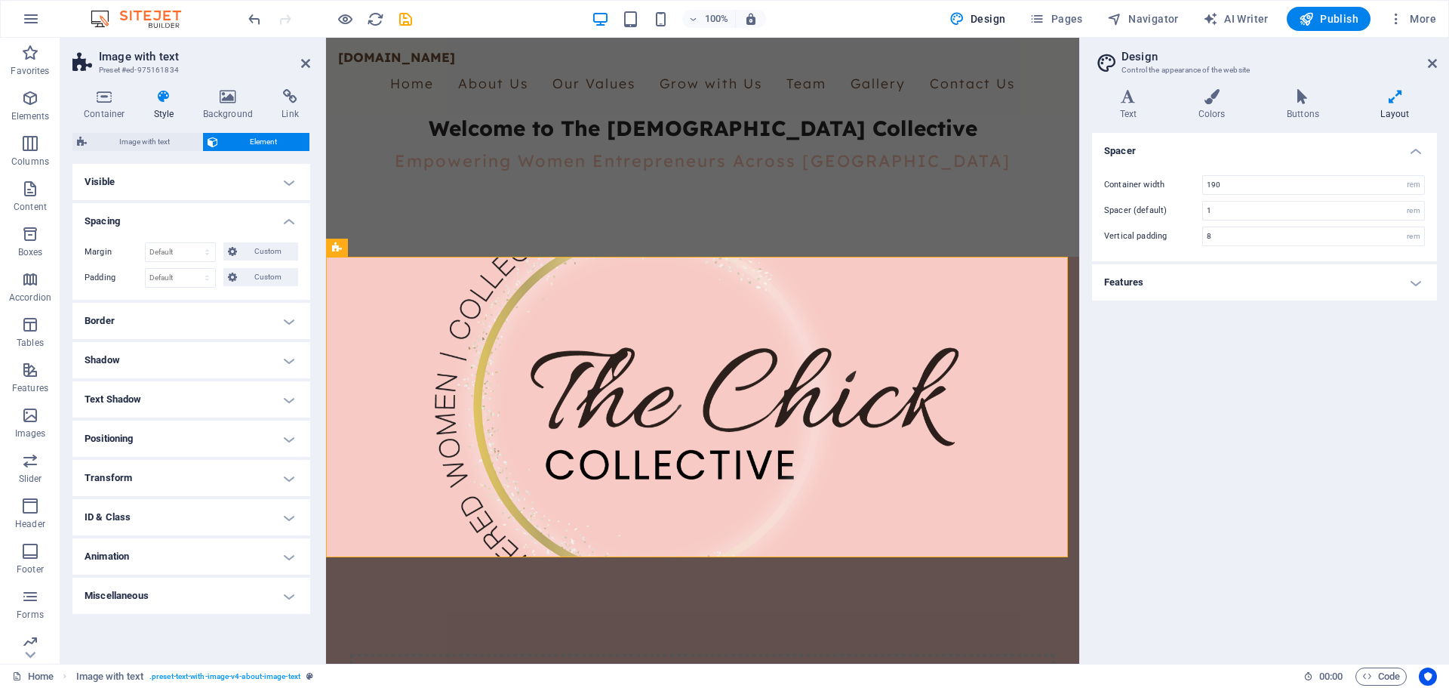
click at [159, 101] on icon at bounding box center [164, 96] width 43 height 15
click at [143, 143] on span "Image with text" at bounding box center [144, 142] width 106 height 18
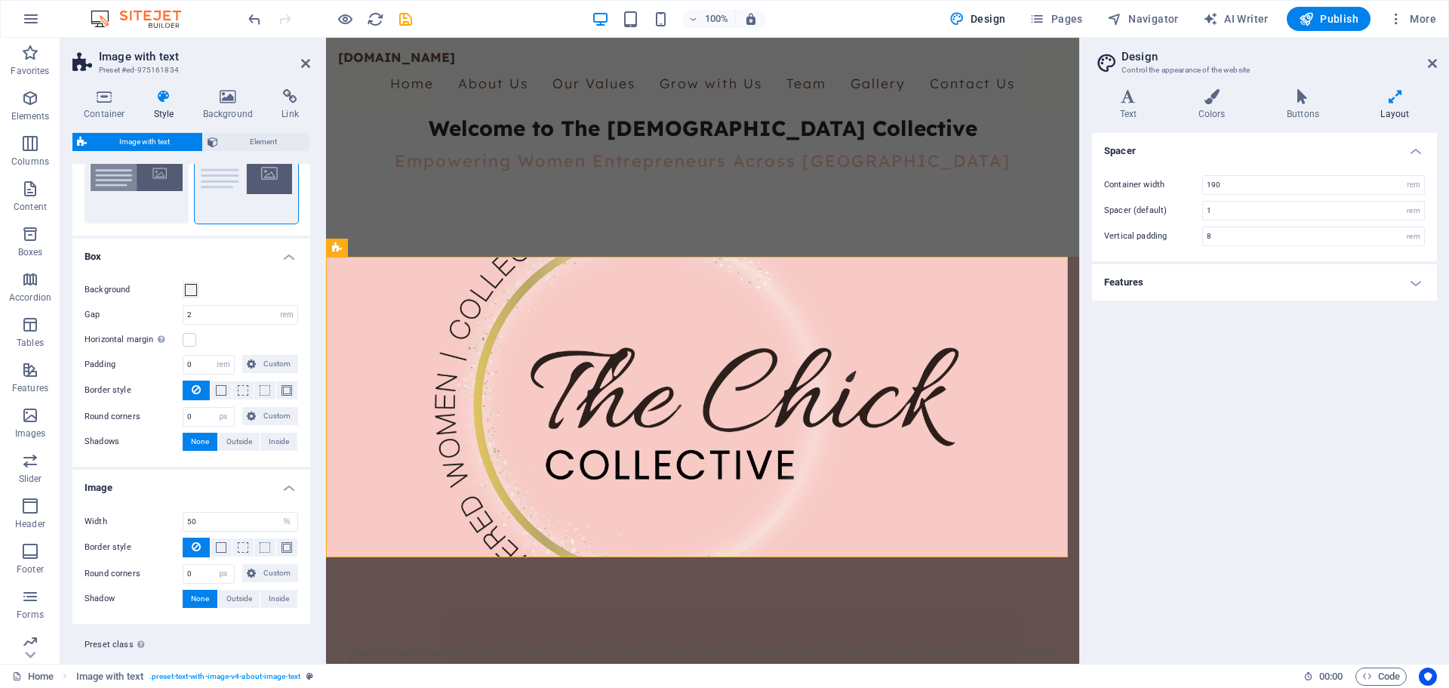
scroll to position [112, 0]
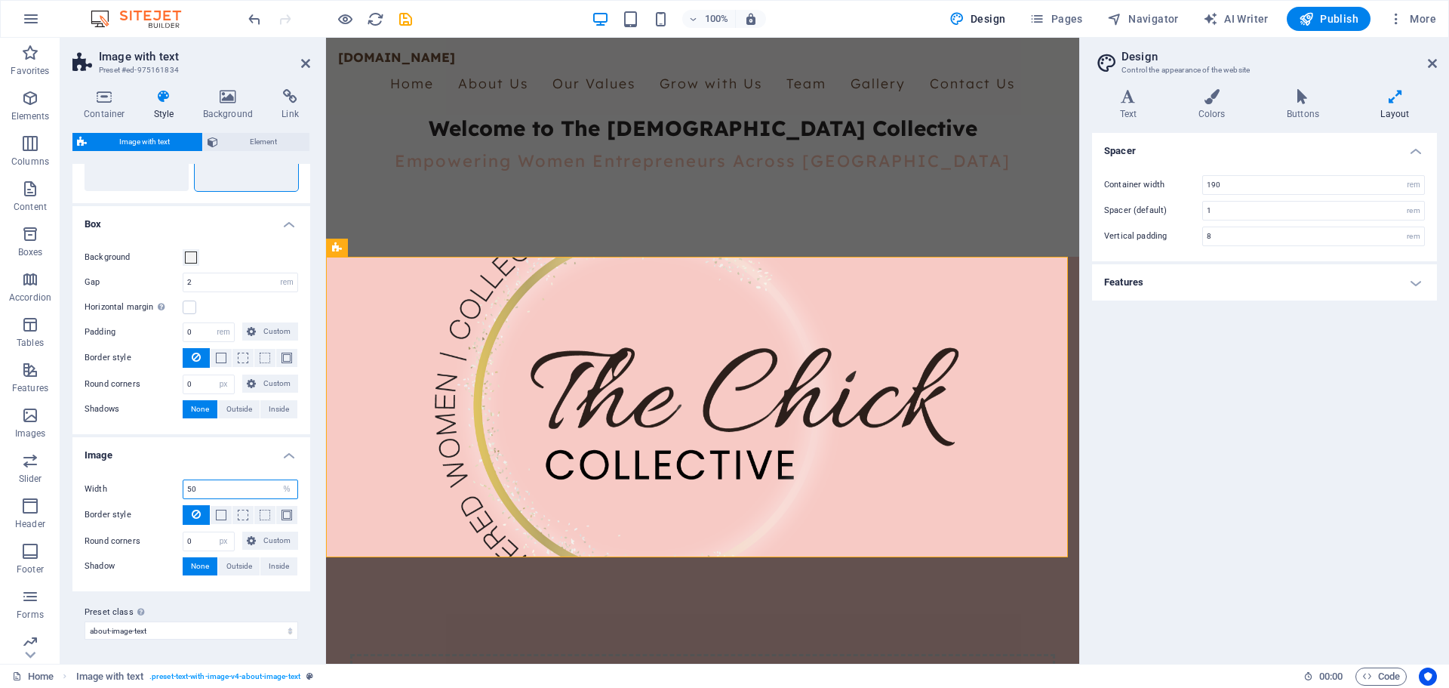
drag, startPoint x: 207, startPoint y: 490, endPoint x: 162, endPoint y: 494, distance: 45.5
click at [162, 494] on div "Width 50 rem px % vh vw" at bounding box center [192, 489] width 214 height 20
type input "35"
click at [149, 466] on div "Width 35 rem px % vh vw Border style Border width 1 px rem vh vw Custom Custom …" at bounding box center [191, 527] width 244 height 127
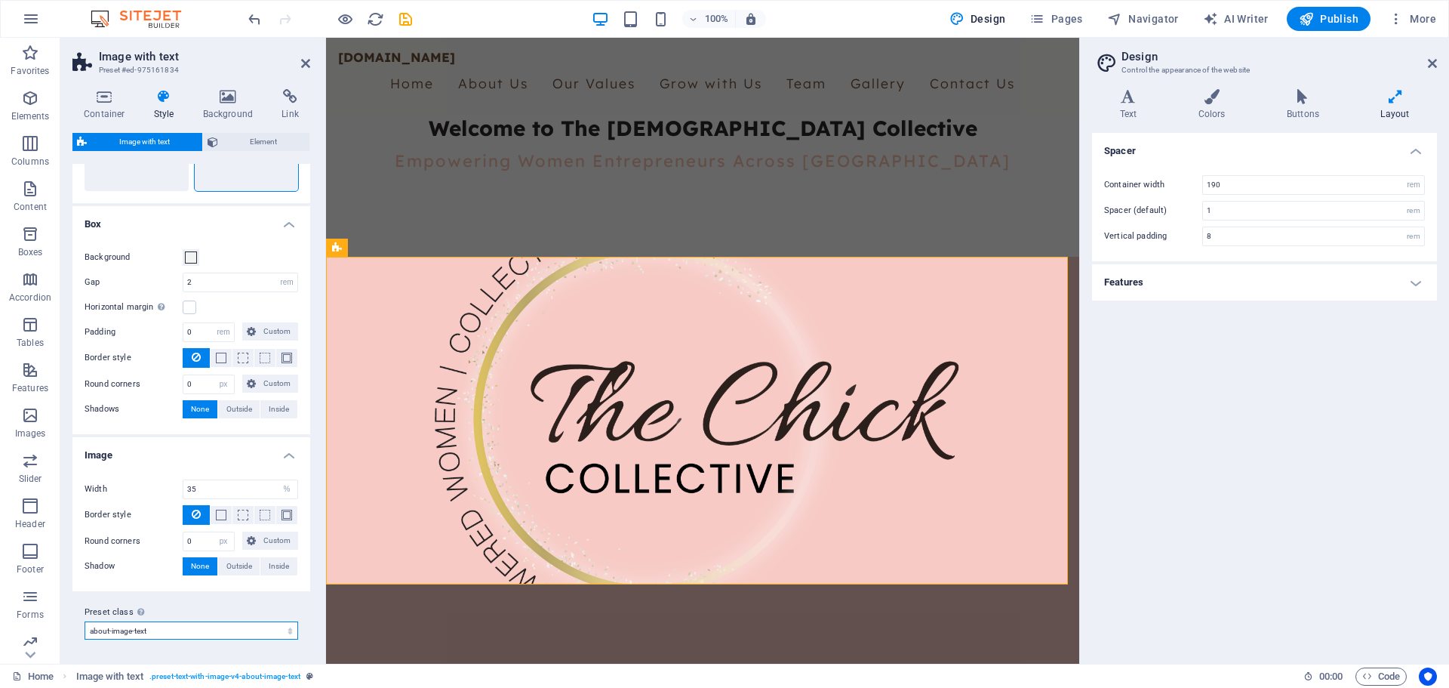
click at [181, 624] on select "boxed default about-image-text services-5 Add preset class" at bounding box center [192, 630] width 214 height 18
select select "preset-text-with-image-v4-boxed"
click at [85, 621] on select "boxed default about-image-text services-5 Add preset class" at bounding box center [192, 630] width 214 height 18
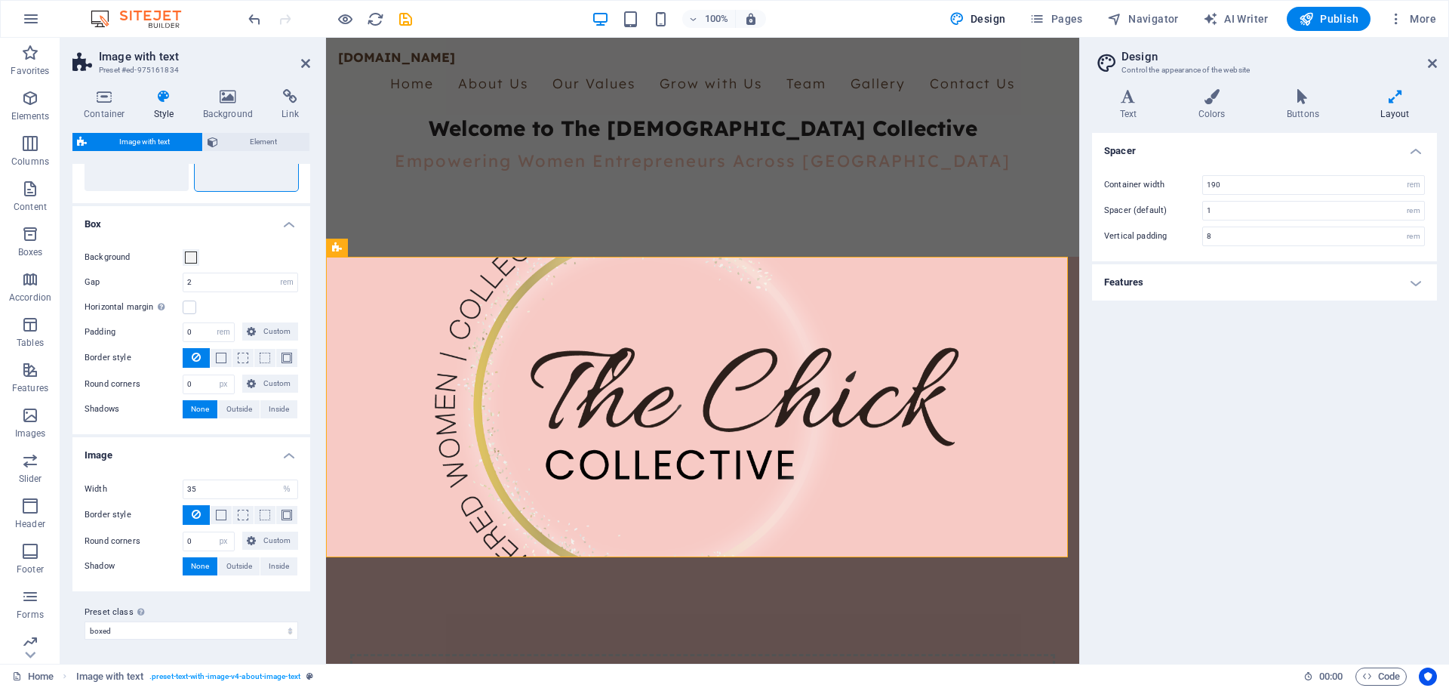
click at [149, 601] on div "Preset class Above chosen variant and settings affect all elements which carry …" at bounding box center [191, 621] width 238 height 60
click at [304, 63] on icon at bounding box center [305, 63] width 9 height 12
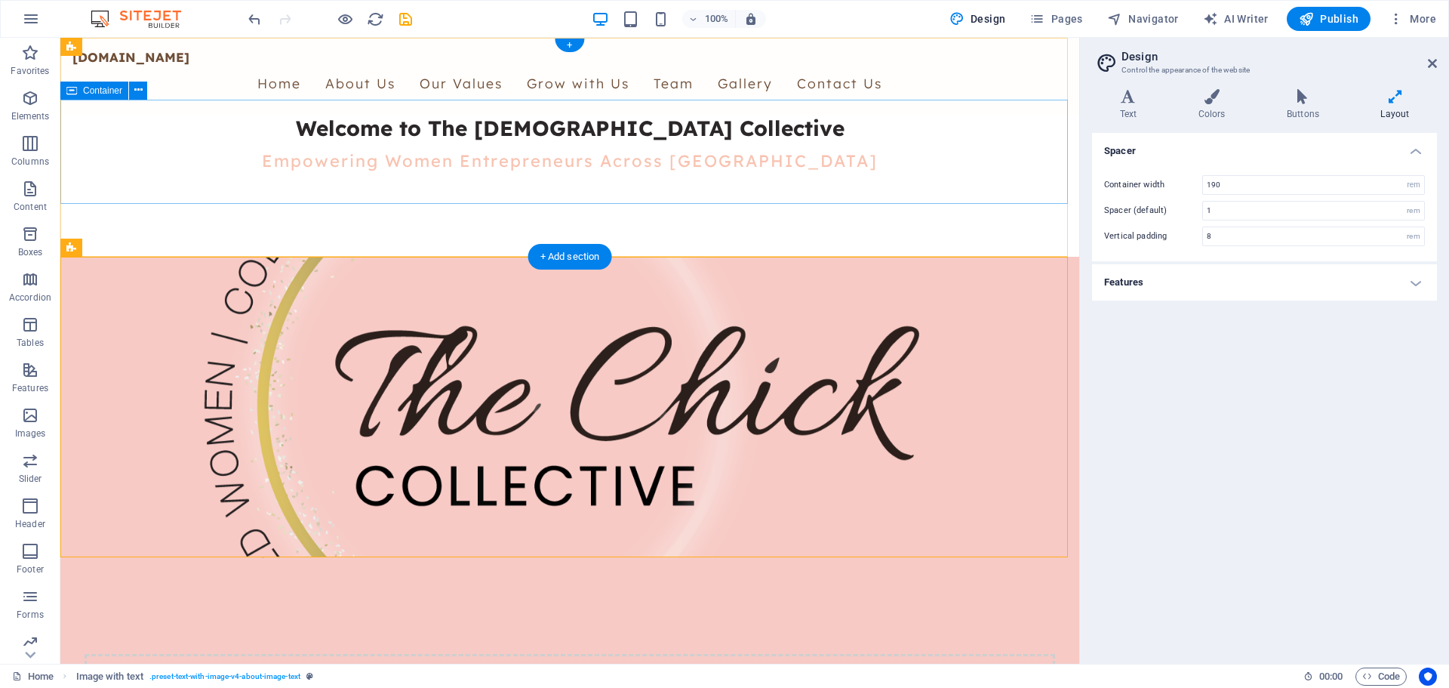
click at [748, 185] on div at bounding box center [569, 179] width 995 height 12
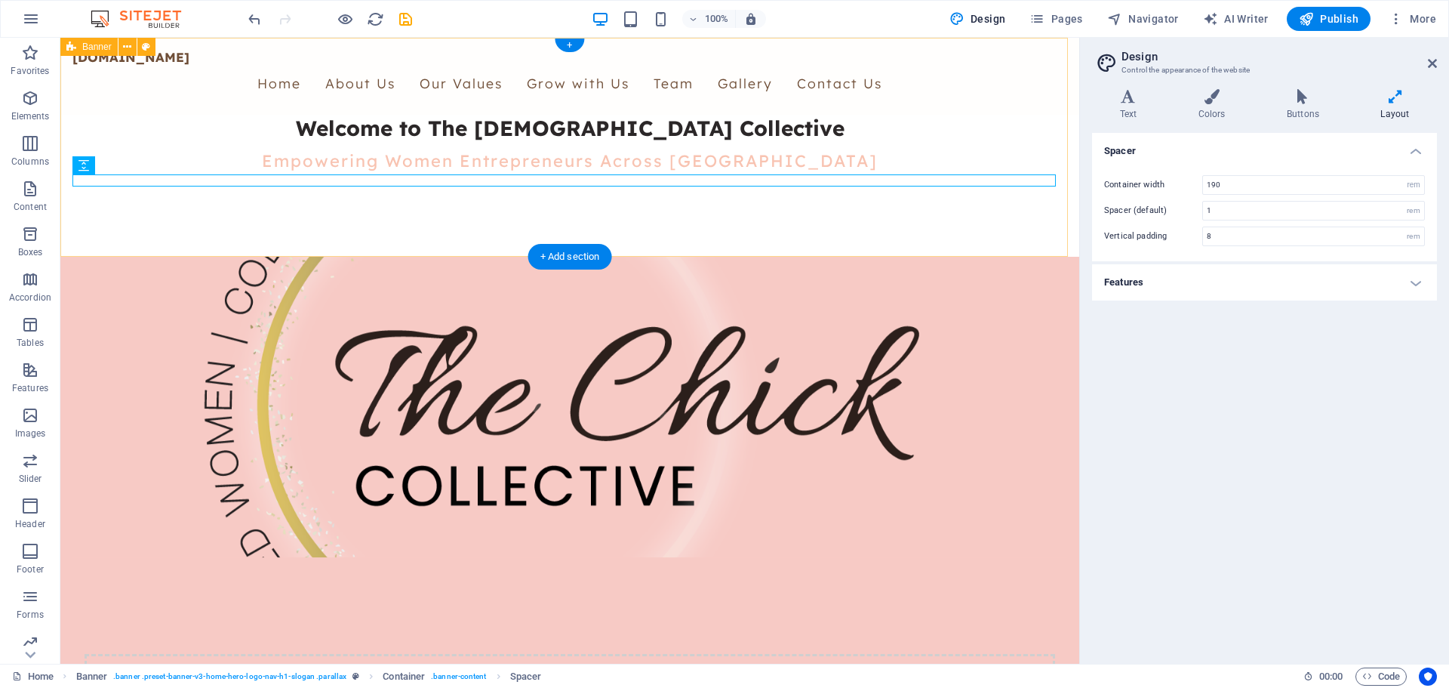
click at [715, 220] on div "[DOMAIN_NAME] Home About Us Our Values Grow with Us Team Gallery Contact Us Wel…" at bounding box center [569, 147] width 1019 height 219
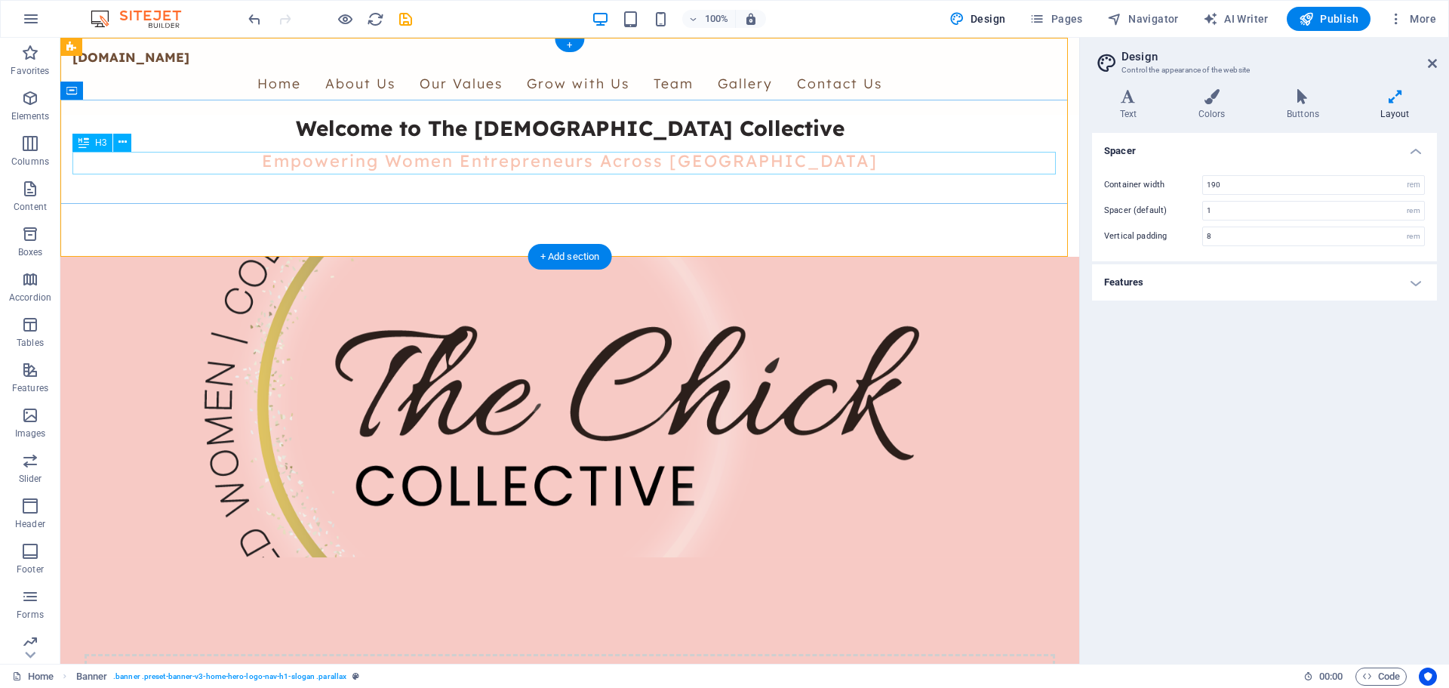
click at [632, 171] on div "Empowering Women Entrepreneurs Across [GEOGRAPHIC_DATA]" at bounding box center [569, 160] width 995 height 23
click at [503, 209] on div "[DOMAIN_NAME] Home About Us Our Values Grow with Us Team Gallery Contact Us Wel…" at bounding box center [569, 147] width 1019 height 219
click at [490, 185] on div "Welcome to The [DEMOGRAPHIC_DATA] Collective Empowering Women Entrepreneurs Acr…" at bounding box center [569, 150] width 1019 height 70
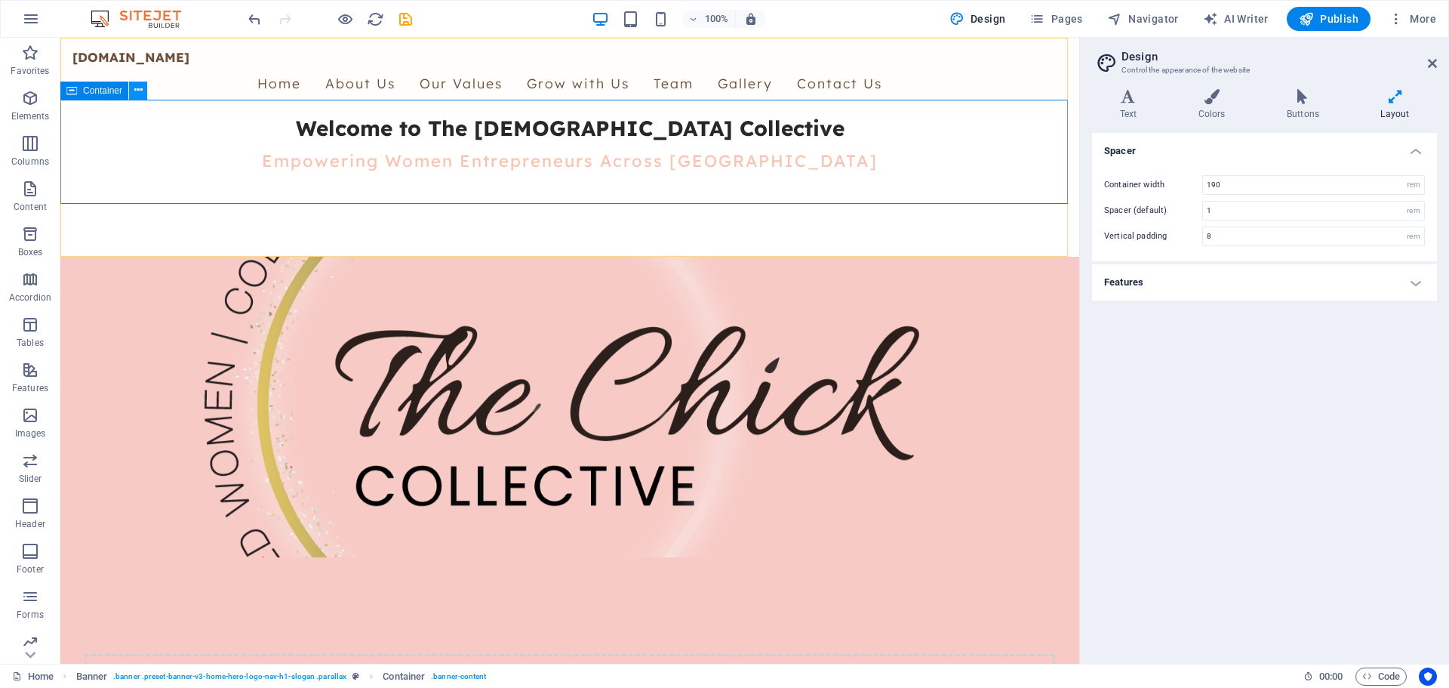
click at [142, 90] on icon at bounding box center [138, 90] width 8 height 16
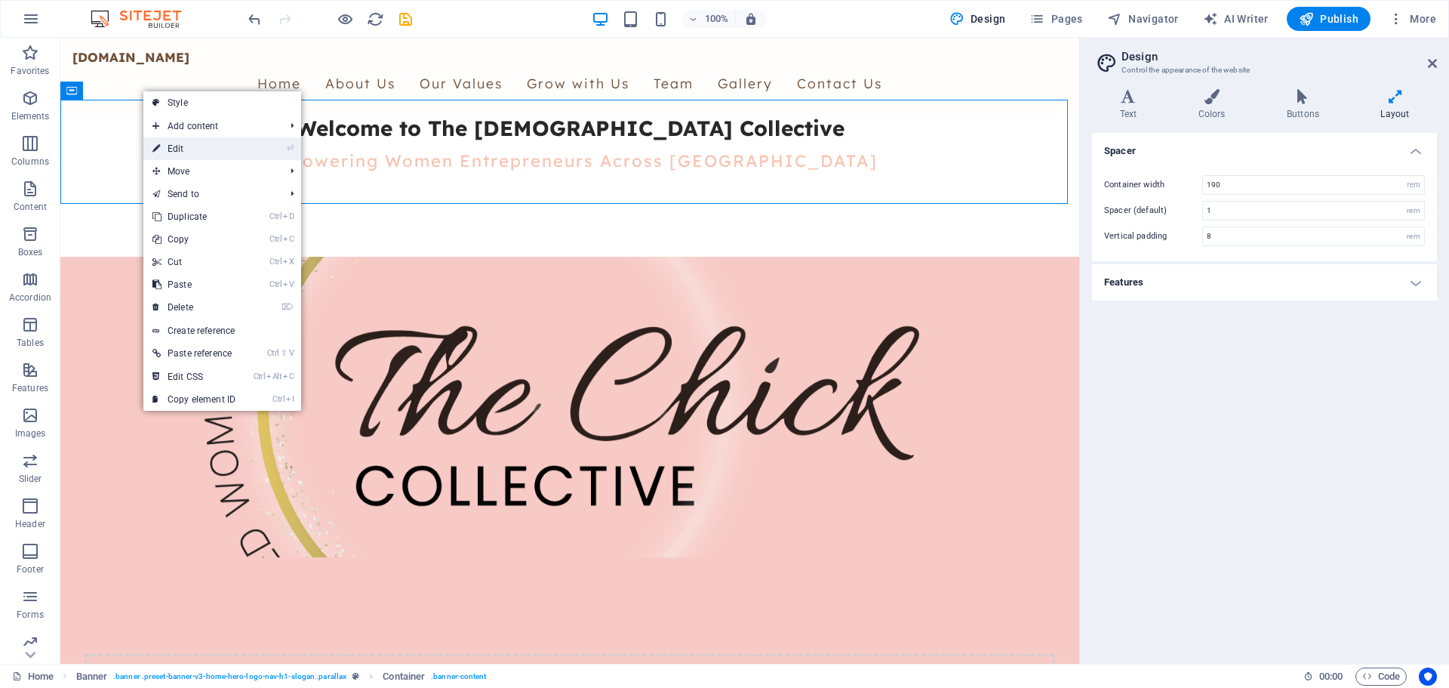
click at [190, 154] on link "⏎ Edit" at bounding box center [193, 148] width 101 height 23
select select "%"
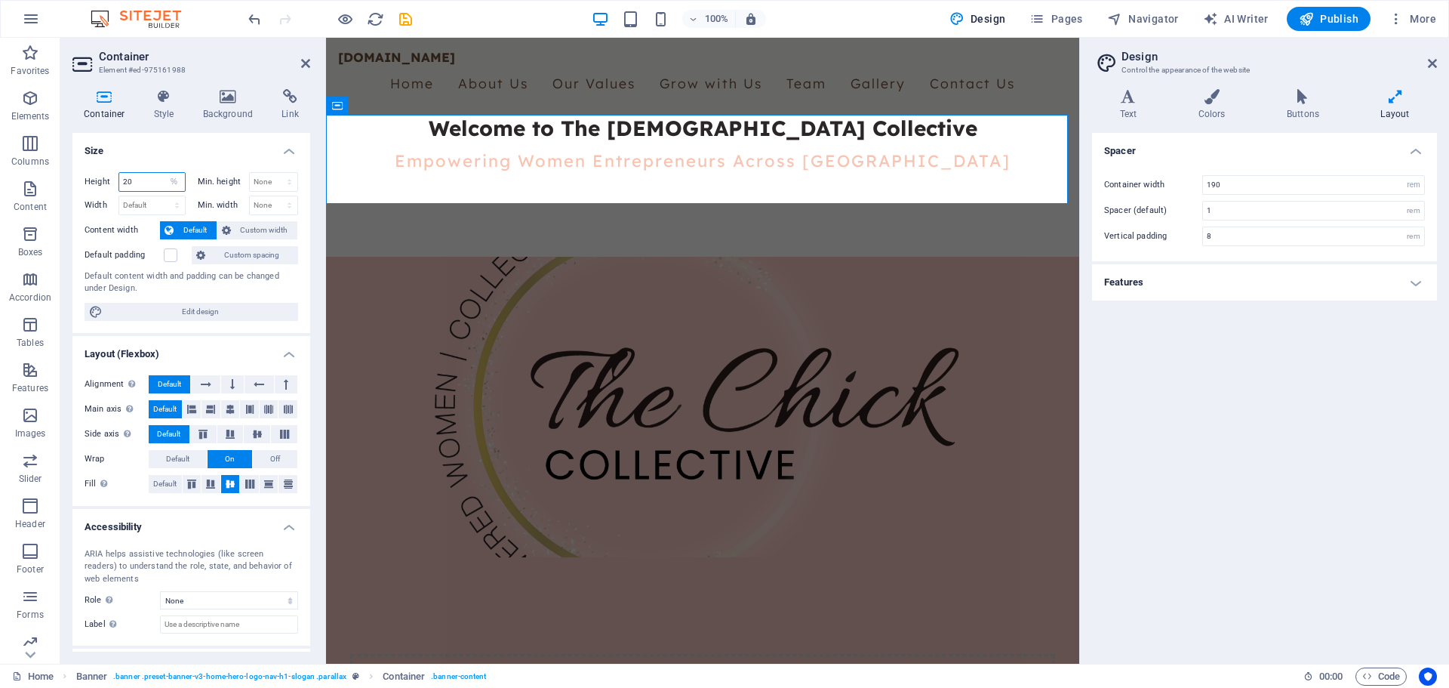
drag, startPoint x: 140, startPoint y: 183, endPoint x: 118, endPoint y: 183, distance: 21.9
click at [119, 183] on input "20" at bounding box center [152, 182] width 66 height 18
type input "15"
click at [148, 140] on h4 "Size" at bounding box center [191, 146] width 238 height 27
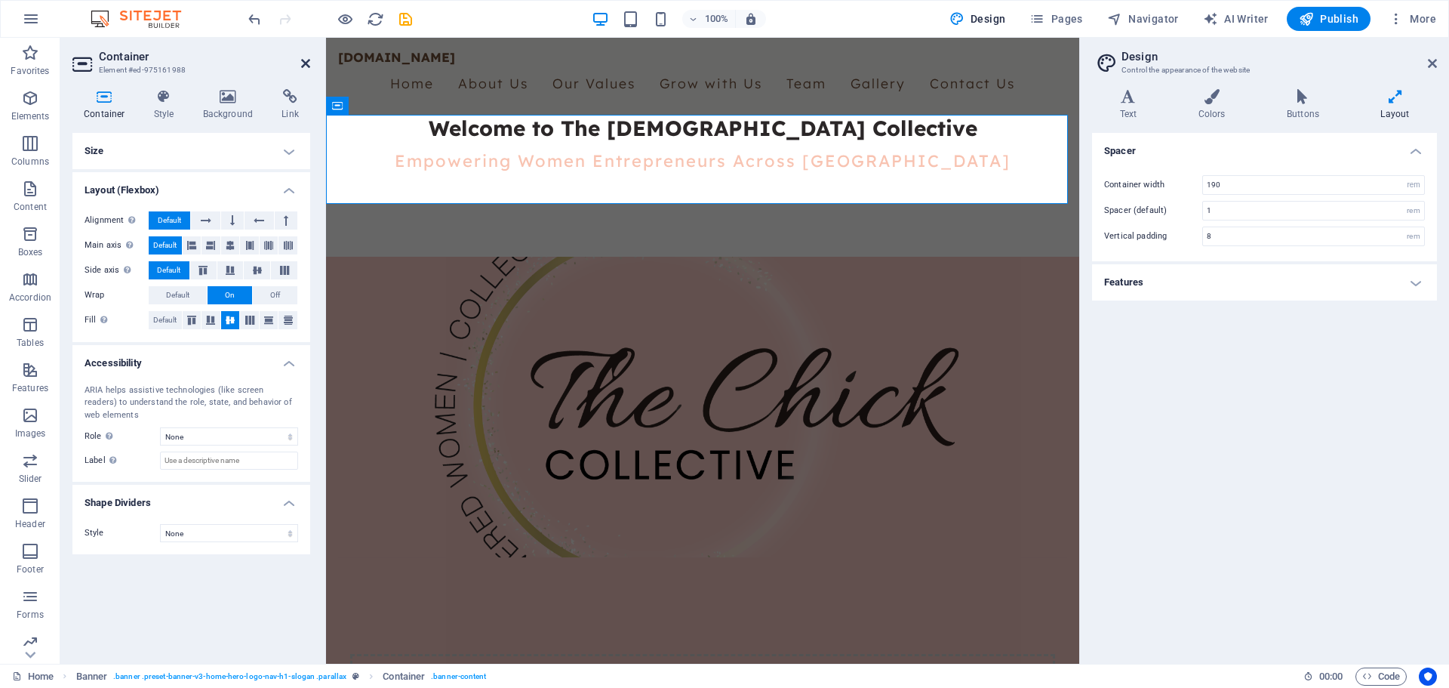
click at [303, 57] on icon at bounding box center [305, 63] width 9 height 12
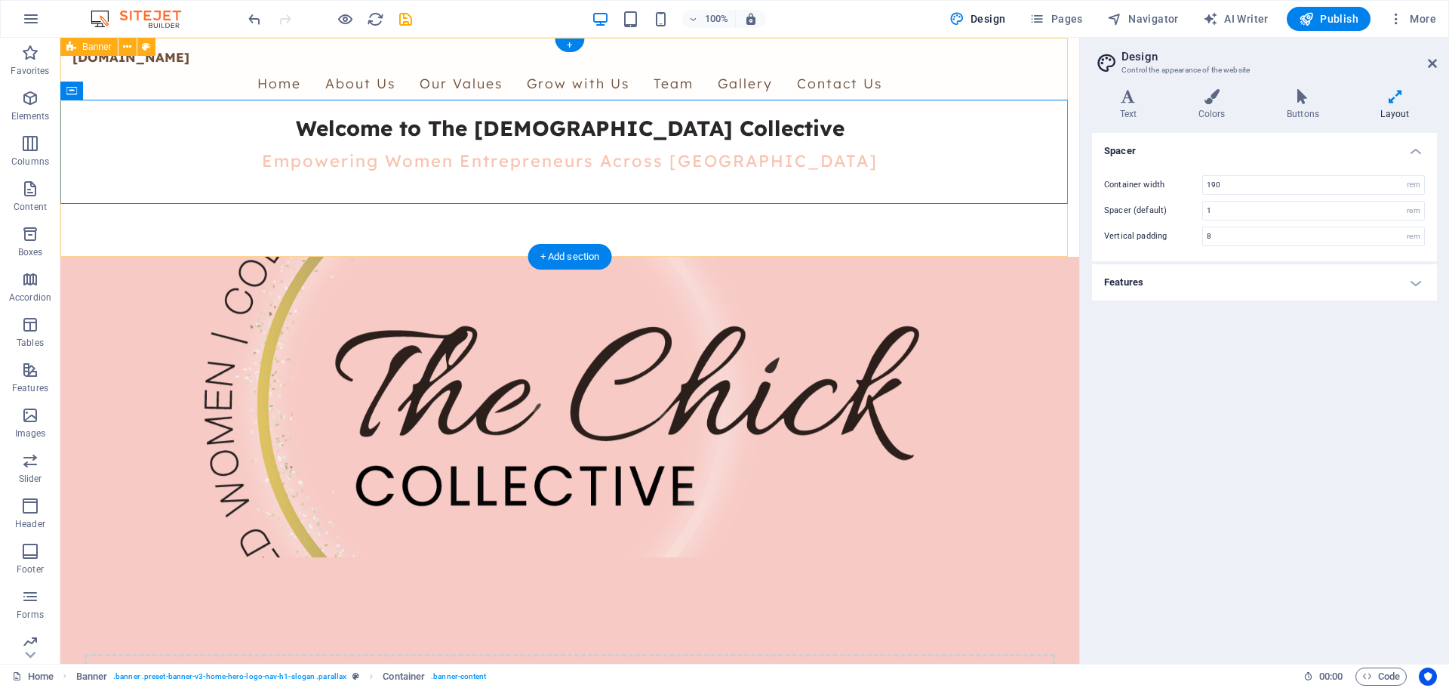
click at [449, 232] on div "[DOMAIN_NAME] Home About Us Our Values Grow with Us Team Gallery Contact Us Wel…" at bounding box center [569, 147] width 1019 height 219
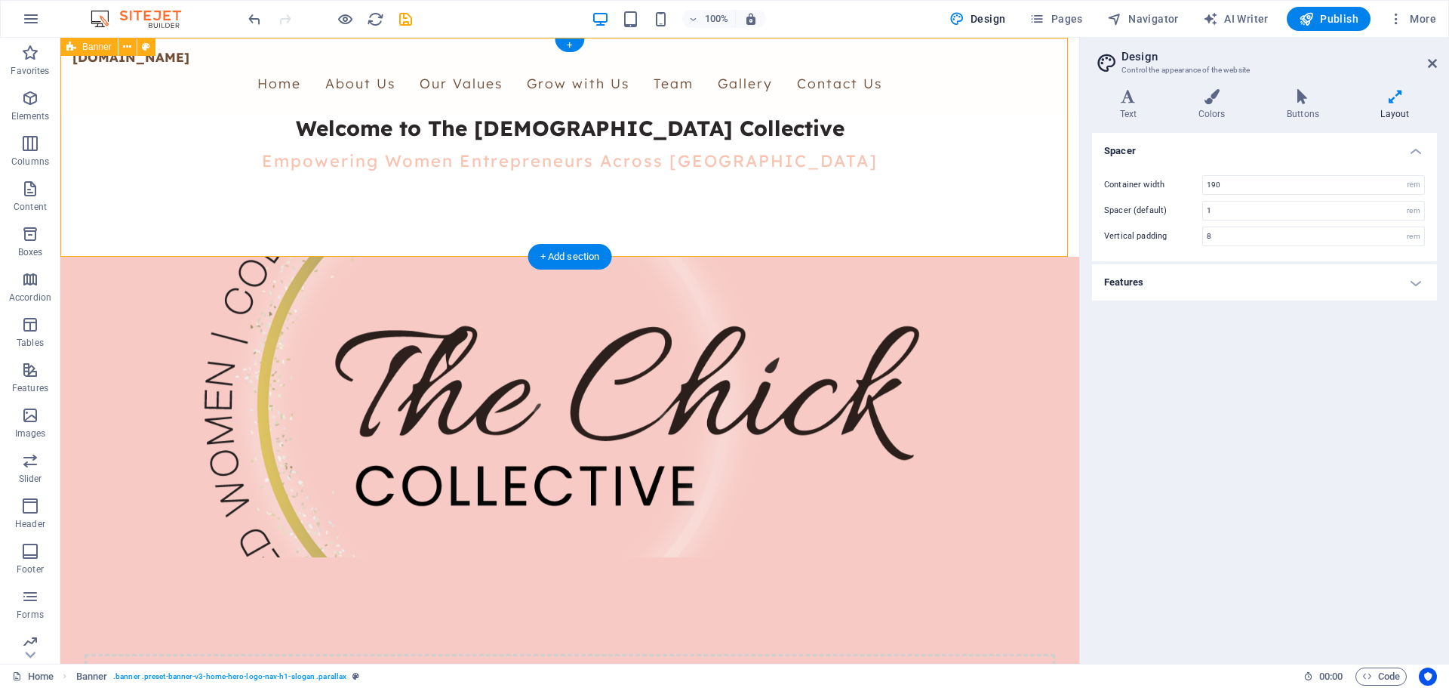
click at [449, 232] on div "[DOMAIN_NAME] Home About Us Our Values Grow with Us Team Gallery Contact Us Wel…" at bounding box center [569, 147] width 1019 height 219
select select "vh"
select select "header"
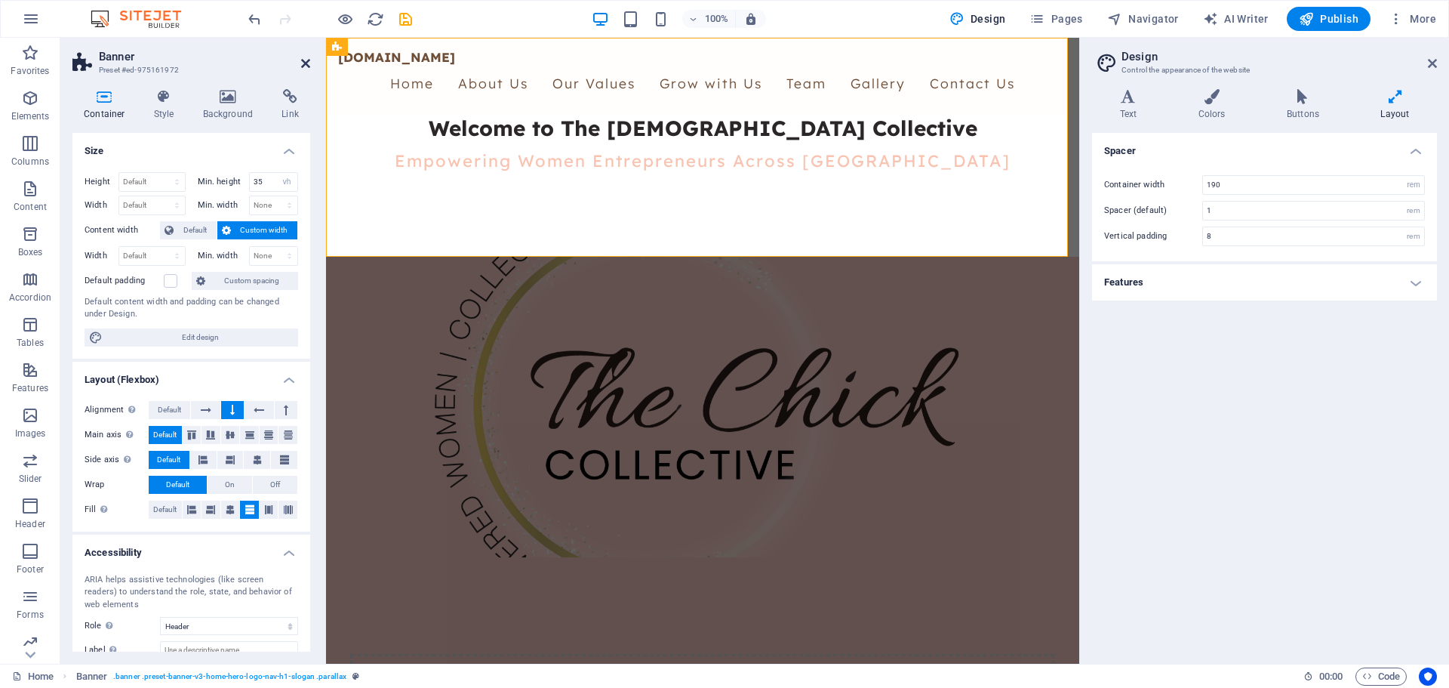
click at [301, 63] on header "Banner Preset #ed-975161972" at bounding box center [191, 57] width 238 height 39
click at [303, 63] on icon at bounding box center [305, 63] width 9 height 12
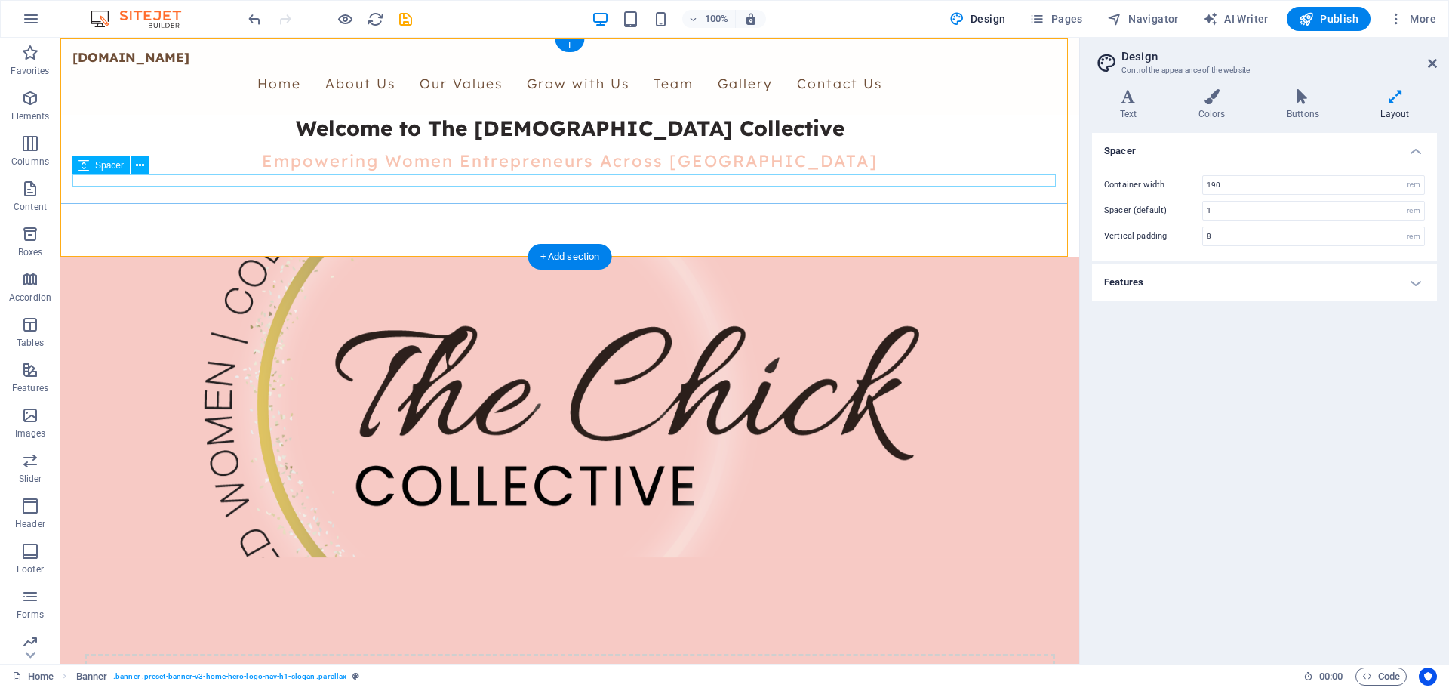
click at [167, 178] on div at bounding box center [569, 179] width 995 height 12
click at [153, 219] on div "[DOMAIN_NAME] Home About Us Our Values Grow with Us Team Gallery Contact Us Wel…" at bounding box center [569, 147] width 1019 height 219
select select "vh"
select select "header"
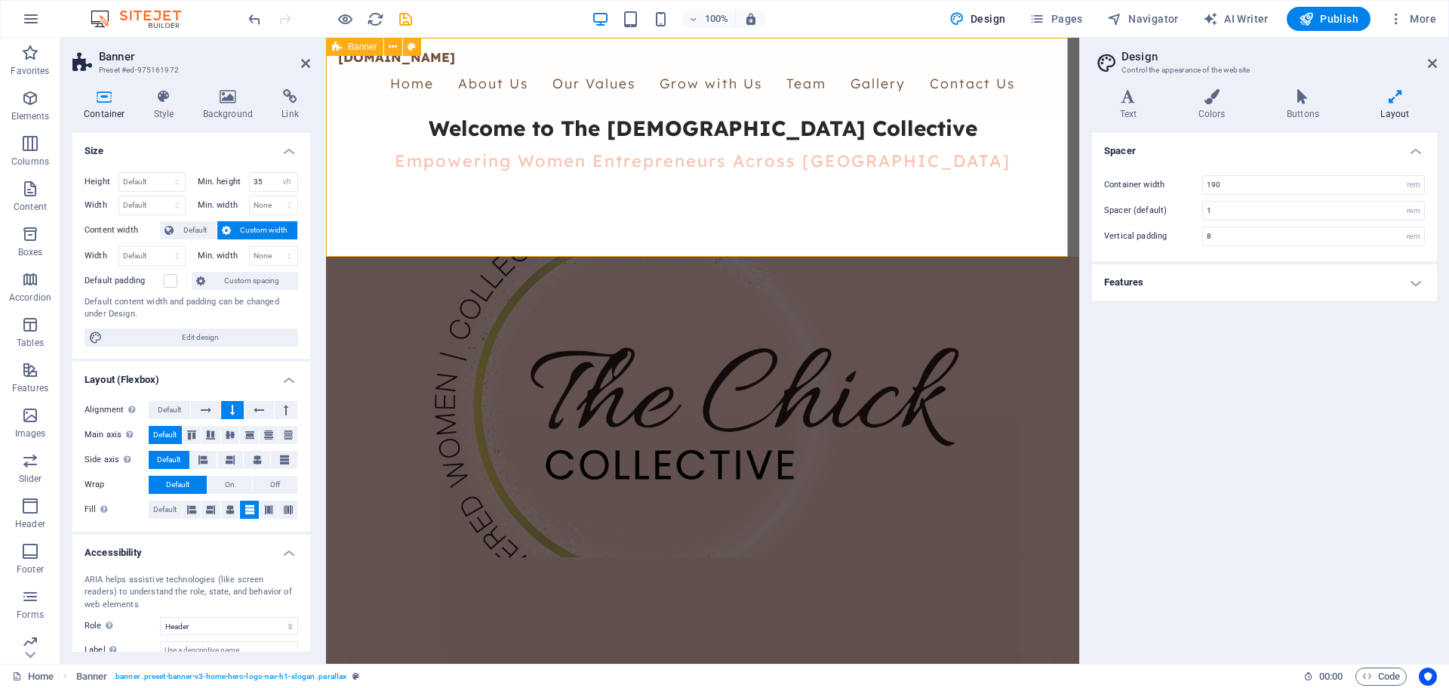
click at [402, 215] on div "[DOMAIN_NAME] Home About Us Our Values Grow with Us Team Gallery Contact Us Wel…" at bounding box center [702, 147] width 753 height 219
click at [390, 52] on icon at bounding box center [393, 47] width 8 height 16
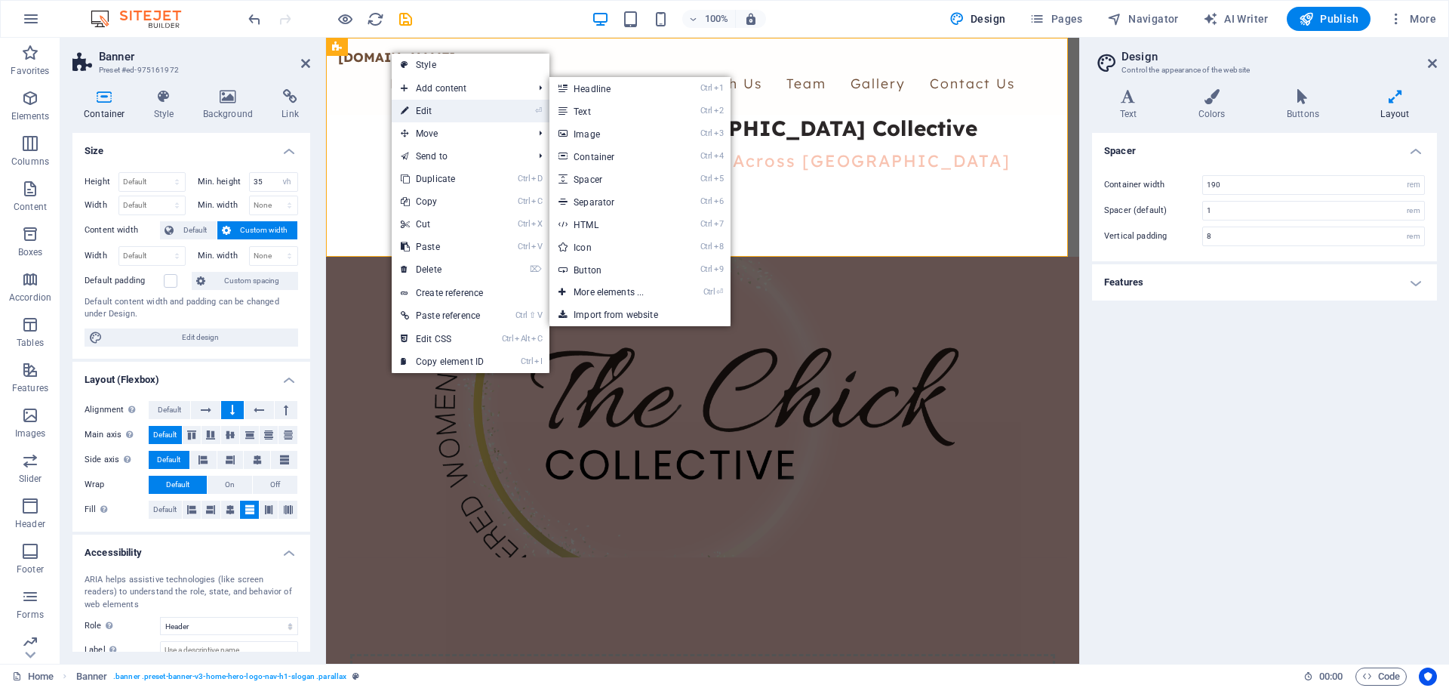
click at [417, 109] on link "⏎ Edit" at bounding box center [442, 111] width 101 height 23
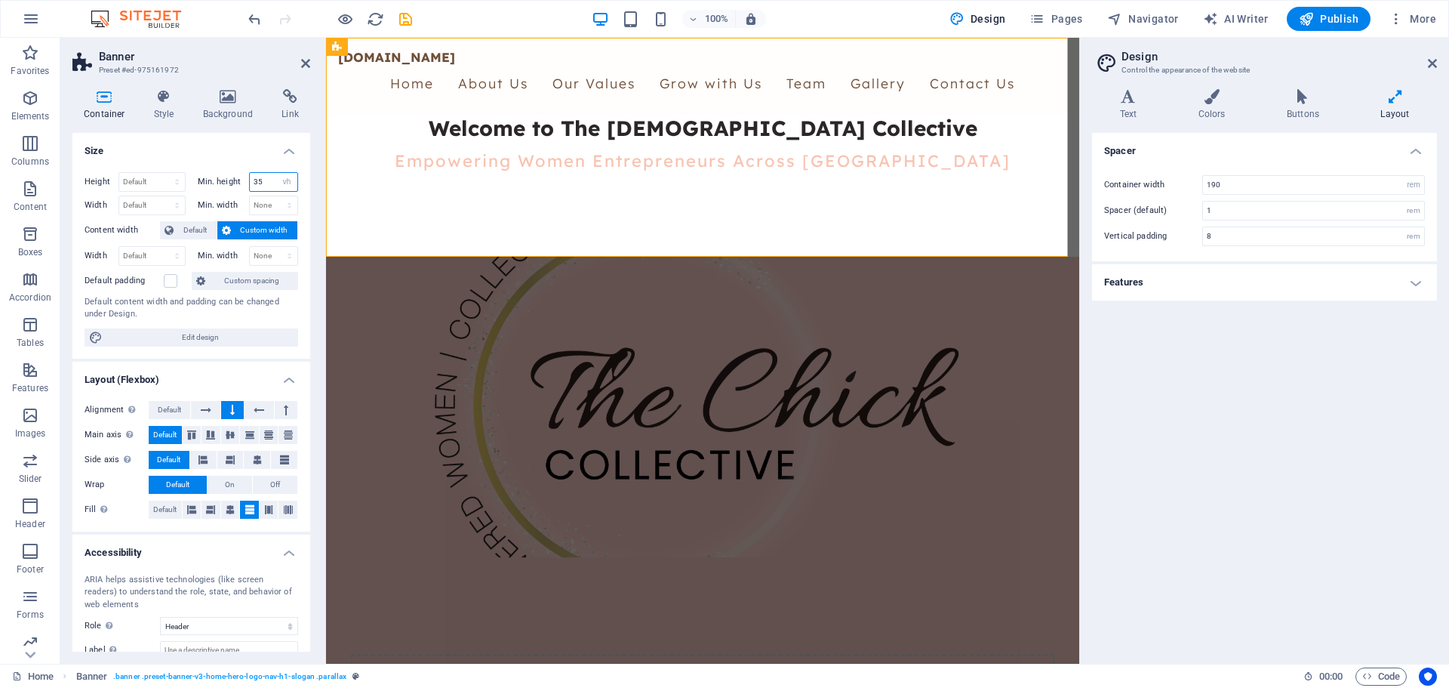
drag, startPoint x: 267, startPoint y: 182, endPoint x: 244, endPoint y: 191, distance: 25.1
click at [244, 191] on div "Min. height 35 None px rem % vh vw" at bounding box center [248, 182] width 101 height 20
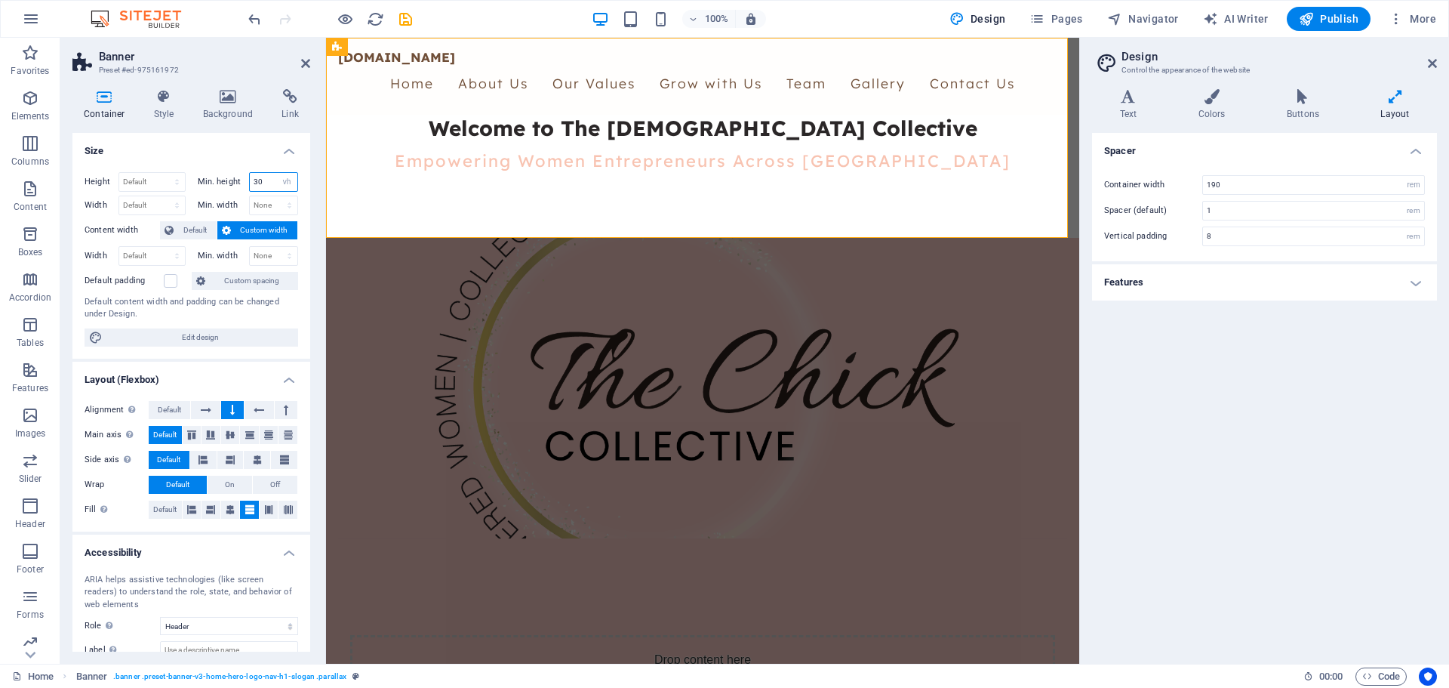
drag, startPoint x: 266, startPoint y: 180, endPoint x: 240, endPoint y: 191, distance: 28.0
click at [241, 191] on div "Min. height 30 None px rem % vh vw" at bounding box center [248, 182] width 101 height 20
click at [267, 183] on input "25" at bounding box center [274, 182] width 48 height 18
type input "20"
click at [261, 145] on h4 "Size" at bounding box center [191, 146] width 238 height 27
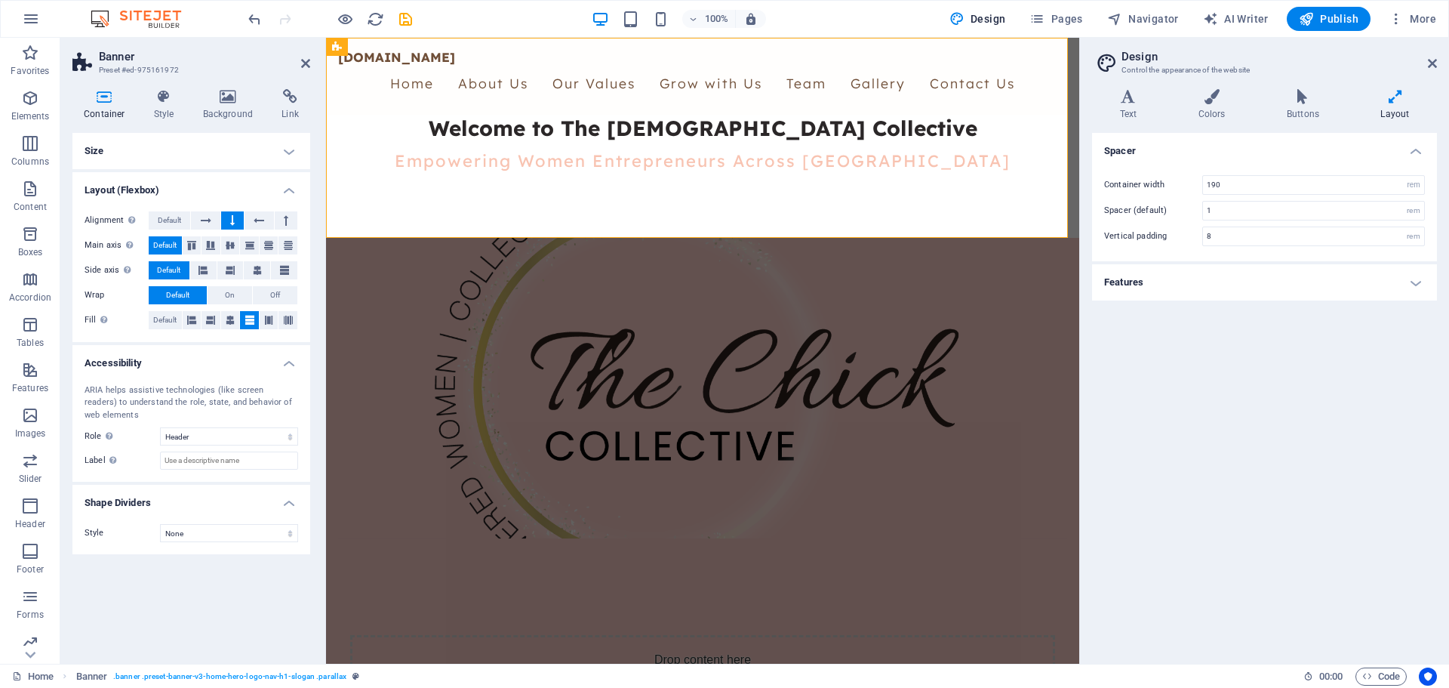
click at [294, 152] on h4 "Size" at bounding box center [191, 151] width 238 height 36
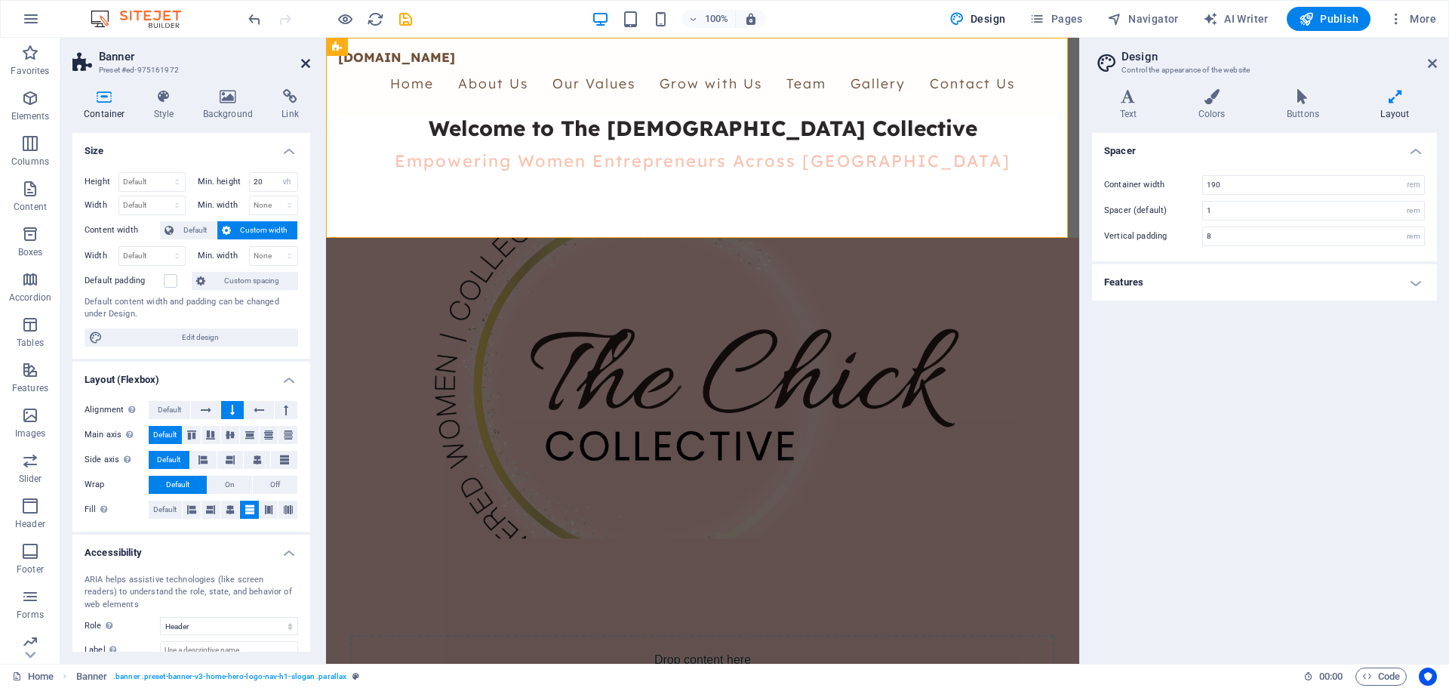
drag, startPoint x: 301, startPoint y: 63, endPoint x: 241, endPoint y: 26, distance: 70.2
click at [301, 63] on icon at bounding box center [305, 63] width 9 height 12
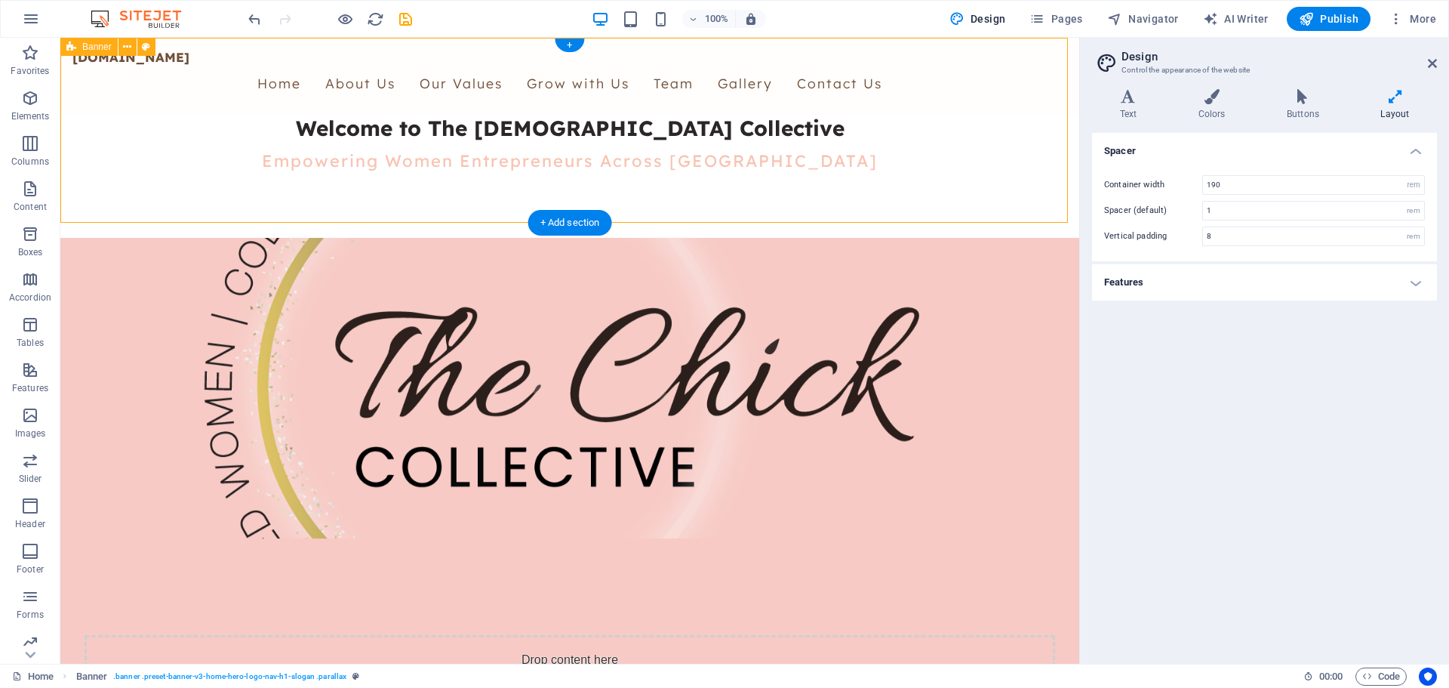
click at [349, 211] on div "[DOMAIN_NAME] Home About Us Our Values Grow with Us Team Gallery Contact Us Wel…" at bounding box center [569, 138] width 1019 height 200
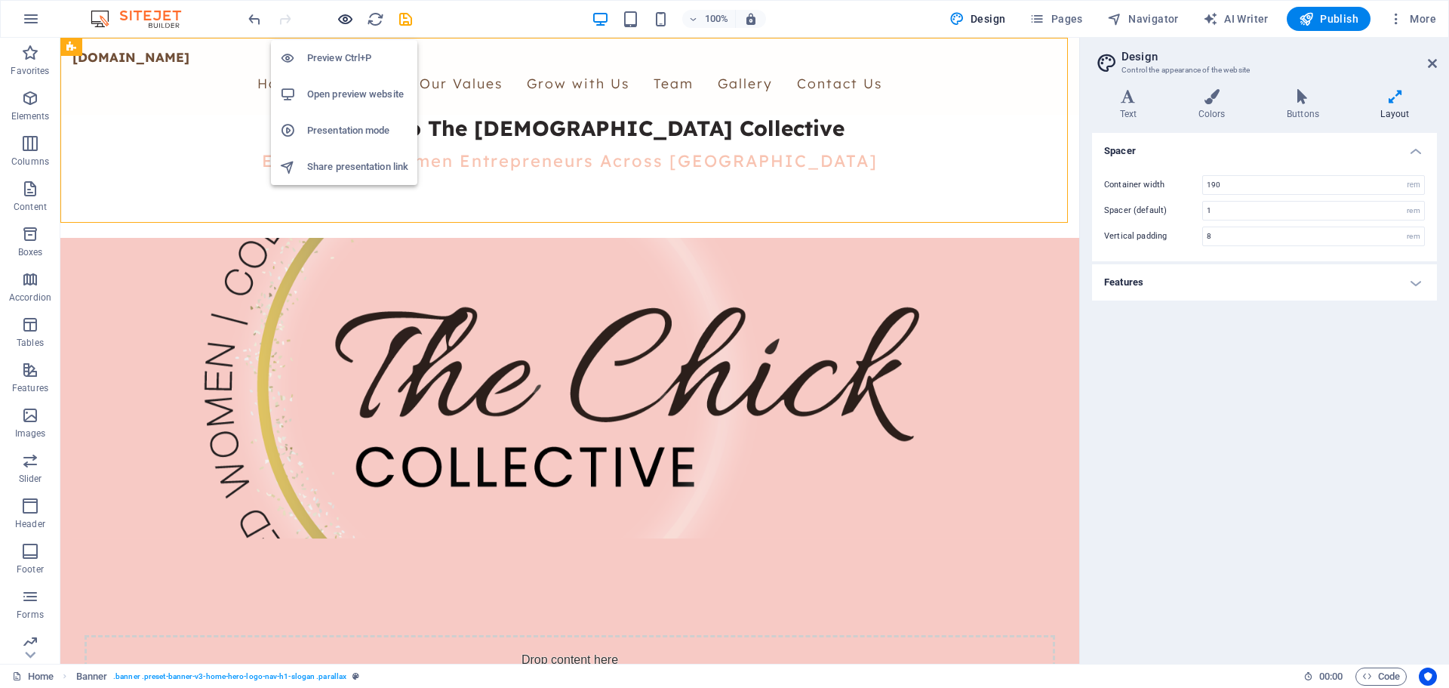
click at [344, 15] on icon "button" at bounding box center [345, 19] width 17 height 17
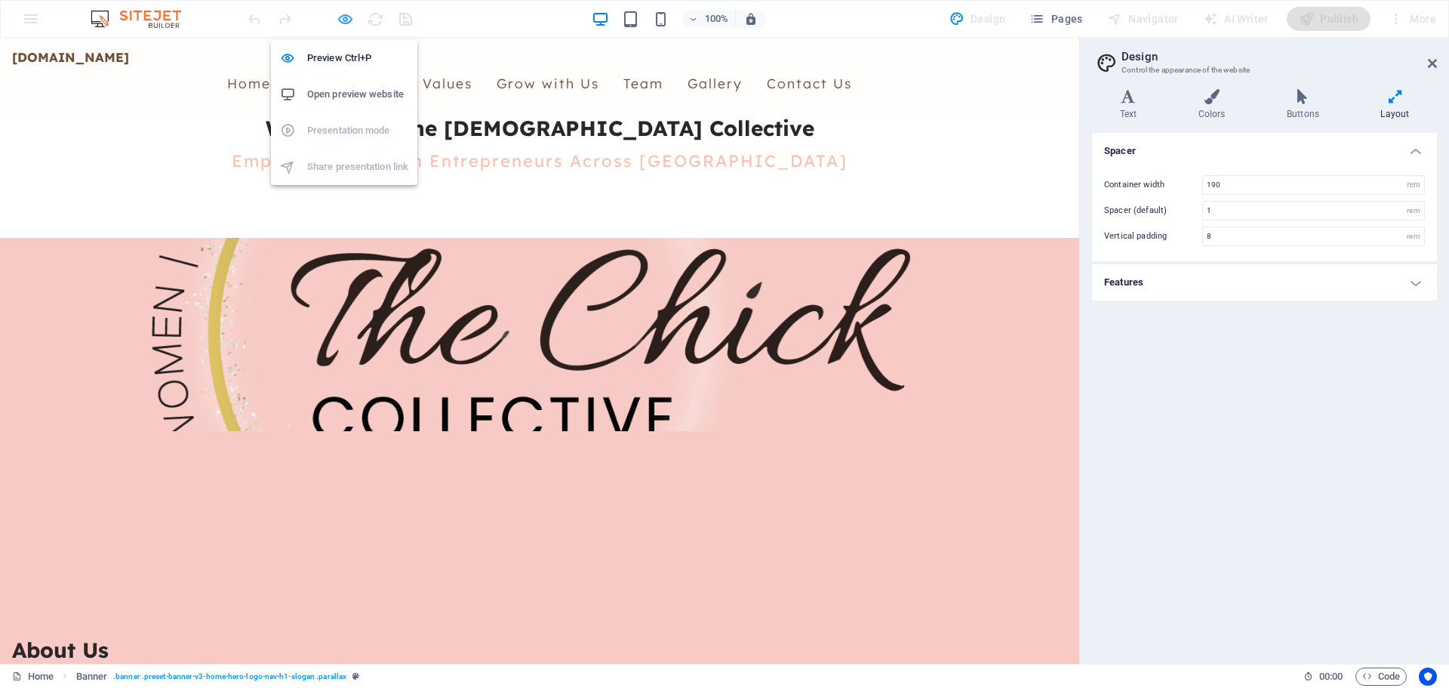
click at [344, 15] on icon "button" at bounding box center [345, 19] width 17 height 17
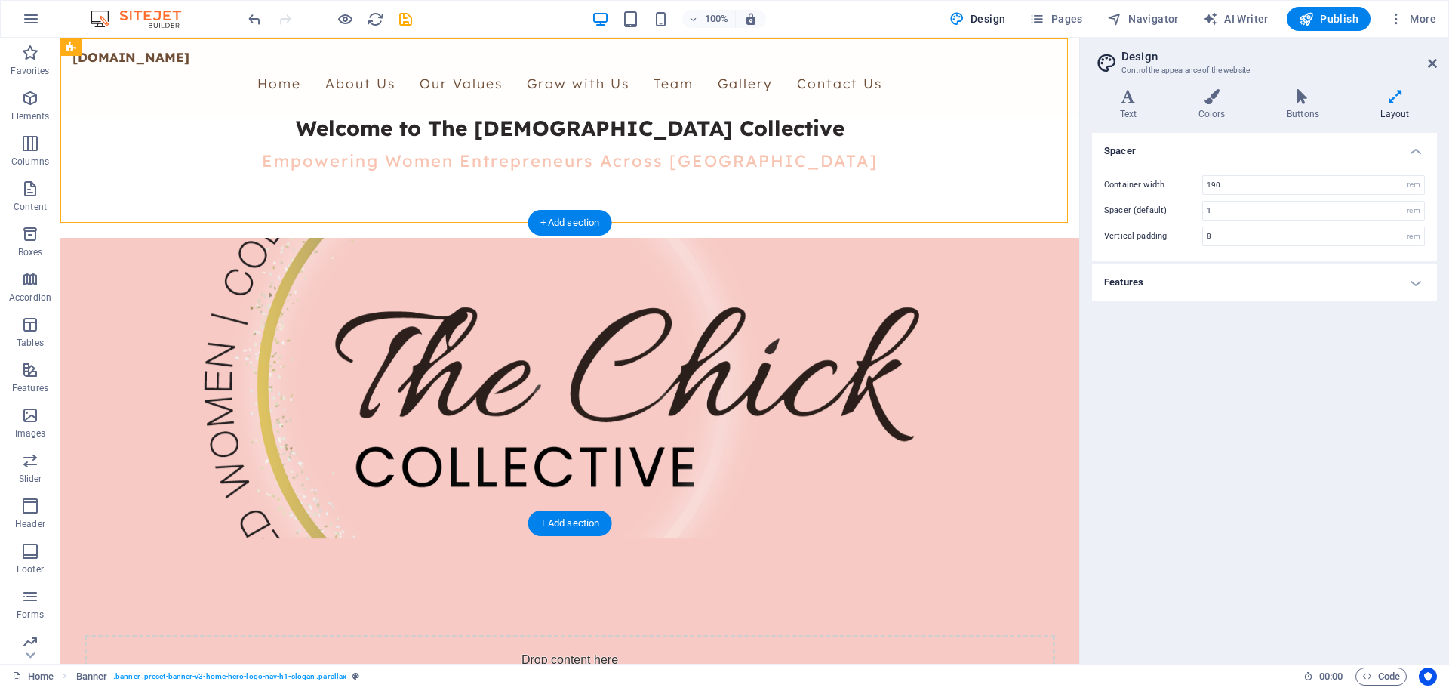
click at [358, 265] on figure at bounding box center [569, 388] width 995 height 300
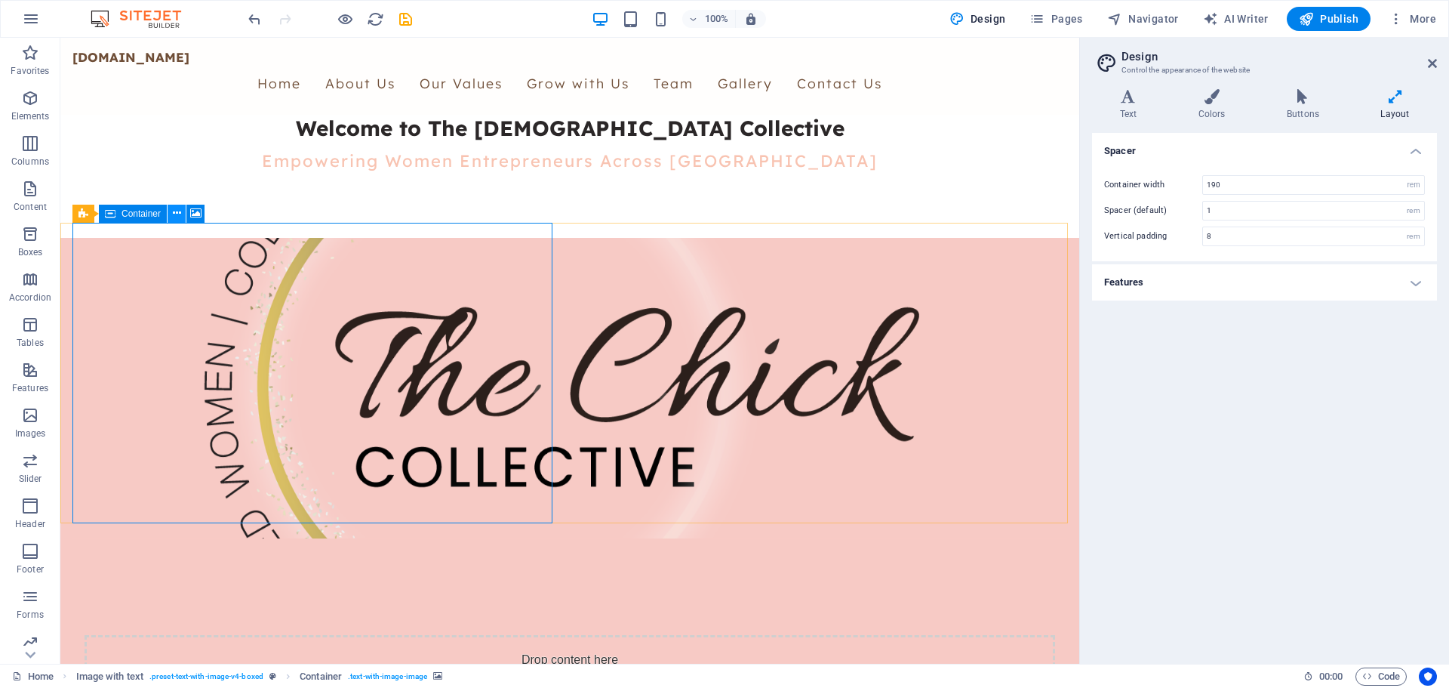
click at [177, 212] on icon at bounding box center [177, 213] width 8 height 16
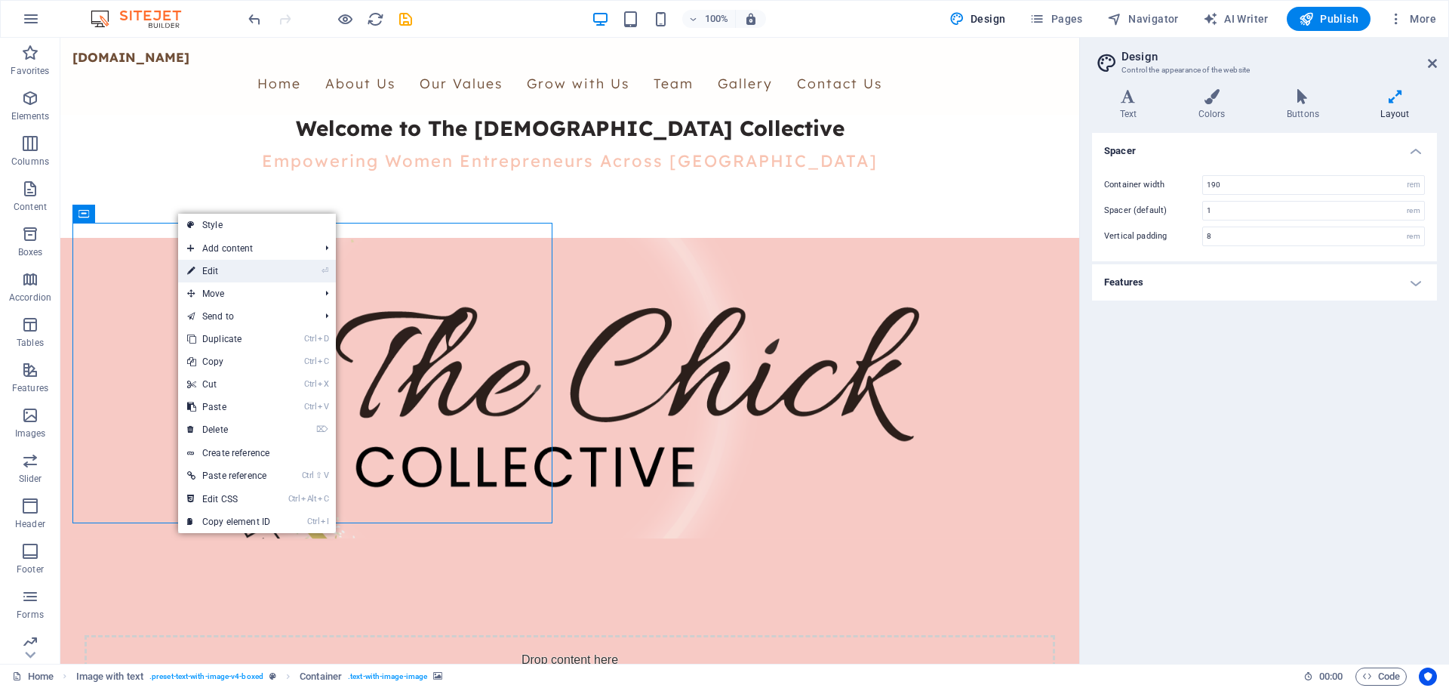
click at [214, 269] on link "⏎ Edit" at bounding box center [228, 271] width 101 height 23
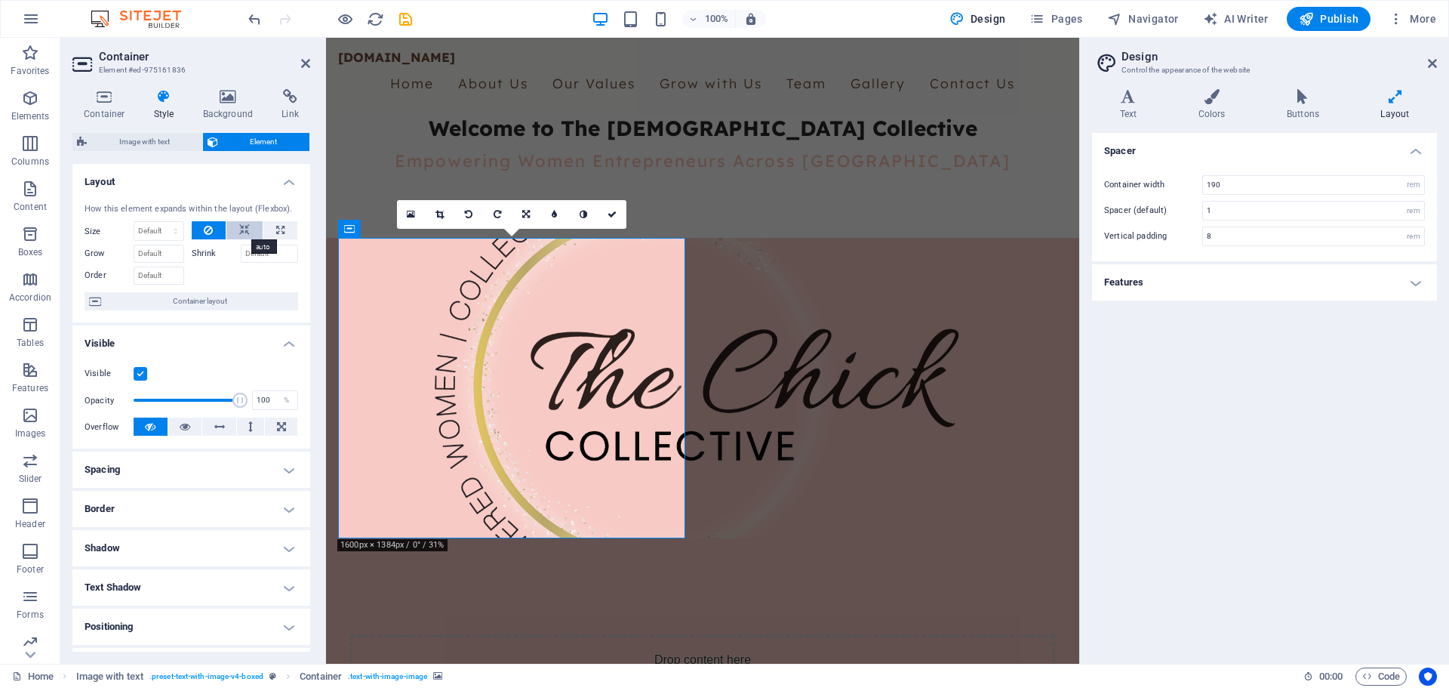
click at [241, 229] on icon at bounding box center [244, 230] width 11 height 18
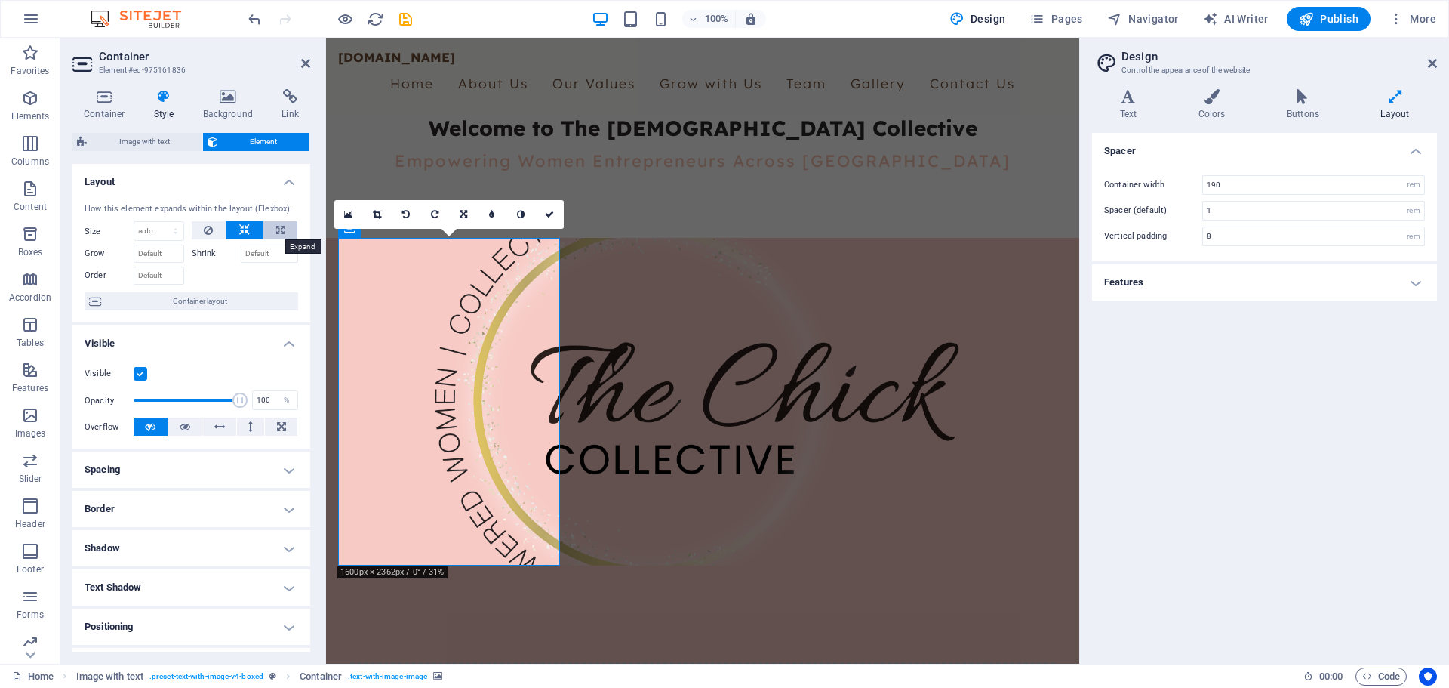
click at [278, 229] on icon at bounding box center [280, 230] width 8 height 18
type input "100"
select select "%"
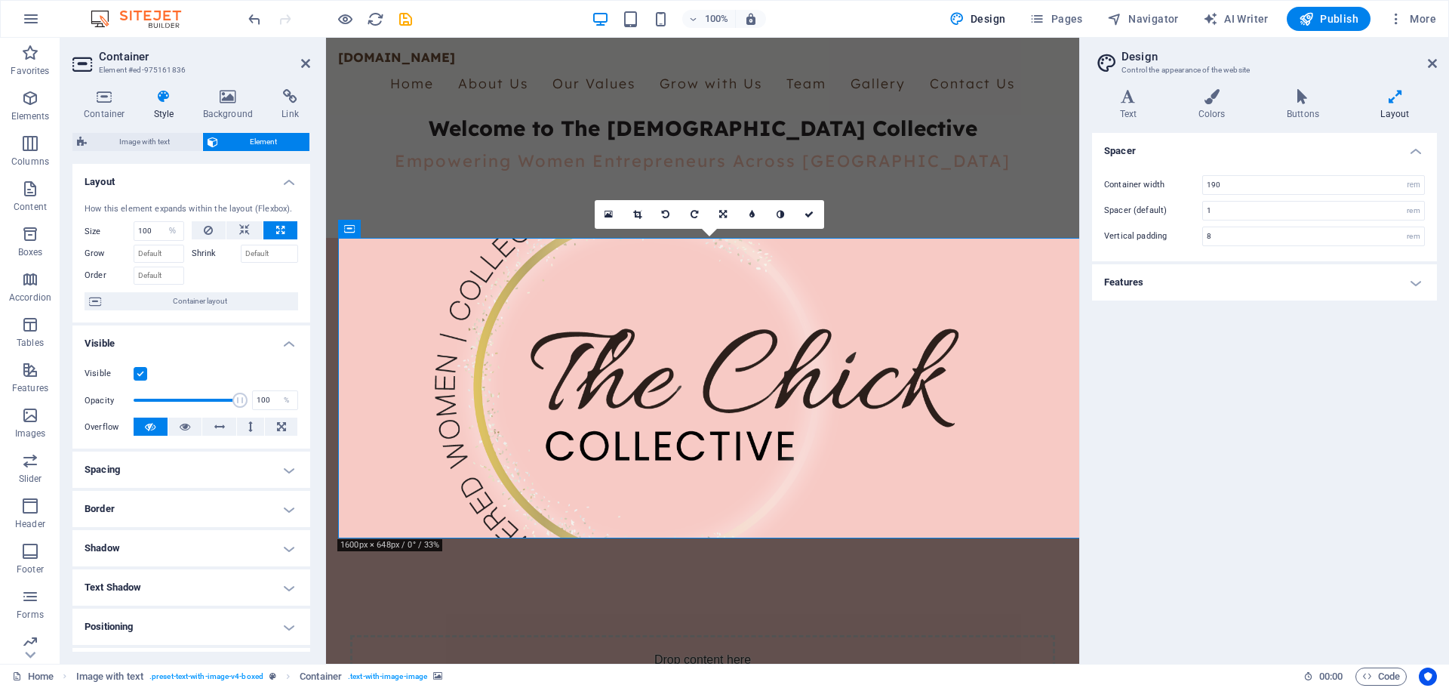
click at [278, 229] on icon at bounding box center [280, 230] width 8 height 18
click at [250, 229] on button at bounding box center [244, 230] width 36 height 18
select select "DISABLED_OPTION_VALUE"
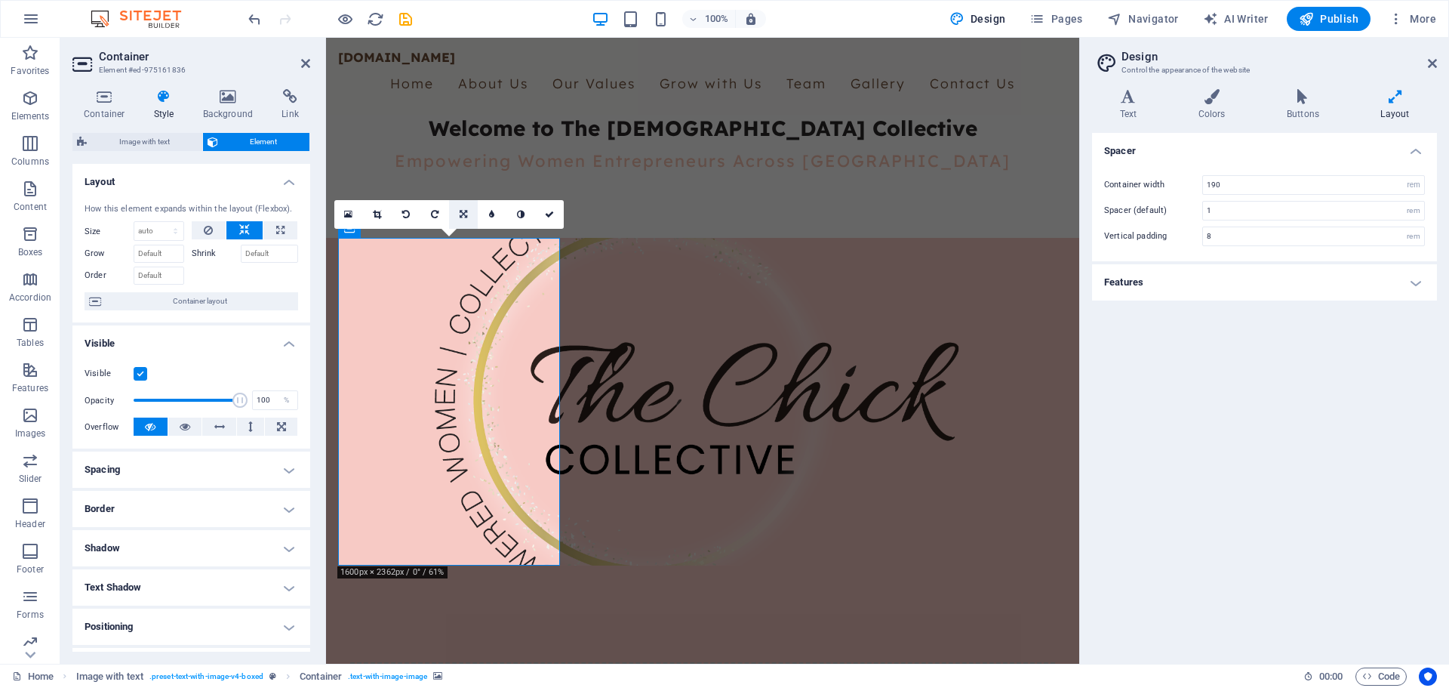
click at [463, 212] on icon at bounding box center [464, 214] width 8 height 9
click at [406, 216] on icon at bounding box center [406, 214] width 8 height 9
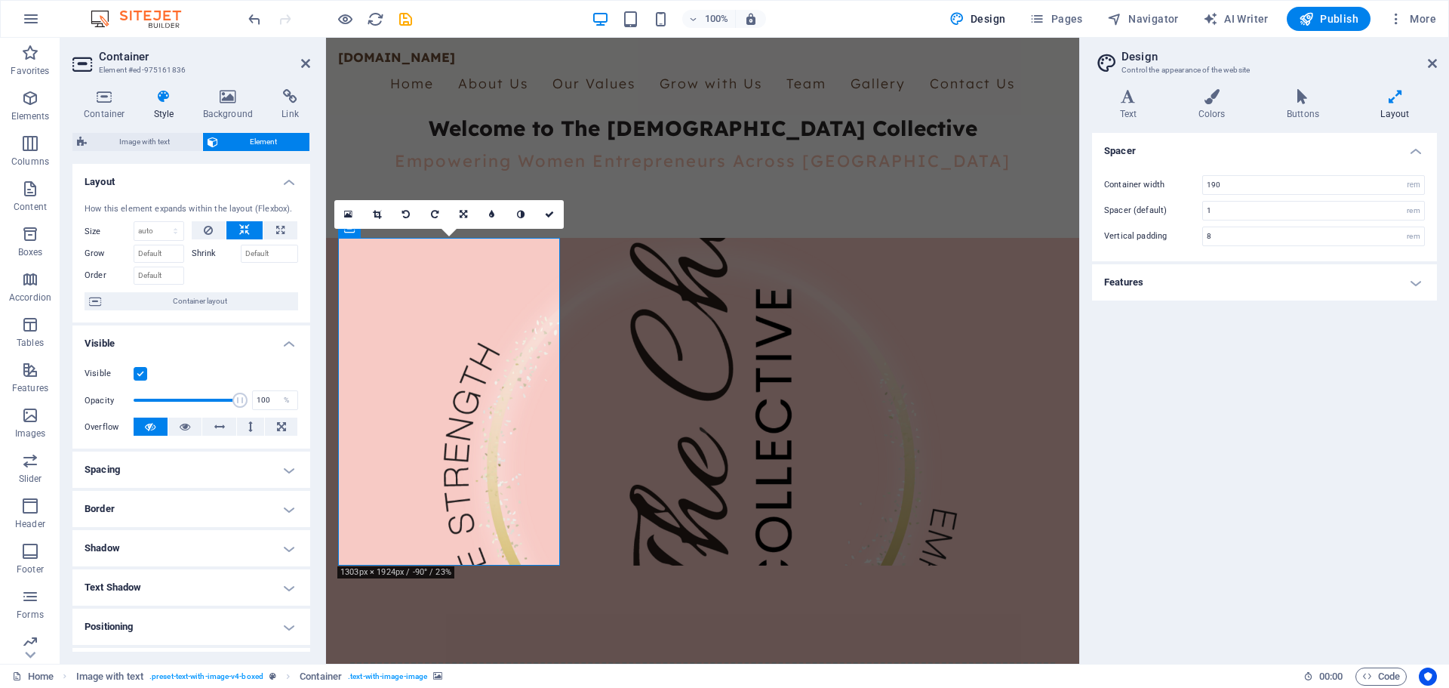
click at [406, 216] on icon at bounding box center [406, 214] width 8 height 9
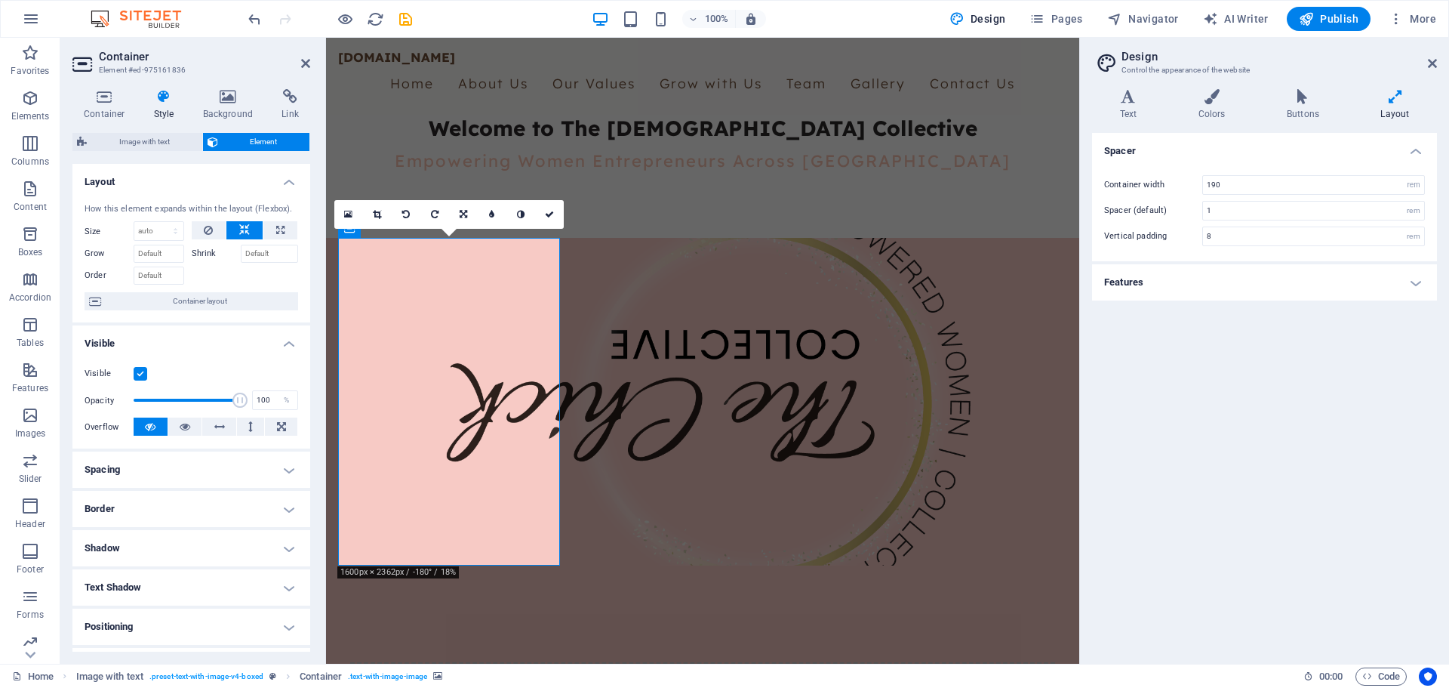
click at [406, 216] on icon at bounding box center [406, 214] width 8 height 9
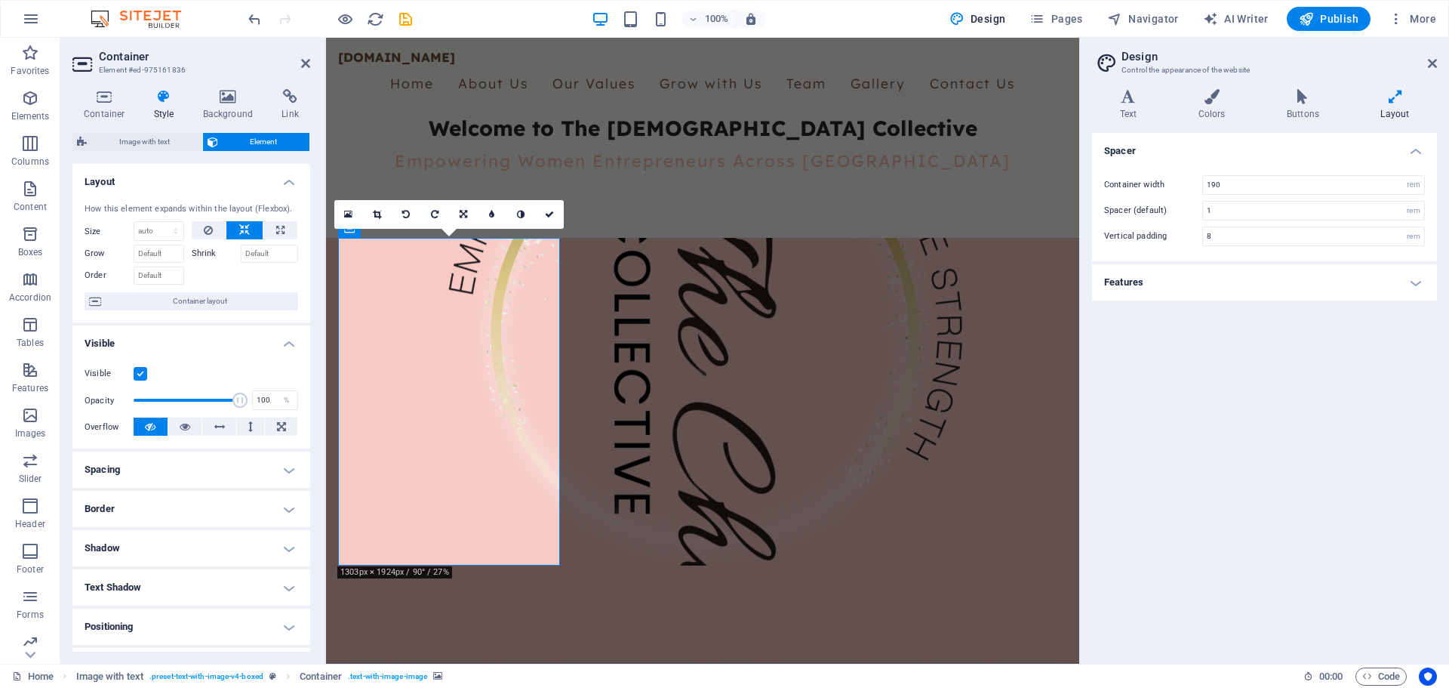
click at [406, 216] on icon at bounding box center [406, 214] width 8 height 9
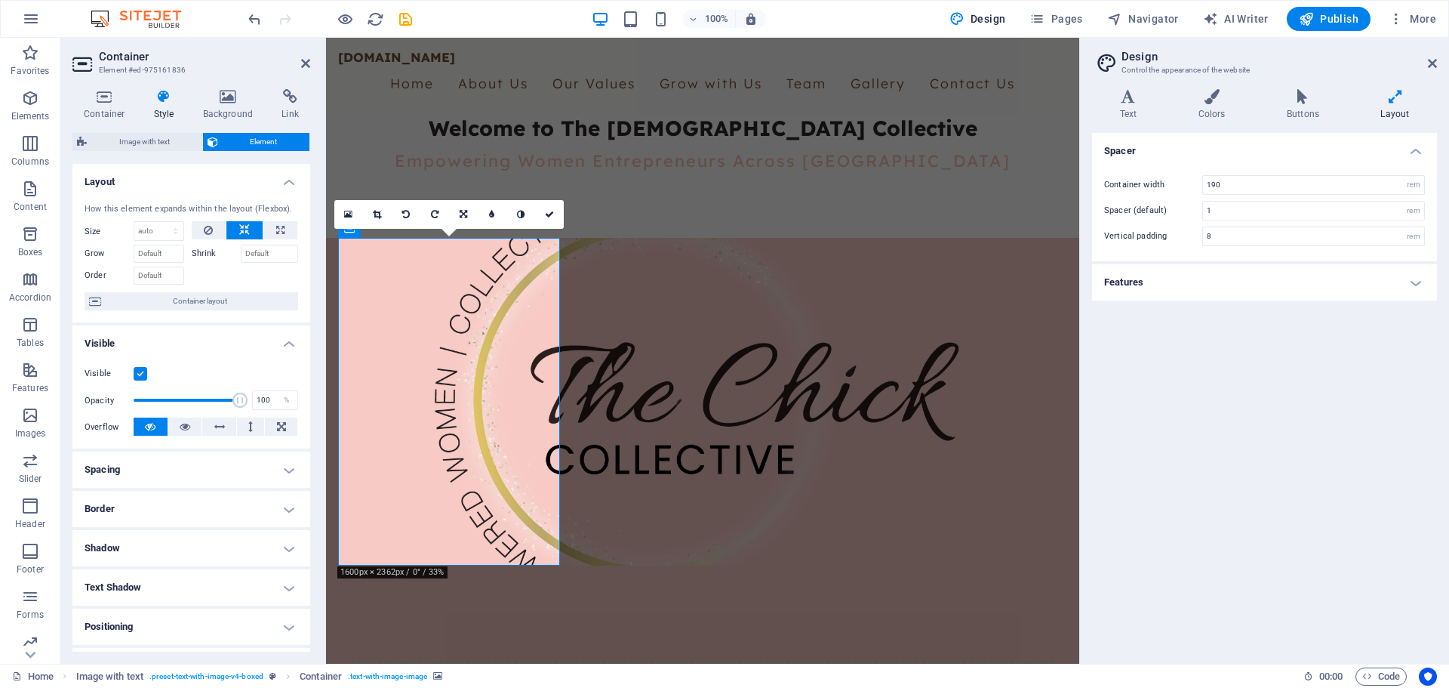
click at [406, 216] on icon at bounding box center [406, 214] width 8 height 9
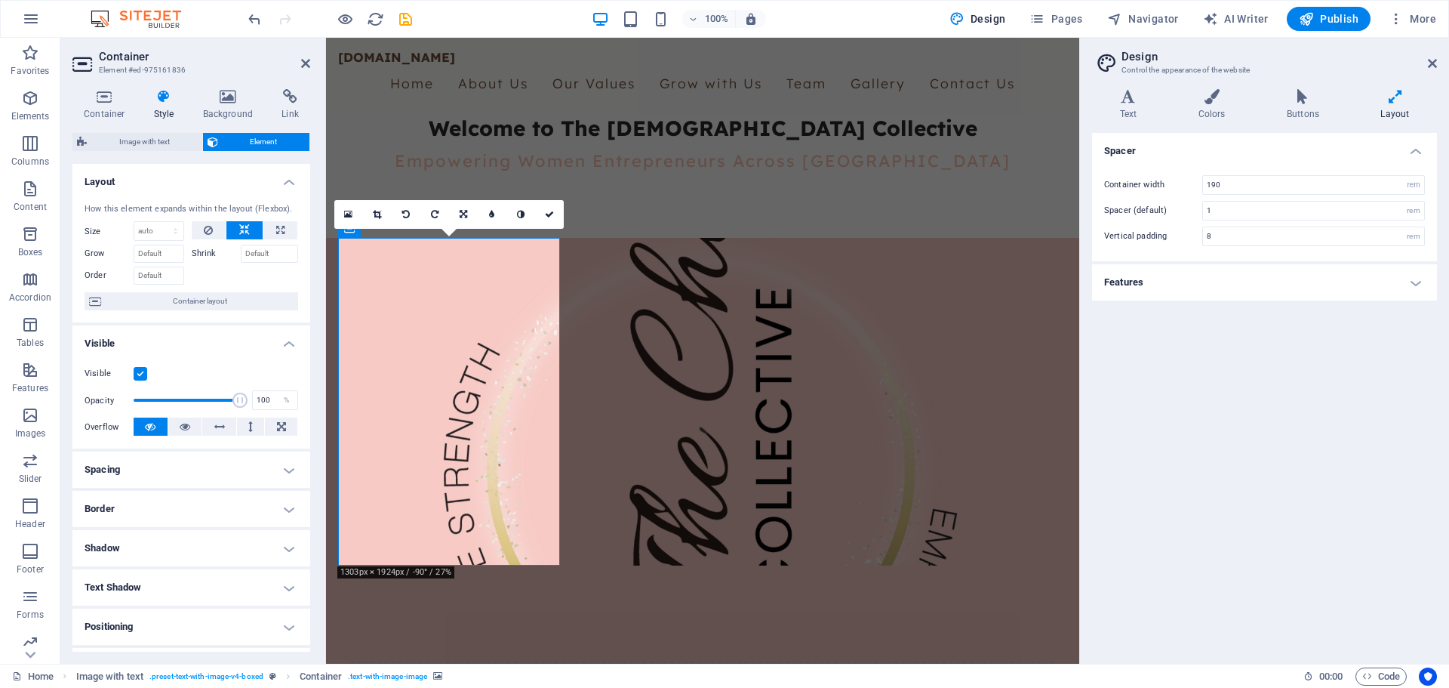
click at [406, 216] on icon at bounding box center [406, 214] width 8 height 9
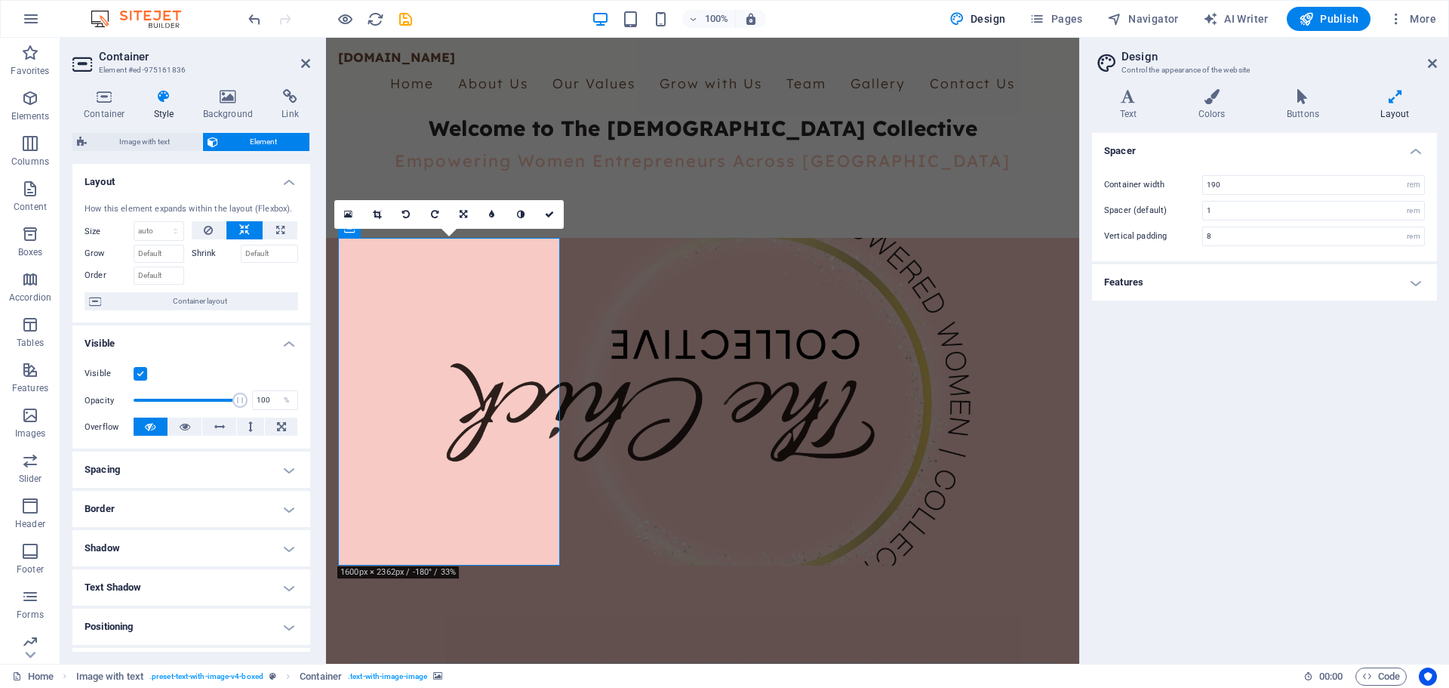
click at [406, 216] on icon at bounding box center [406, 214] width 8 height 9
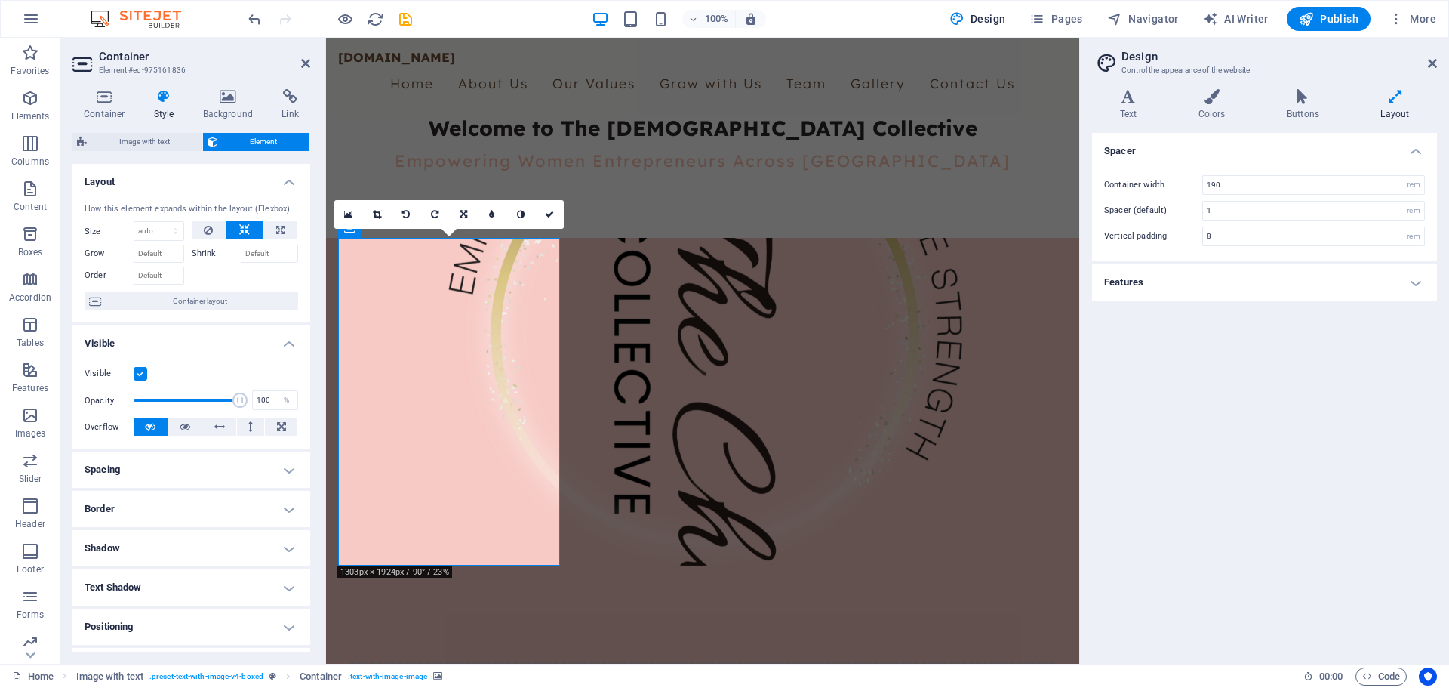
click at [406, 216] on icon at bounding box center [406, 214] width 8 height 9
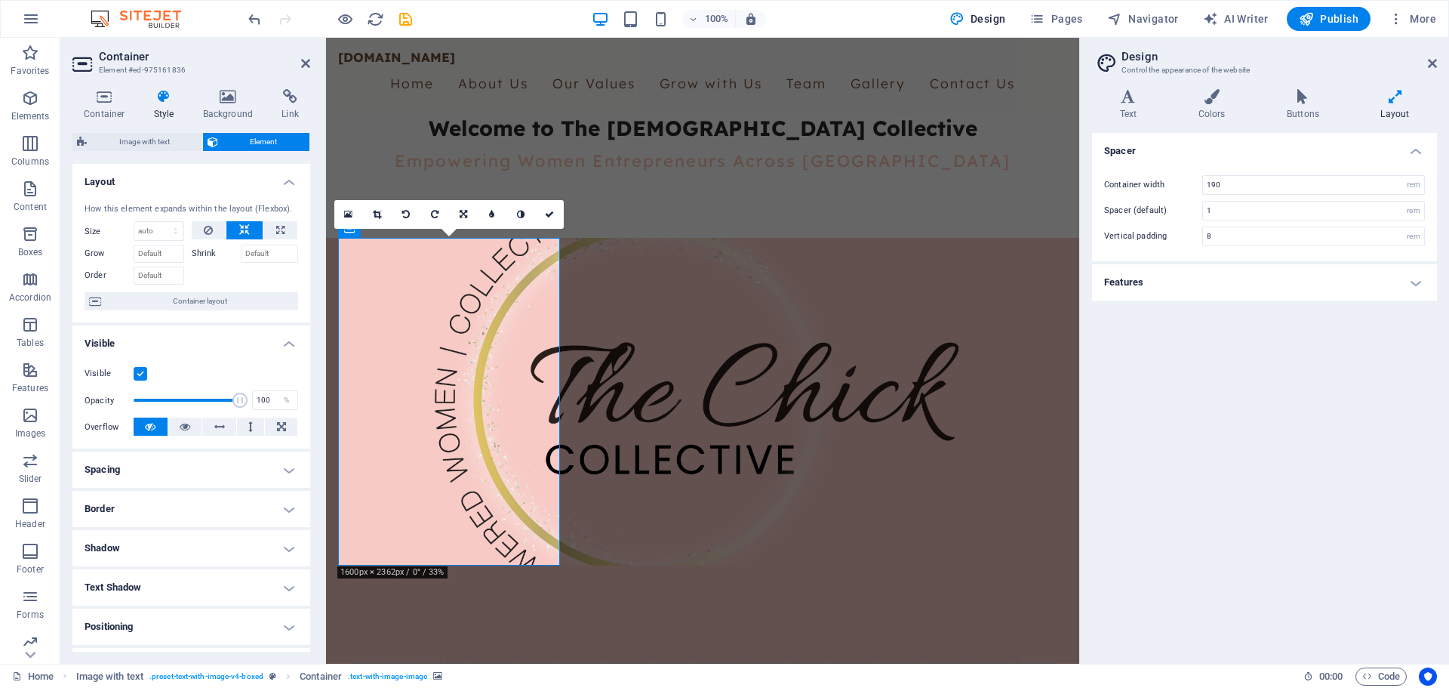
click at [406, 216] on icon at bounding box center [406, 214] width 8 height 9
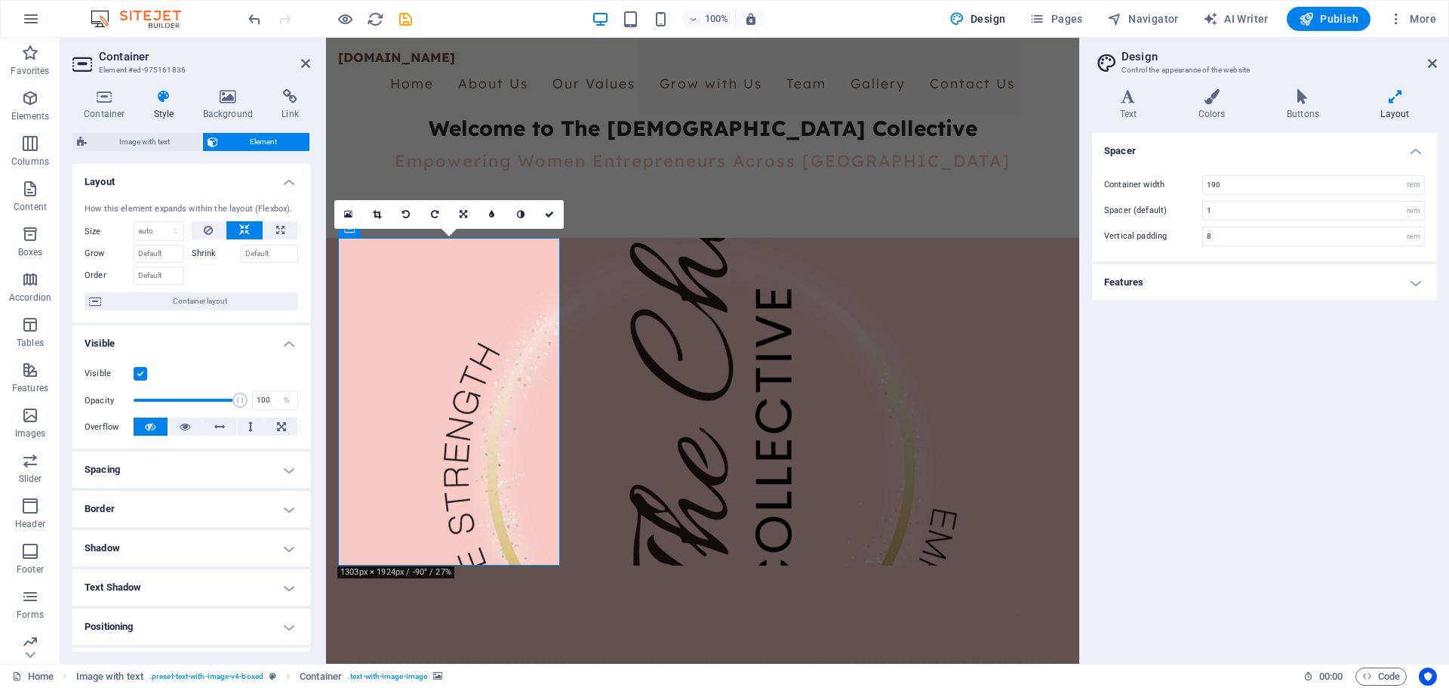
click at [406, 216] on icon at bounding box center [406, 214] width 8 height 9
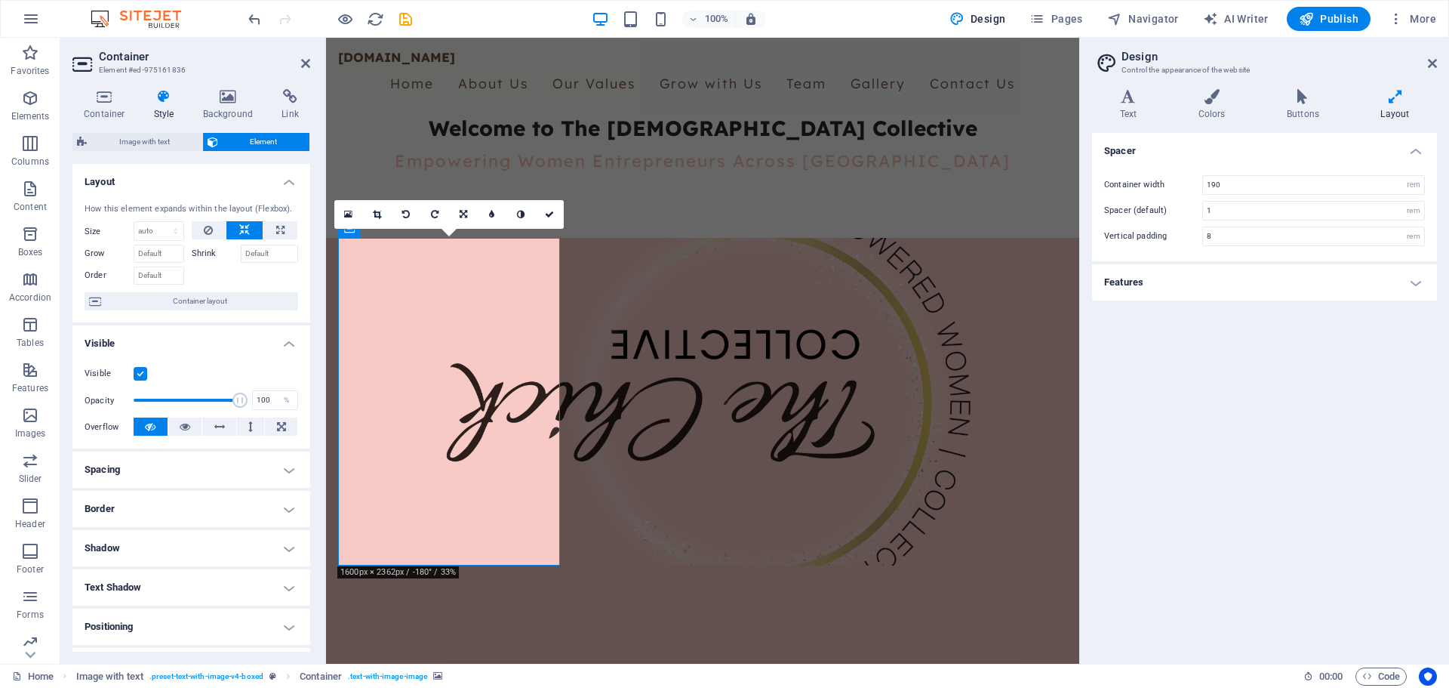
click at [406, 216] on icon at bounding box center [406, 214] width 8 height 9
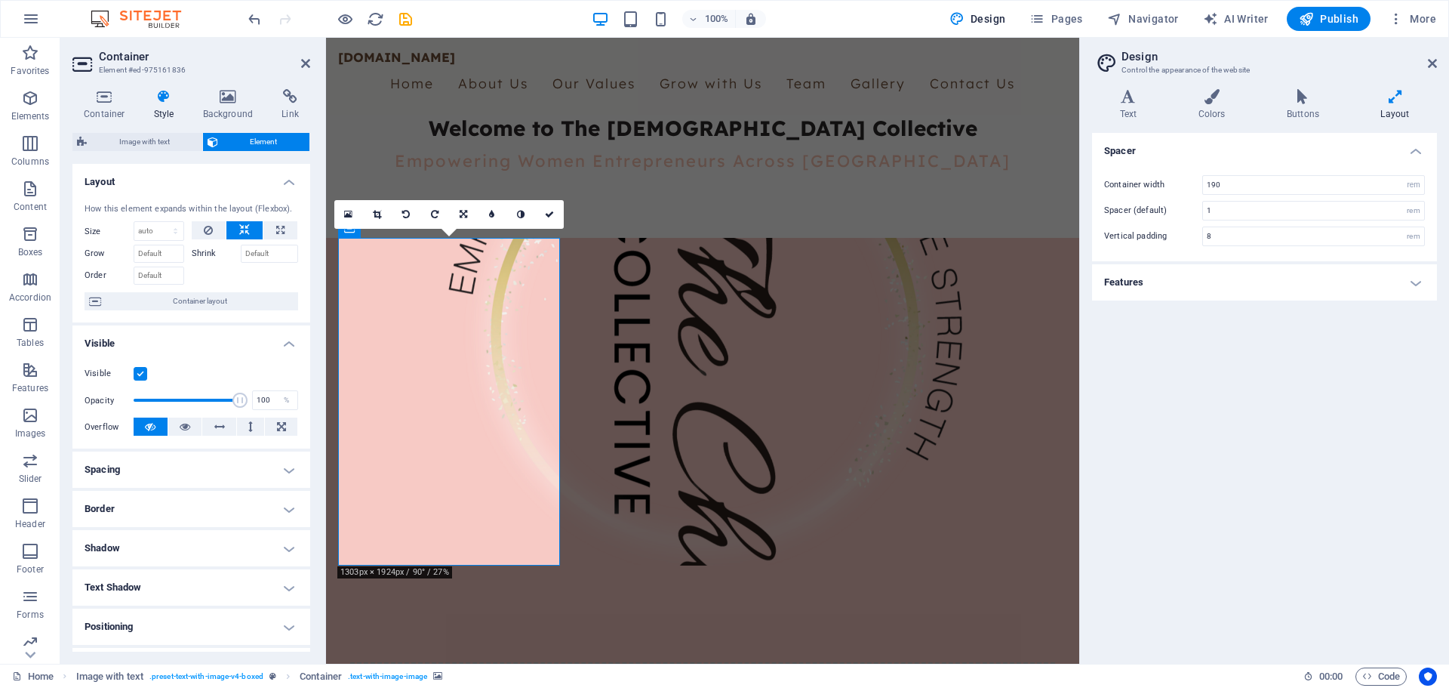
click at [406, 216] on icon at bounding box center [406, 214] width 8 height 9
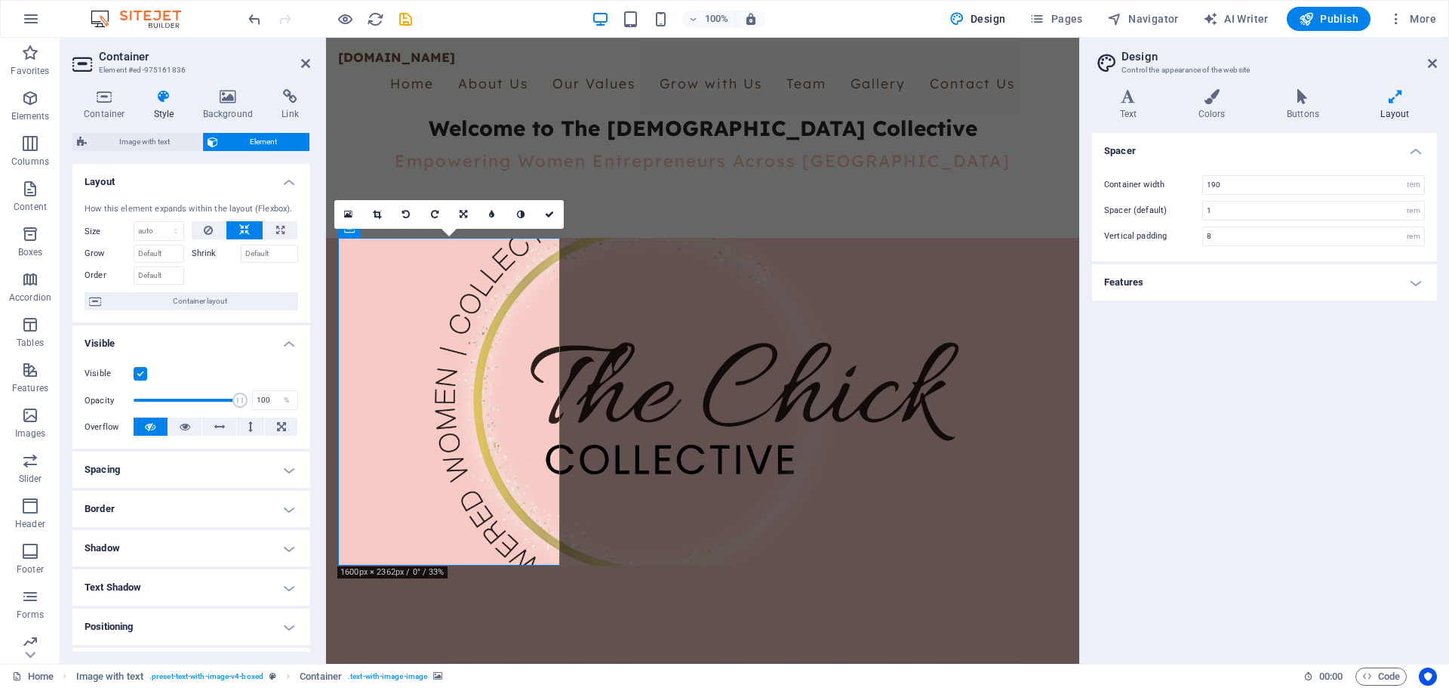
click at [406, 216] on icon at bounding box center [406, 214] width 8 height 9
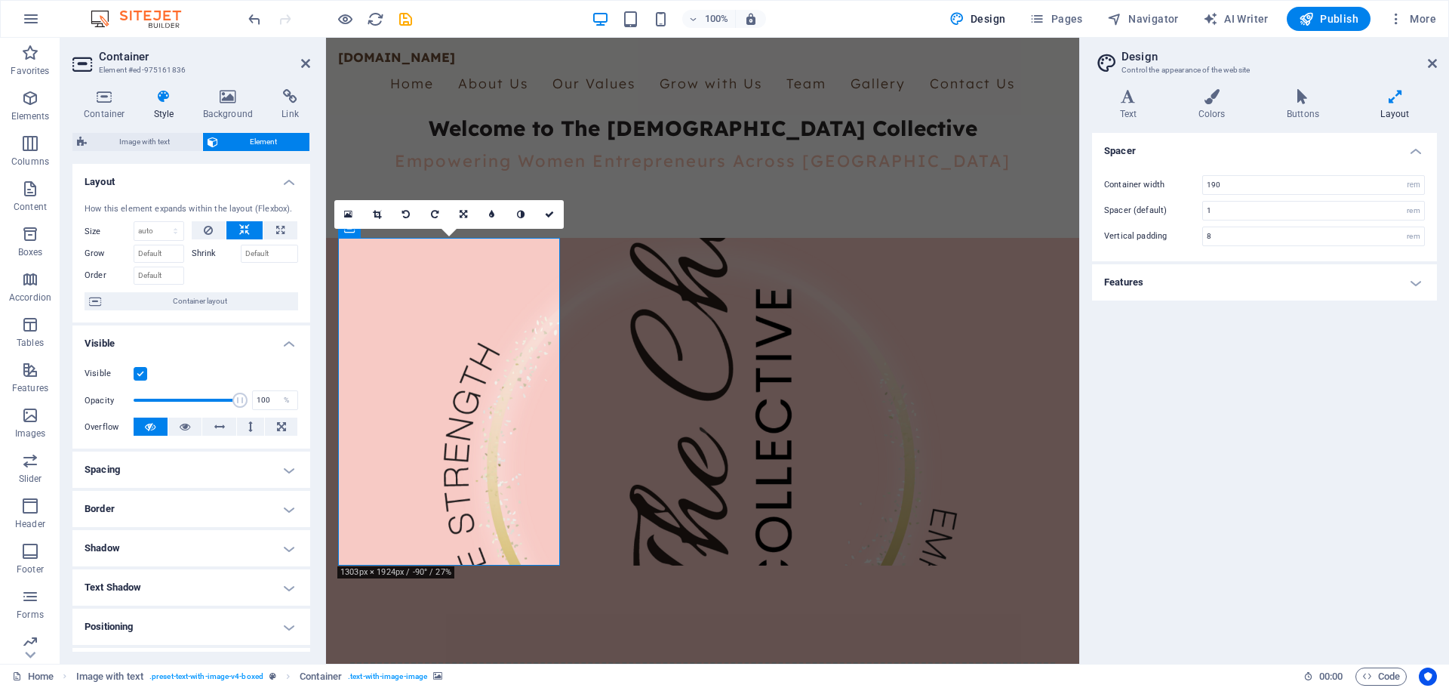
click at [406, 216] on icon at bounding box center [406, 214] width 8 height 9
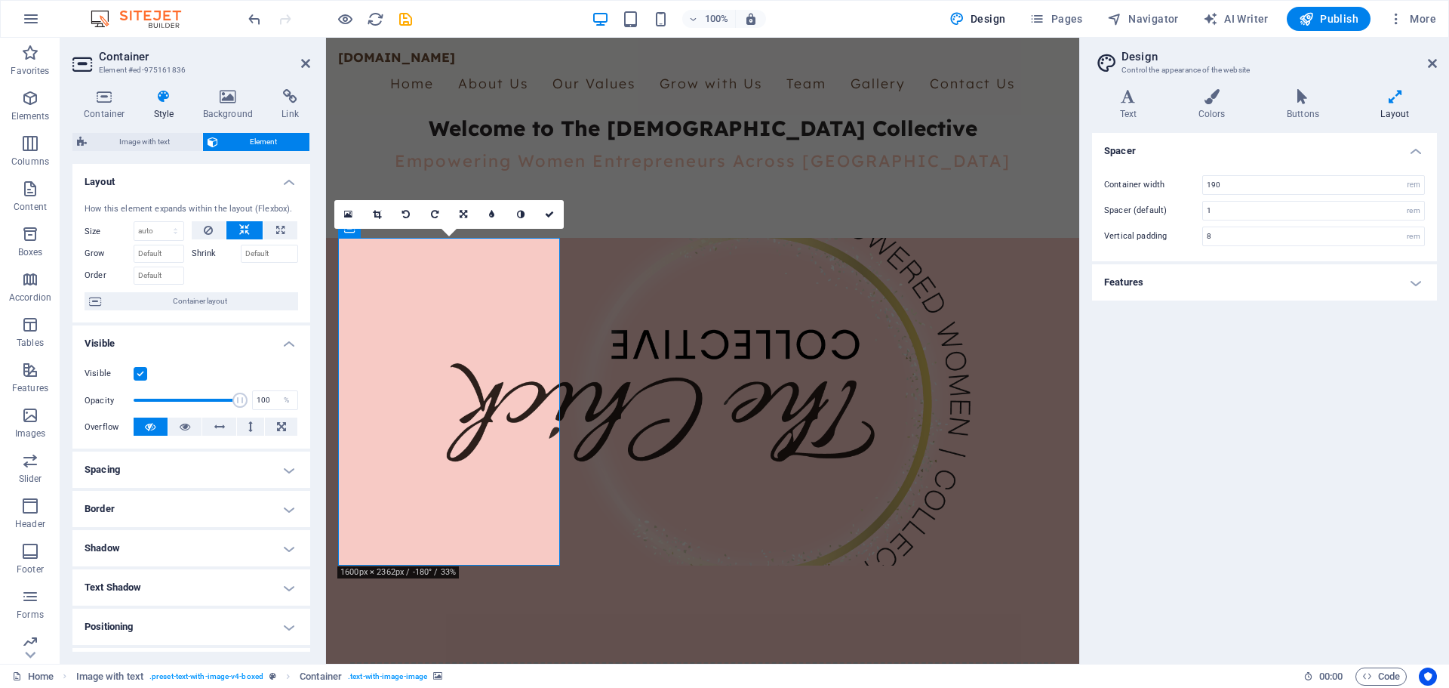
click at [406, 216] on icon at bounding box center [406, 214] width 8 height 9
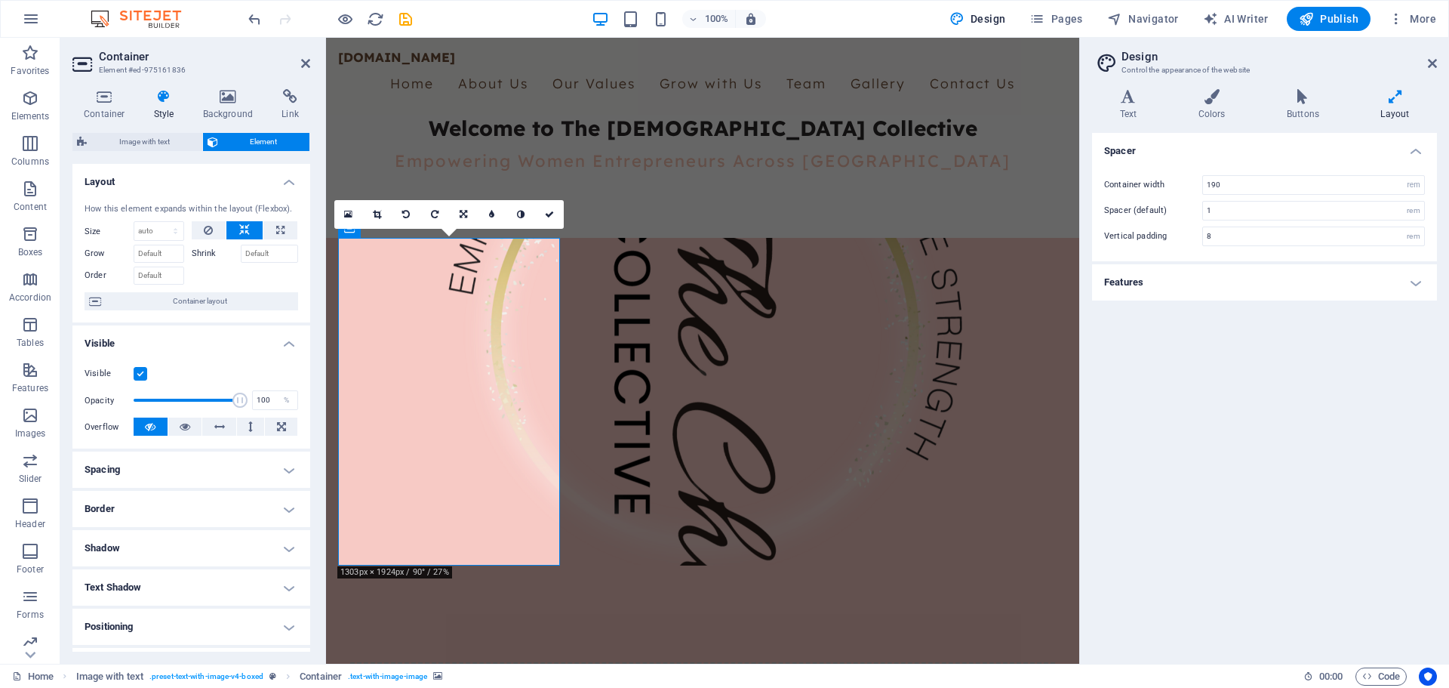
click at [406, 216] on icon at bounding box center [406, 214] width 8 height 9
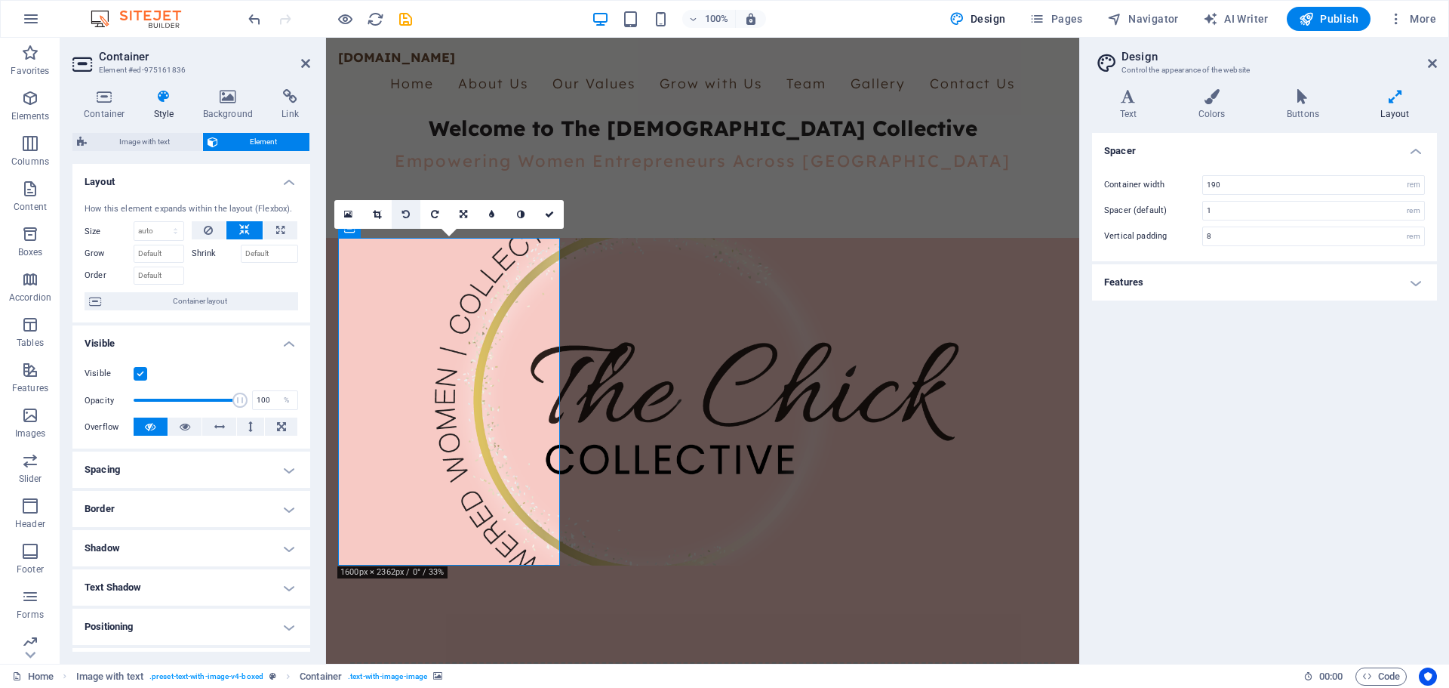
click at [405, 216] on icon at bounding box center [406, 214] width 8 height 9
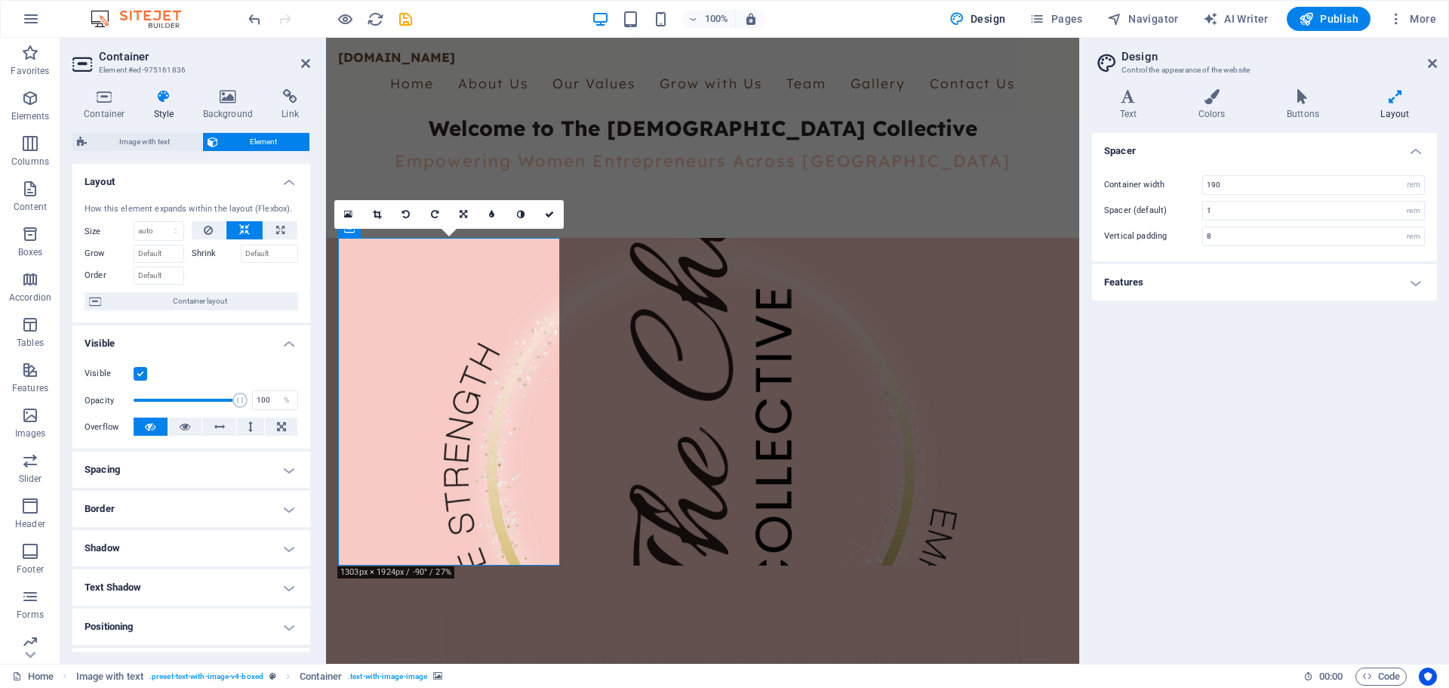
click at [405, 216] on icon at bounding box center [406, 214] width 8 height 9
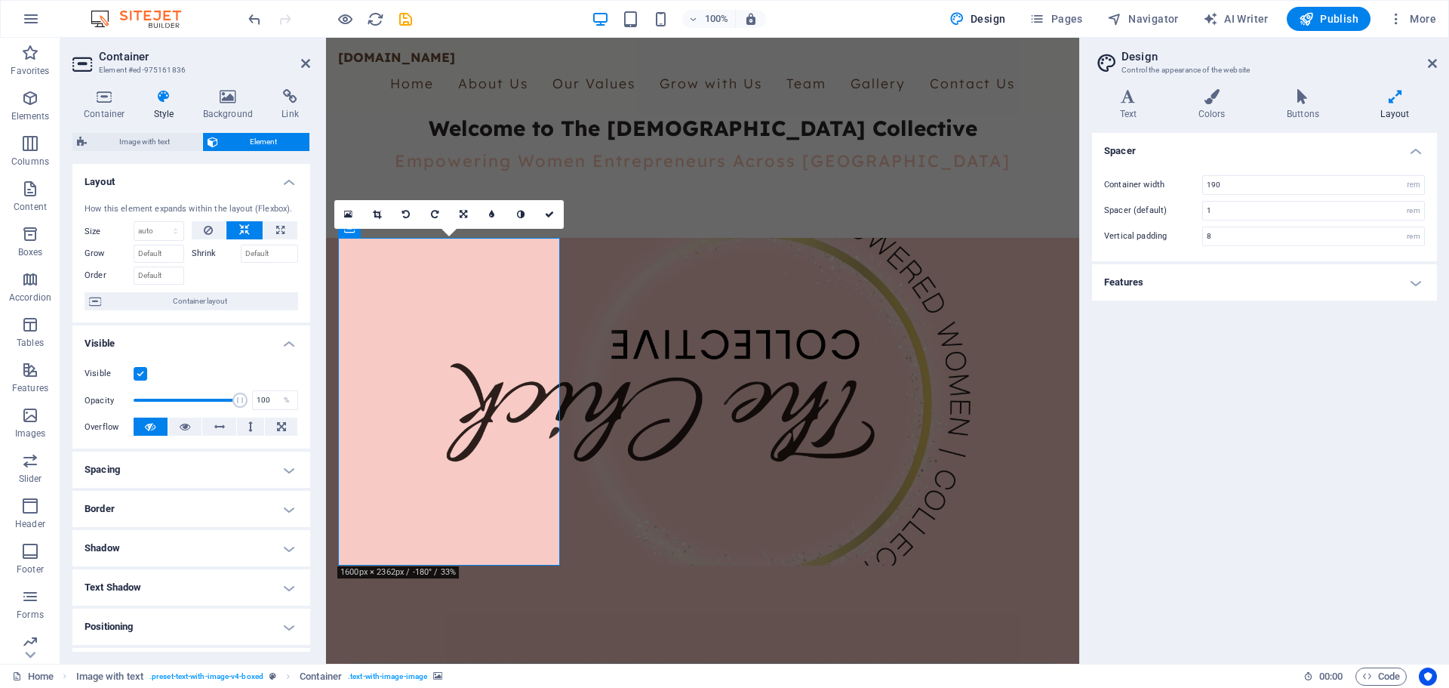
click at [405, 216] on icon at bounding box center [406, 214] width 8 height 9
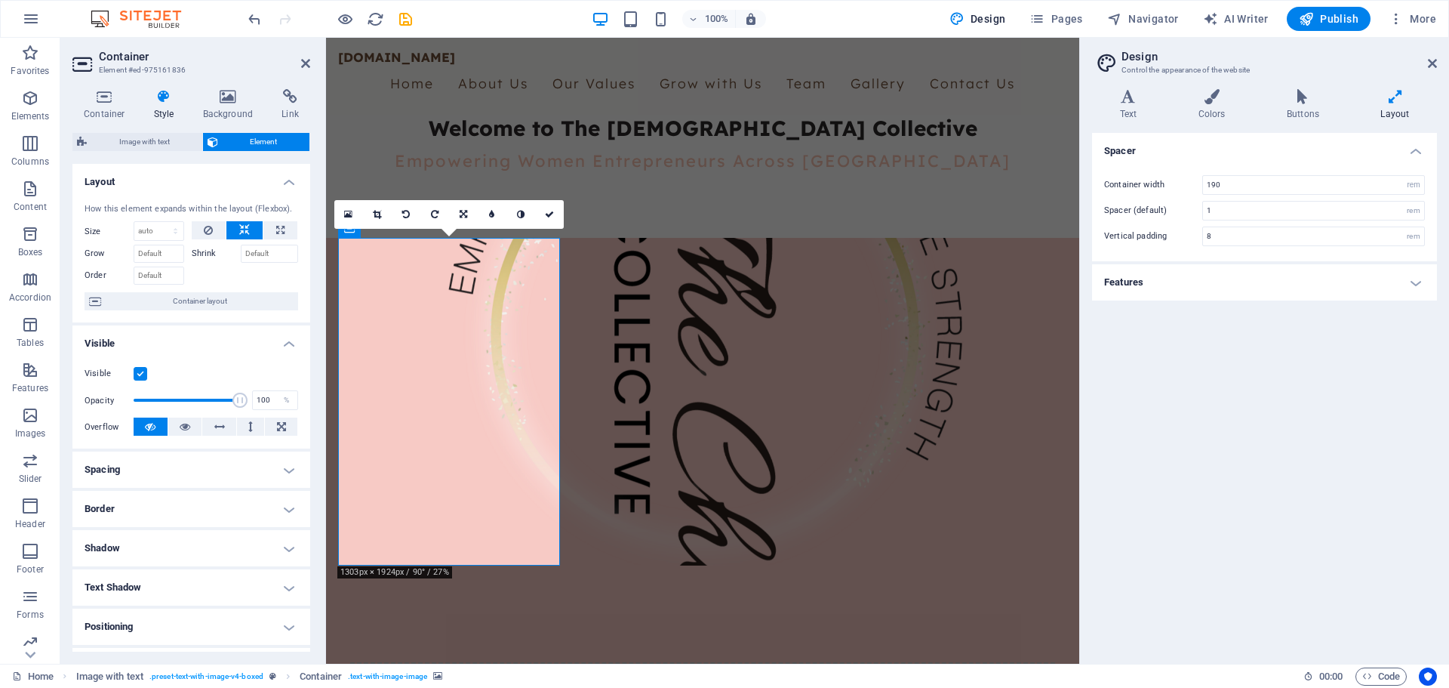
click at [405, 216] on icon at bounding box center [406, 214] width 8 height 9
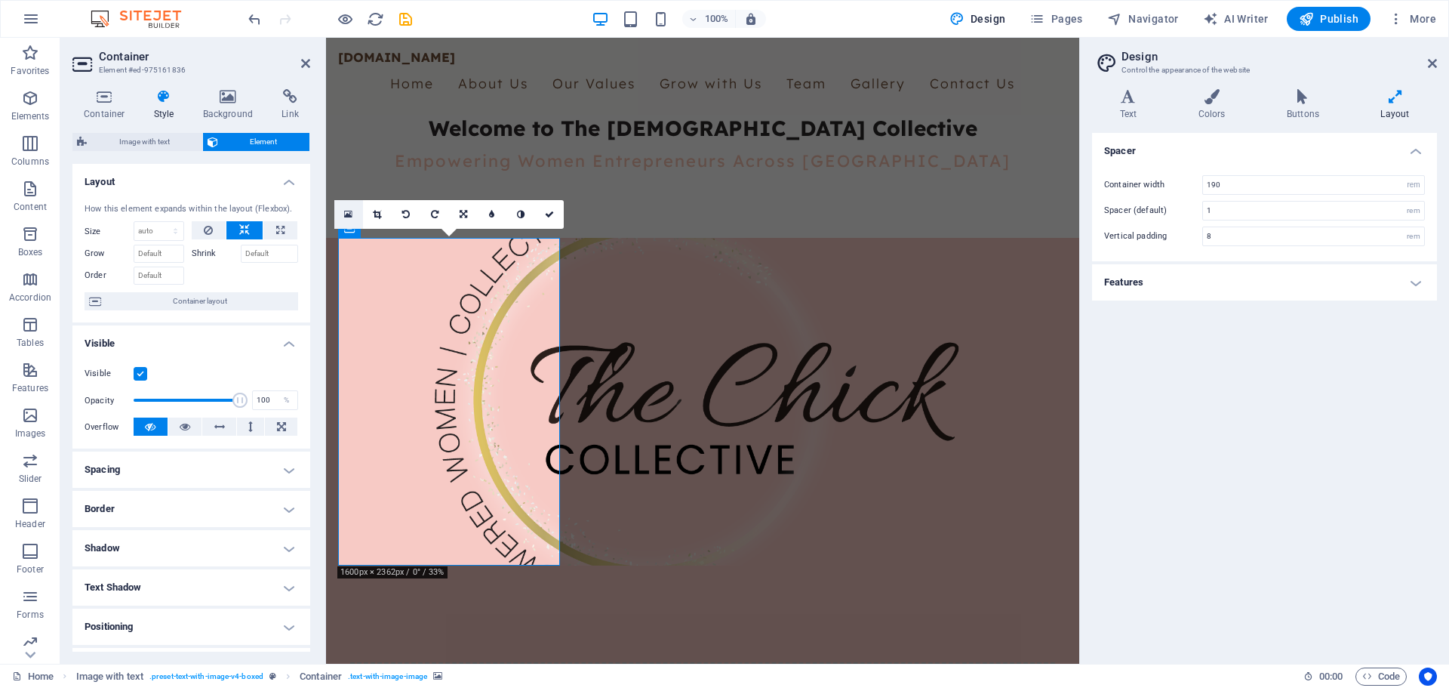
click at [352, 218] on icon at bounding box center [348, 214] width 8 height 11
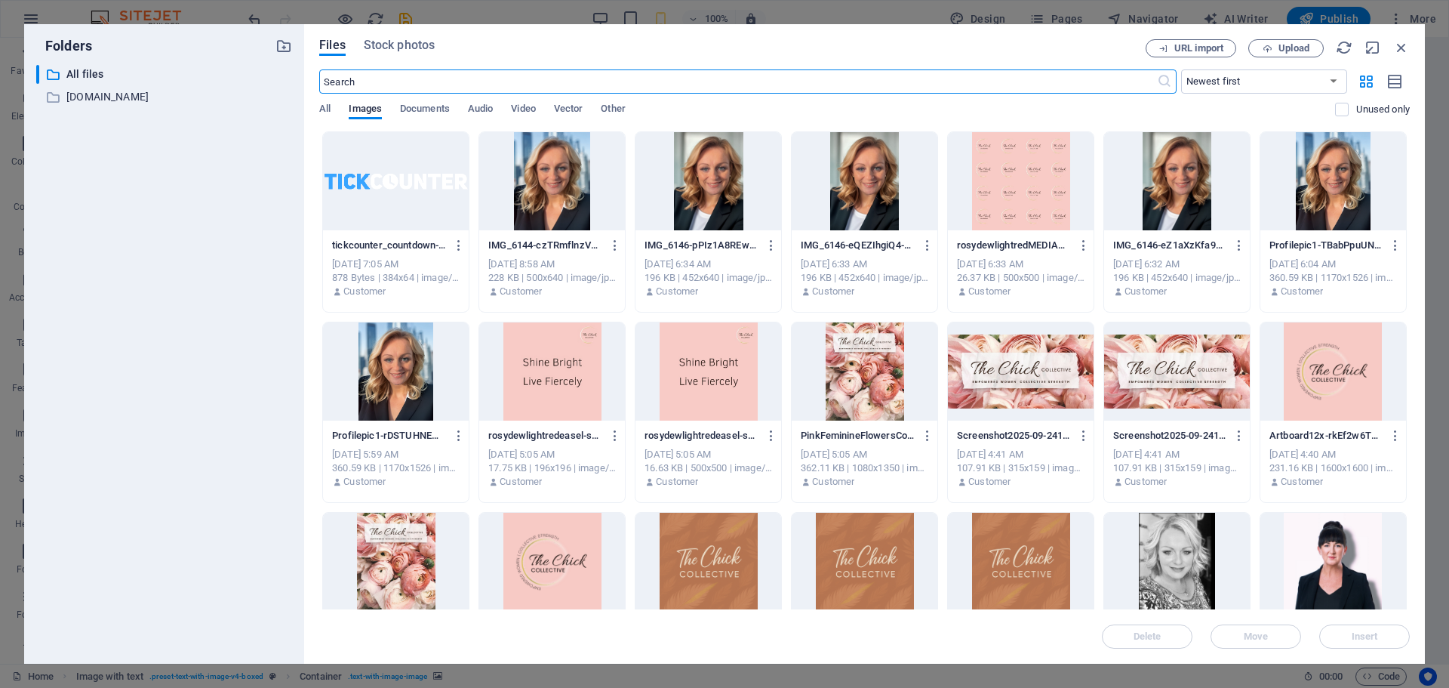
click at [1300, 386] on div at bounding box center [1333, 371] width 146 height 98
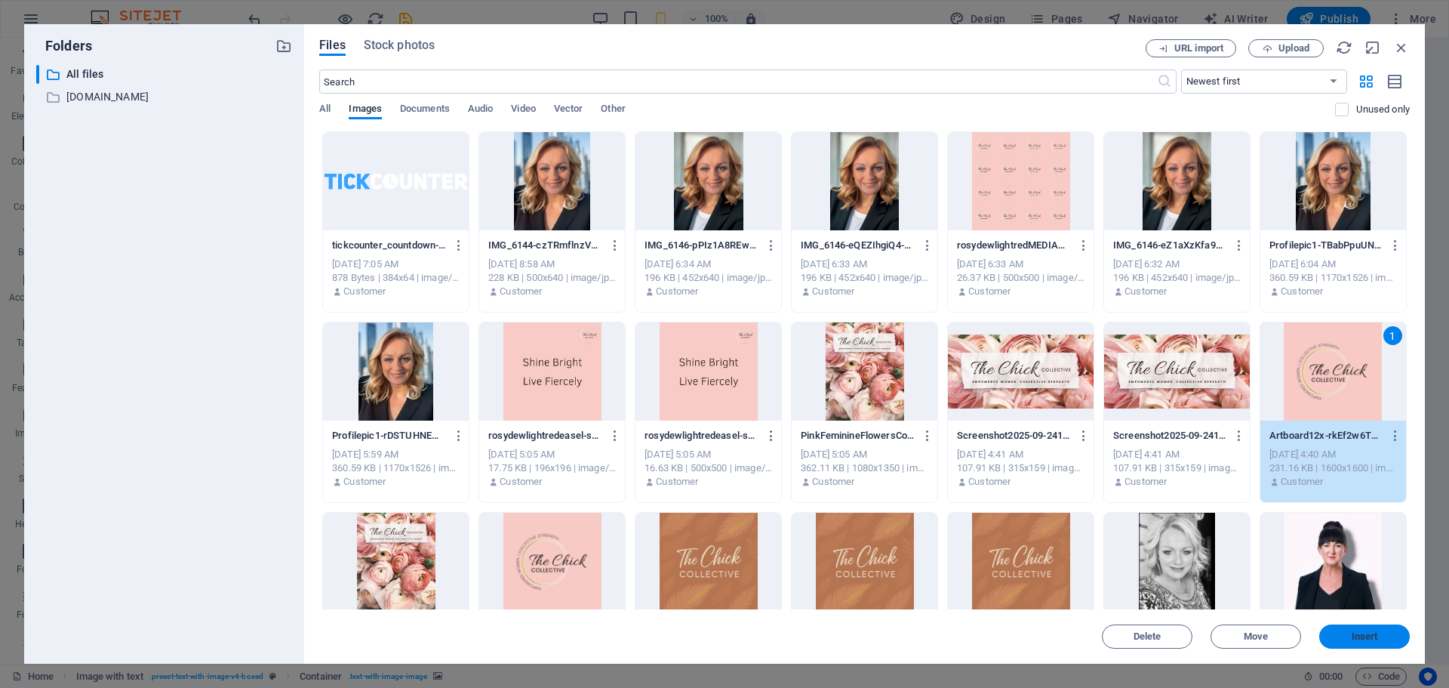
click at [1374, 632] on span "Insert" at bounding box center [1365, 636] width 26 height 9
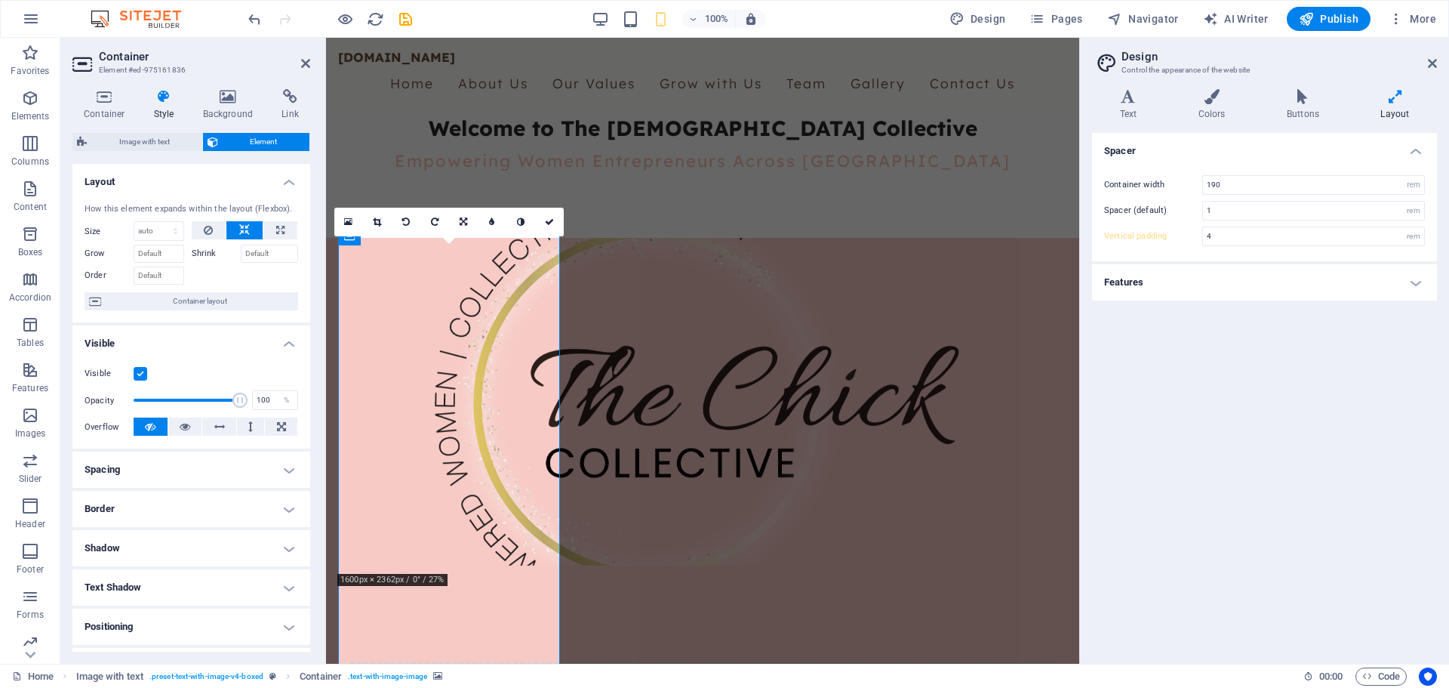
type input "8"
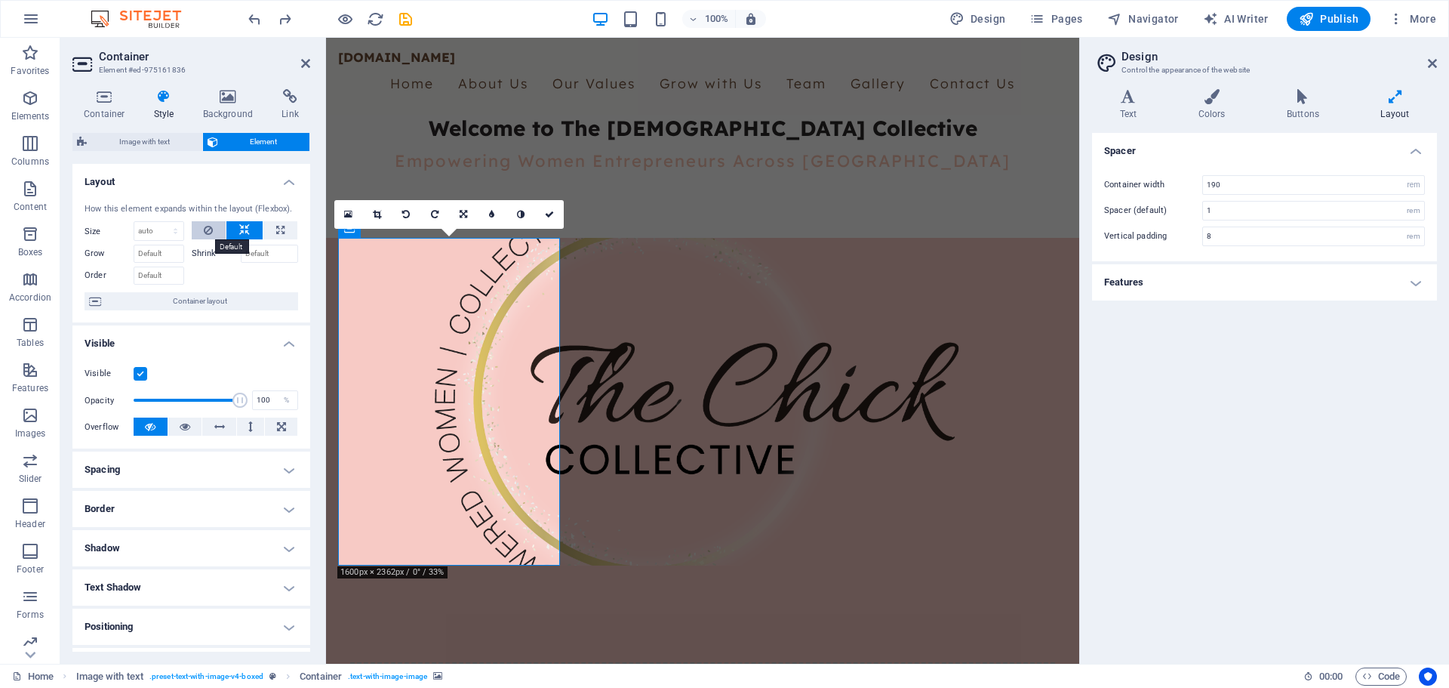
click at [205, 231] on icon at bounding box center [208, 230] width 9 height 18
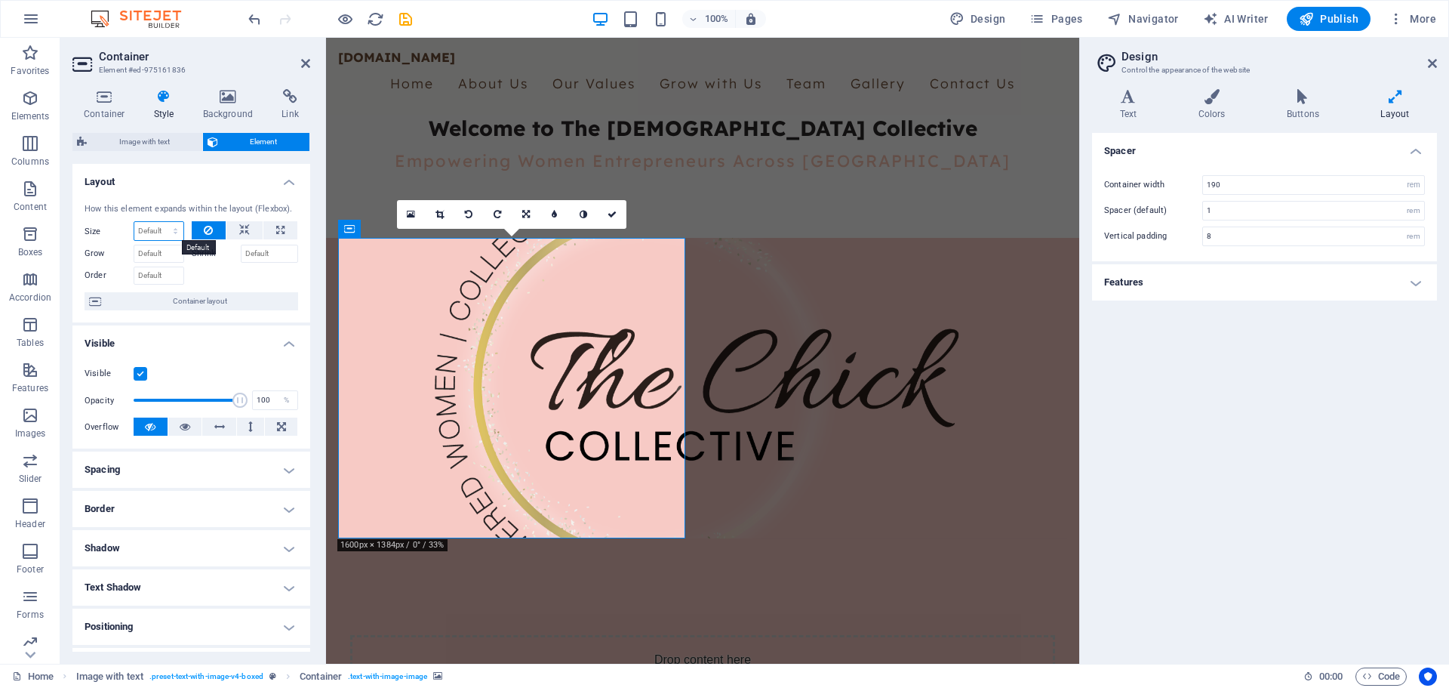
click at [154, 234] on select "Default auto px % 1/1 1/2 1/3 1/4 1/5 1/6 1/7 1/8 1/9 1/10" at bounding box center [158, 231] width 49 height 18
click at [246, 228] on icon at bounding box center [244, 230] width 11 height 18
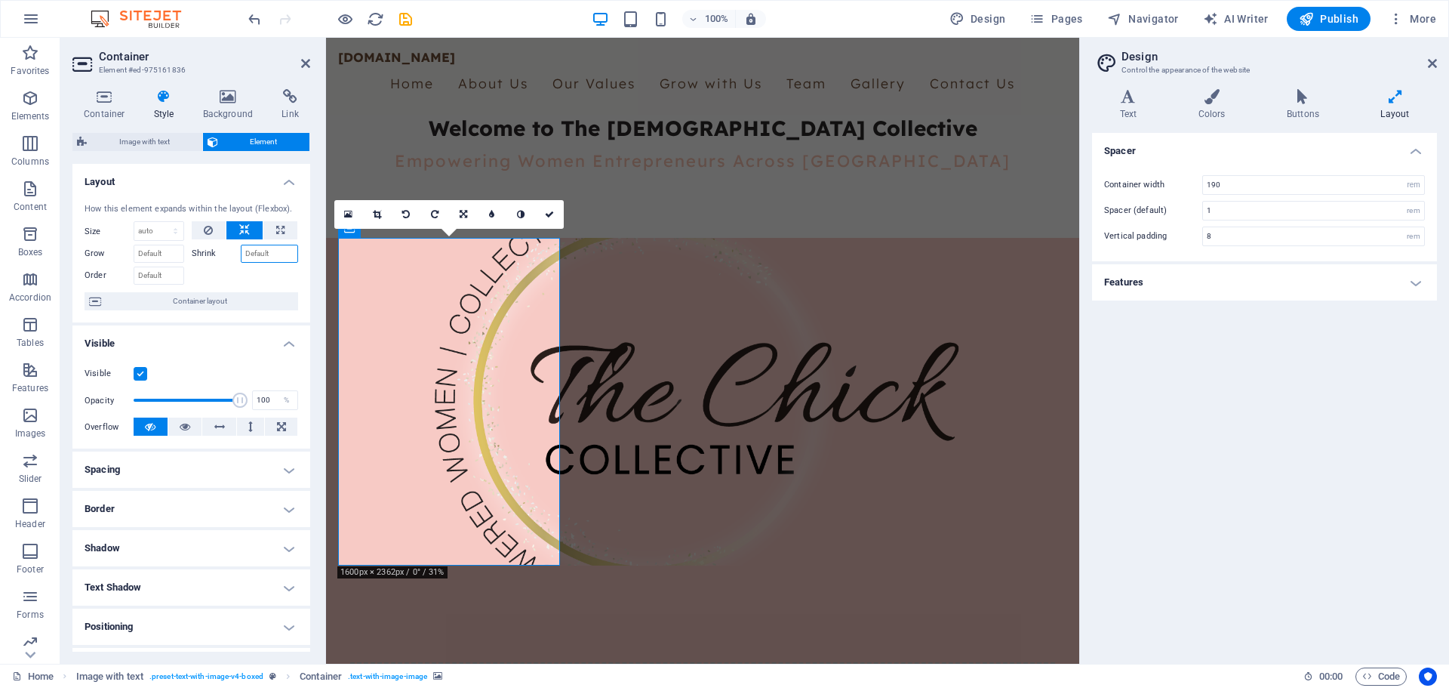
click at [259, 251] on input "Shrink" at bounding box center [270, 254] width 58 height 18
type input "50"
click at [244, 275] on div at bounding box center [245, 274] width 107 height 22
click at [275, 257] on input "50" at bounding box center [270, 254] width 58 height 18
click at [252, 272] on div at bounding box center [245, 274] width 107 height 22
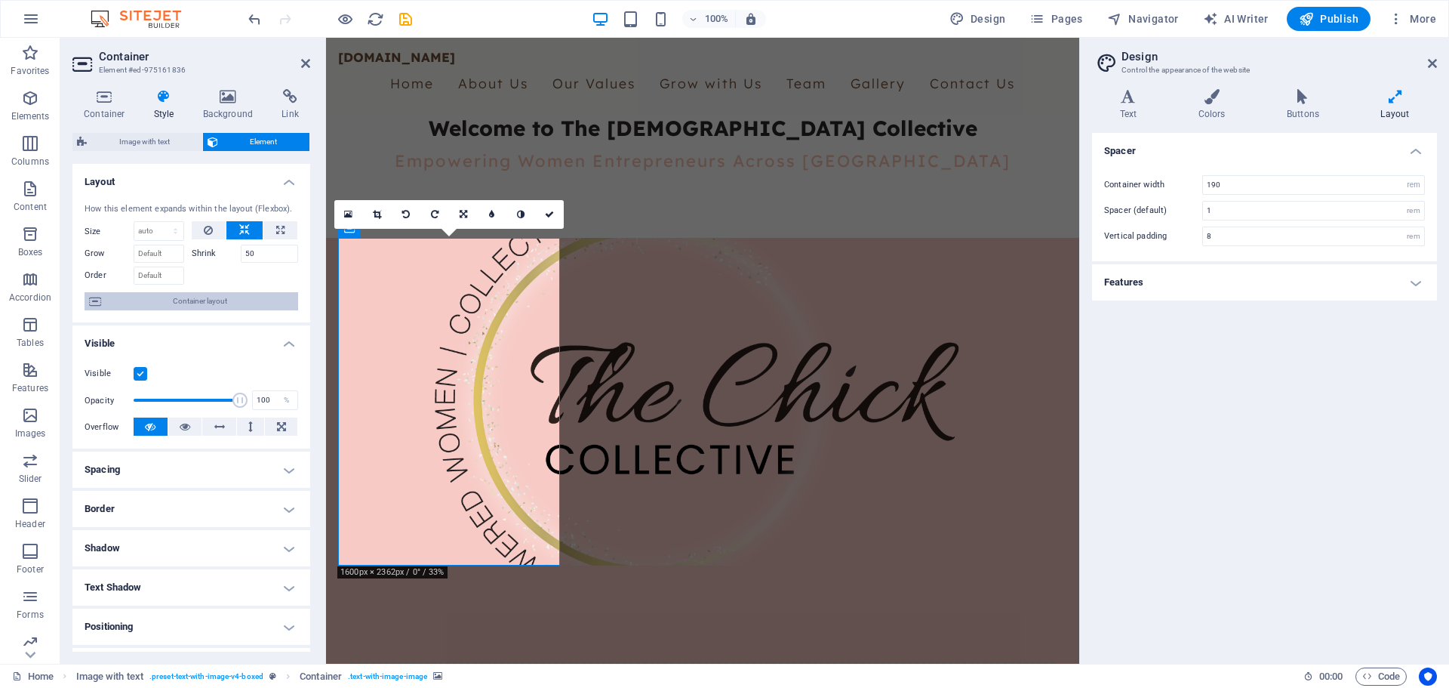
click at [204, 300] on span "Container layout" at bounding box center [200, 301] width 188 height 18
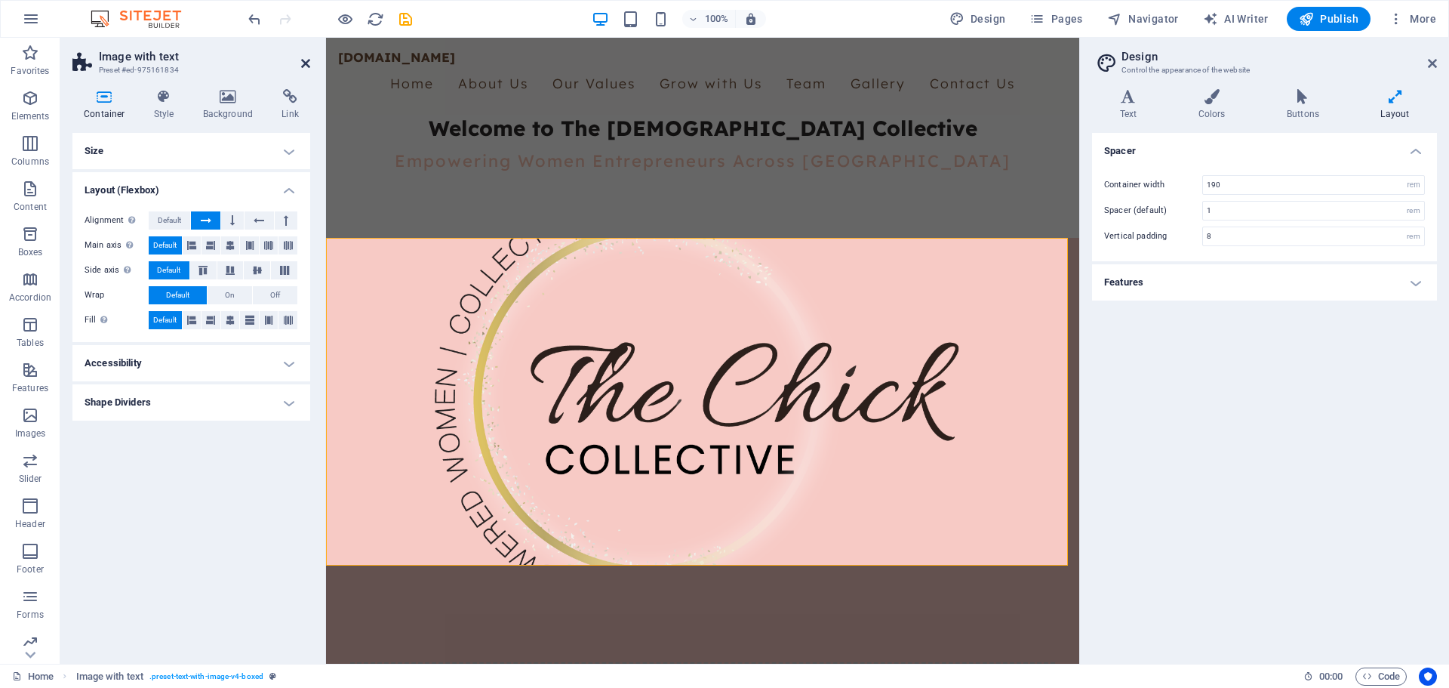
click at [308, 63] on icon at bounding box center [305, 63] width 9 height 12
